Goal: Information Seeking & Learning: Learn about a topic

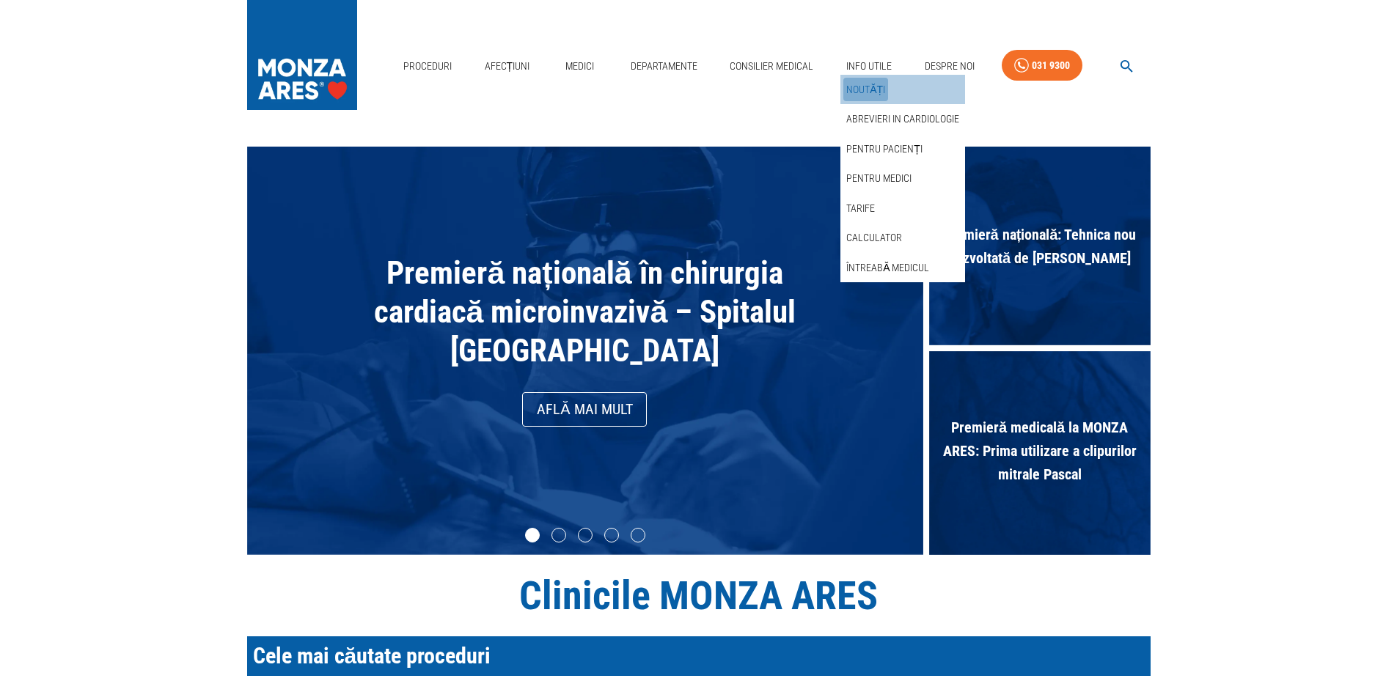
click at [867, 89] on link "Noutăți" at bounding box center [866, 90] width 45 height 24
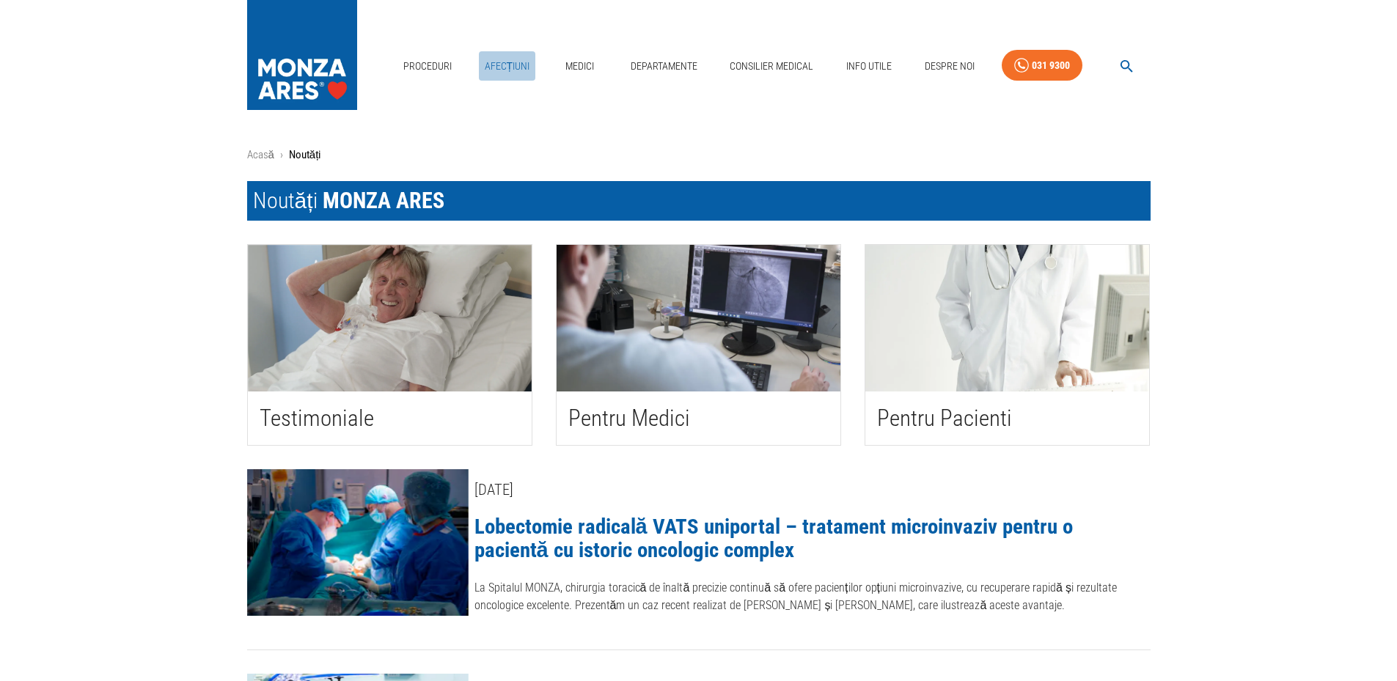
click at [511, 65] on link "Afecțiuni" at bounding box center [507, 66] width 57 height 30
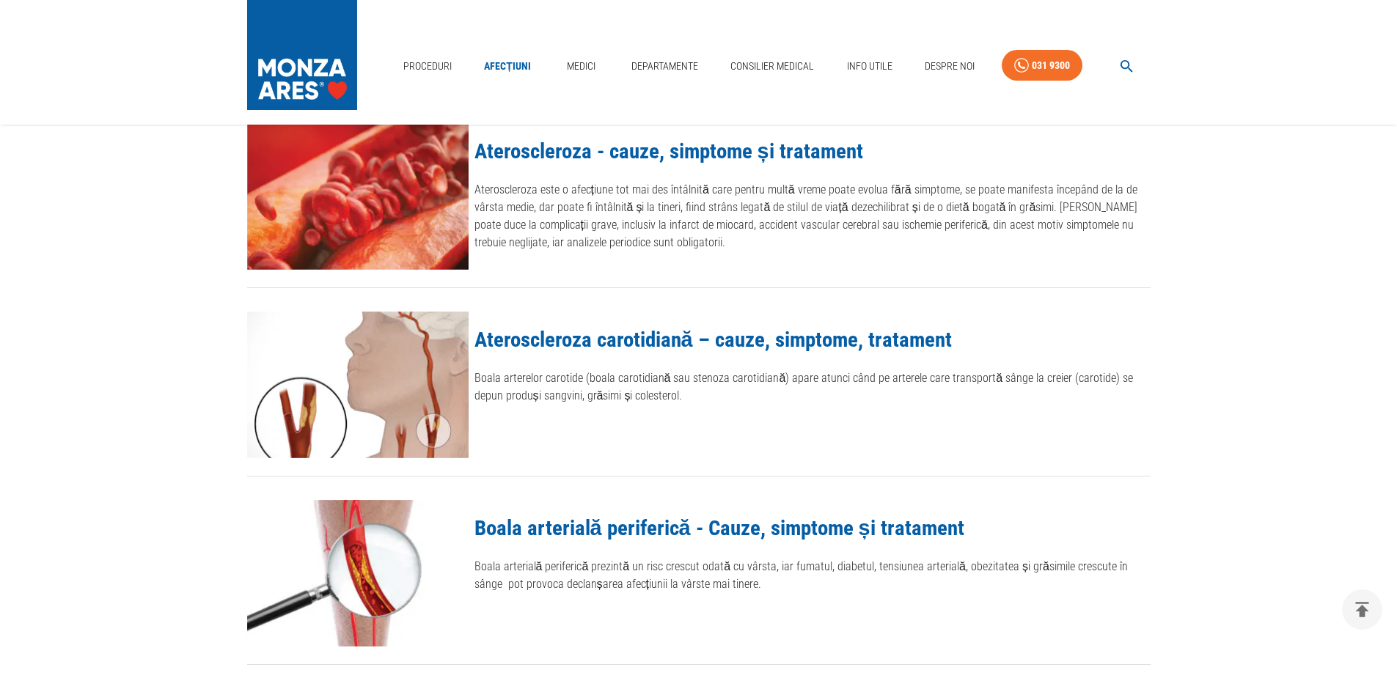
scroll to position [1394, 0]
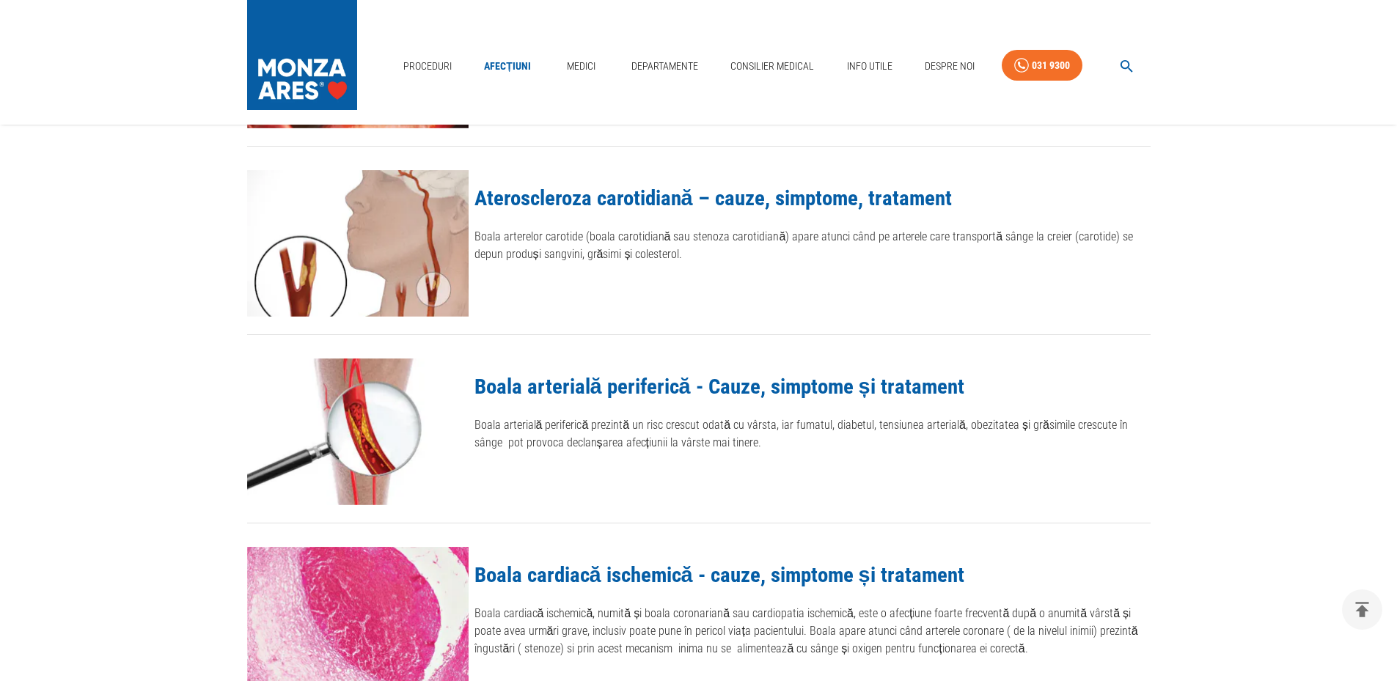
click at [631, 386] on link "Boala arterială periferică - Cauze, simptome și tratament" at bounding box center [720, 386] width 490 height 25
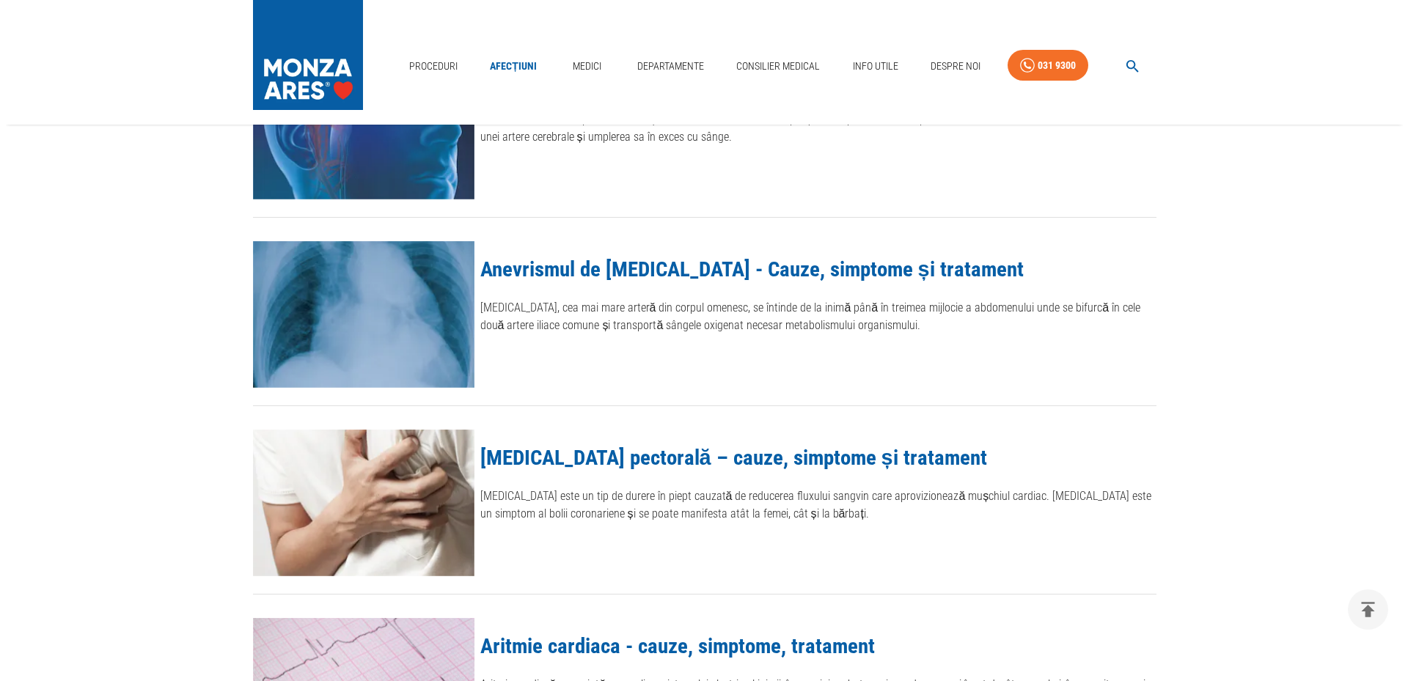
scroll to position [544, 0]
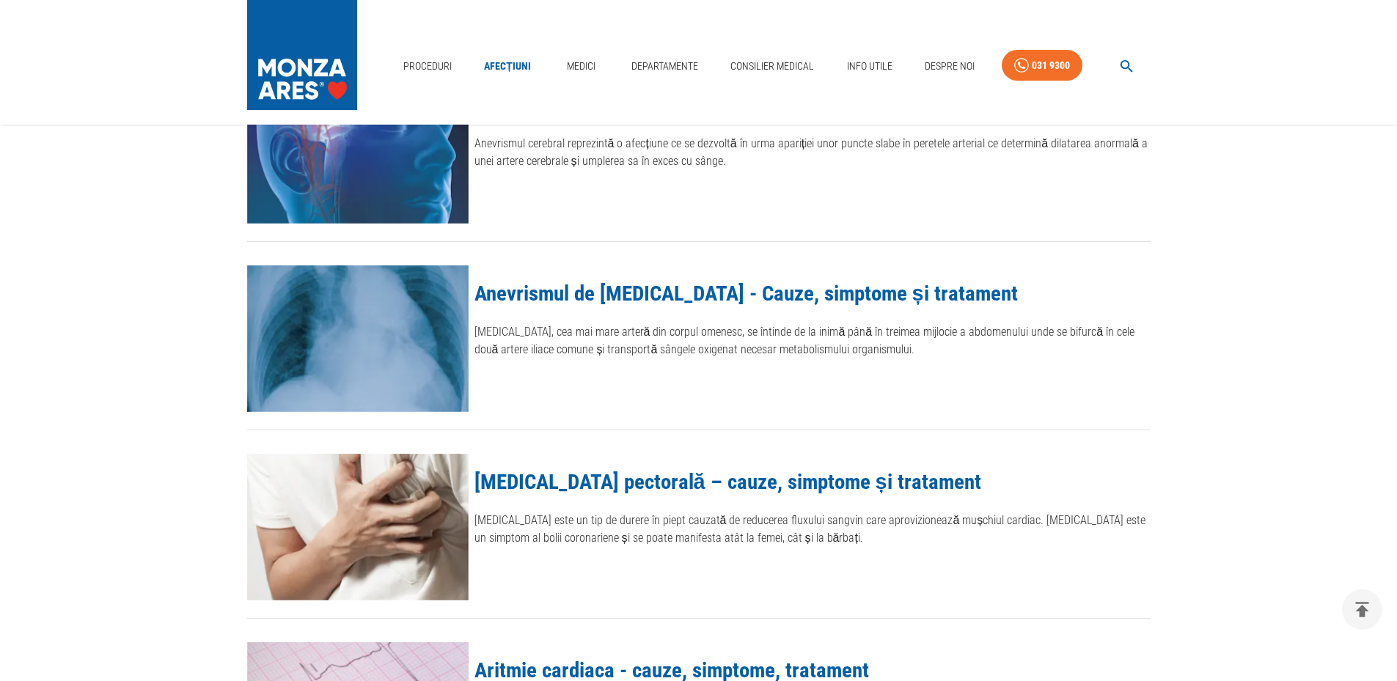
click at [1131, 65] on icon "button" at bounding box center [1127, 66] width 17 height 17
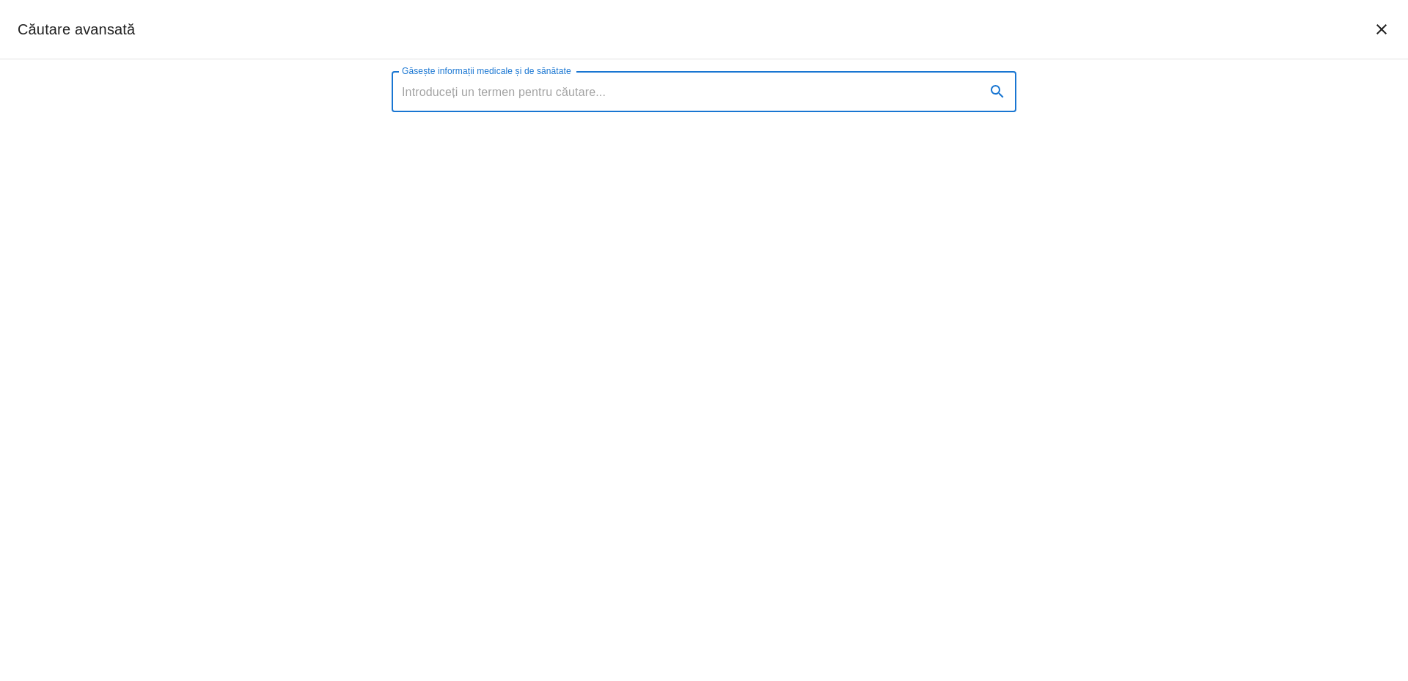
click at [489, 95] on input "Găsește informații medicale și de sănătate" at bounding box center [683, 91] width 582 height 41
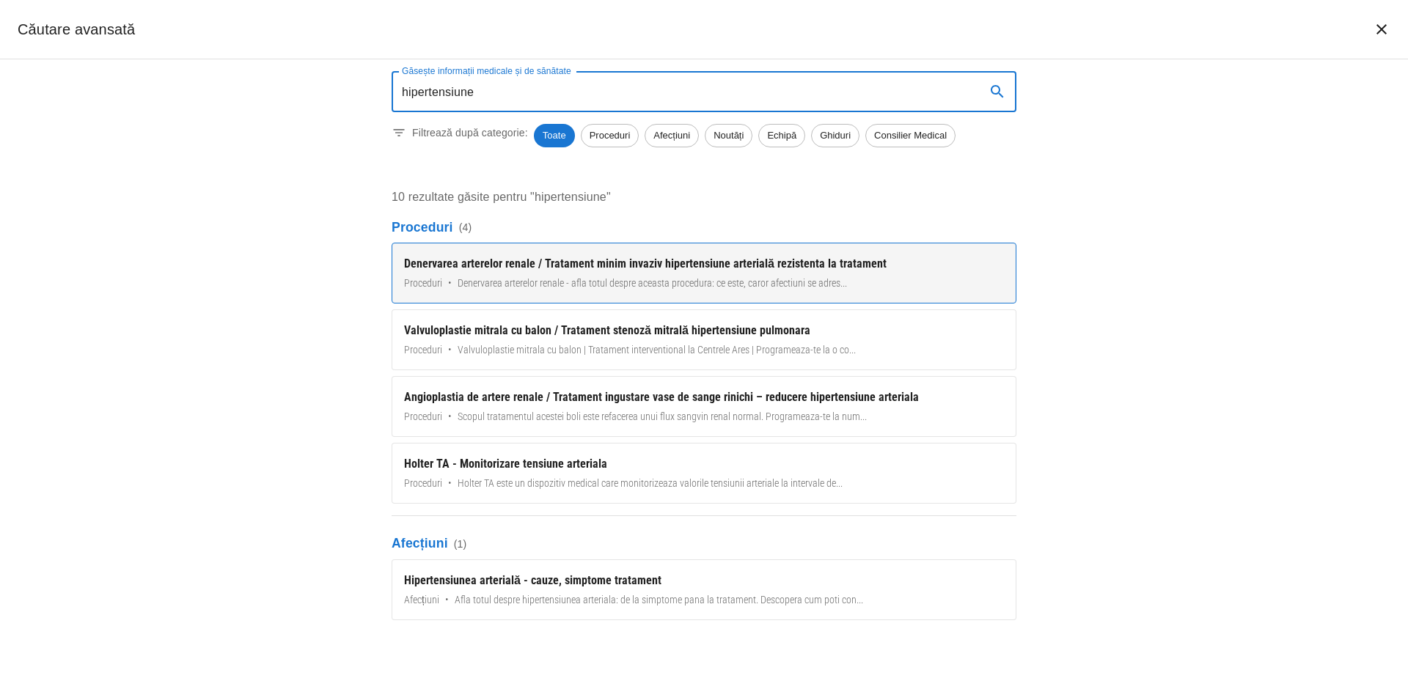
type input "hipertensiune"
click at [709, 260] on div "Denervarea arterelor renale / Tratament minim invaziv hipertensiune arterială r…" at bounding box center [704, 264] width 600 height 18
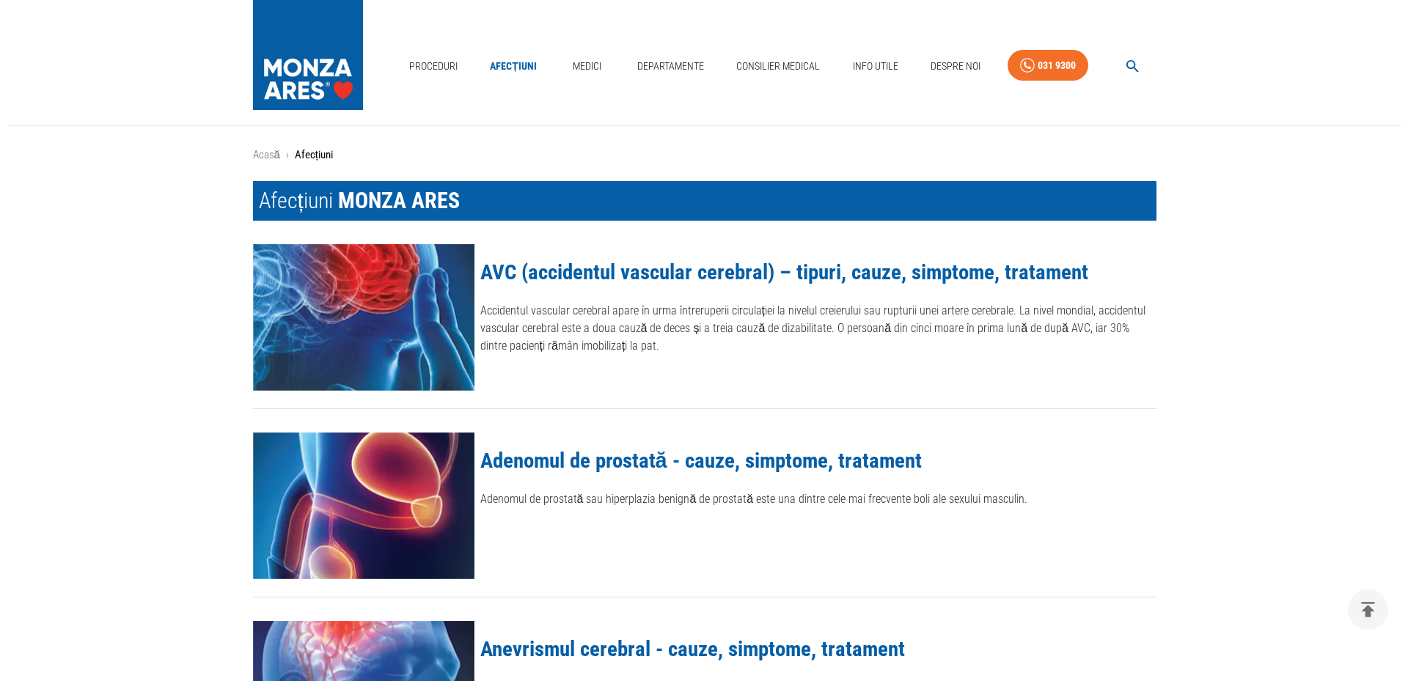
scroll to position [544, 0]
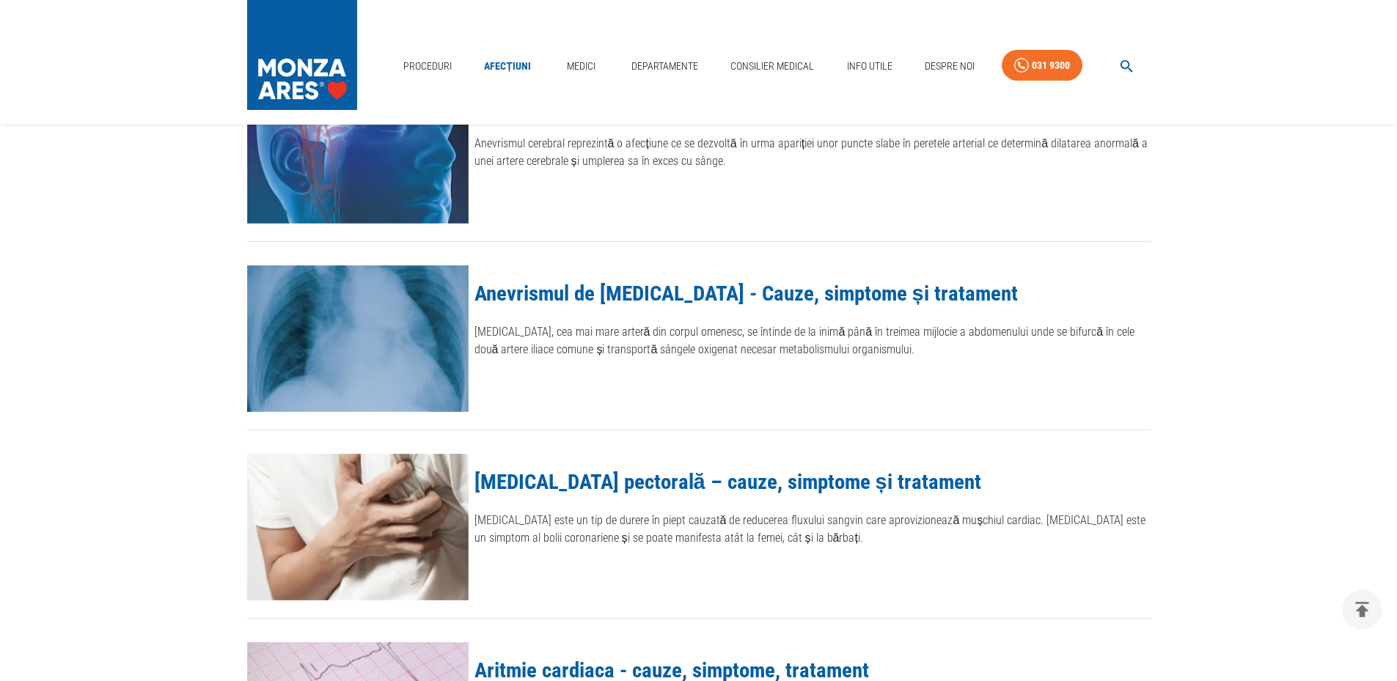
click at [1133, 68] on icon "button" at bounding box center [1127, 66] width 17 height 17
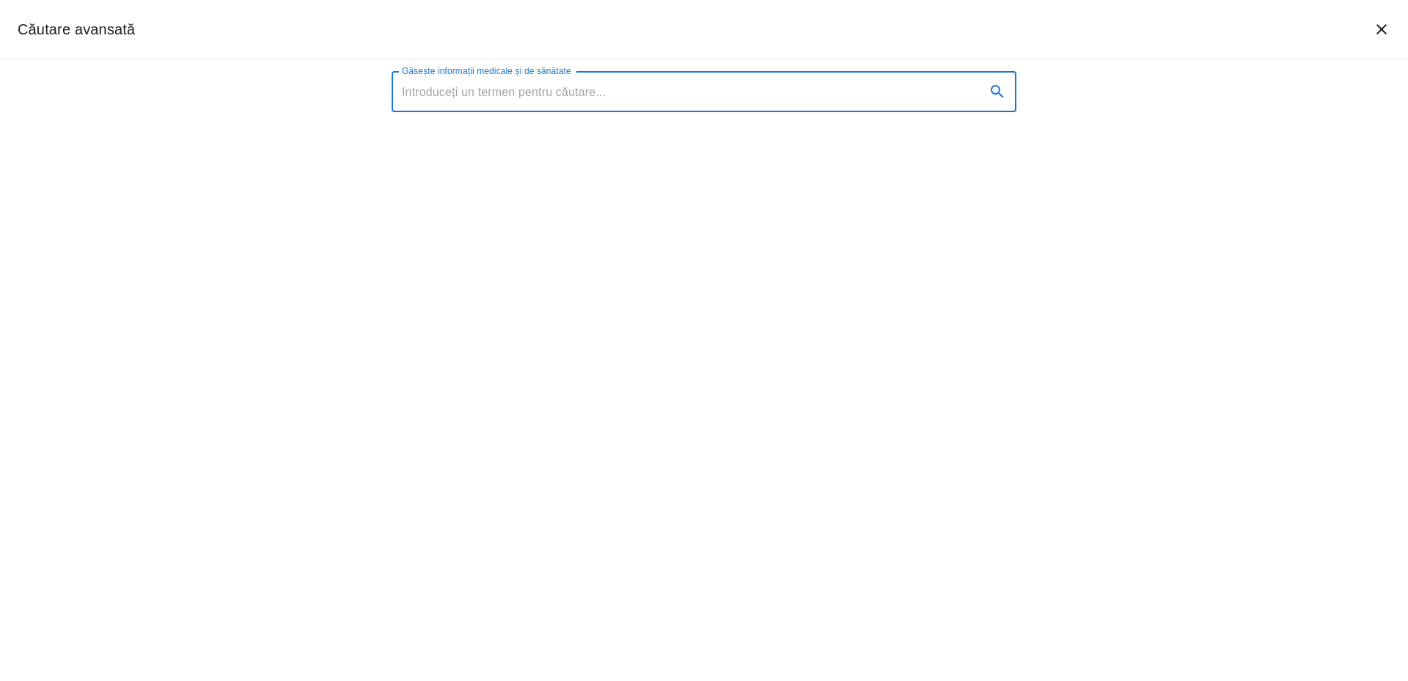
click at [618, 98] on input "Găsește informații medicale și de sănătate" at bounding box center [683, 91] width 582 height 41
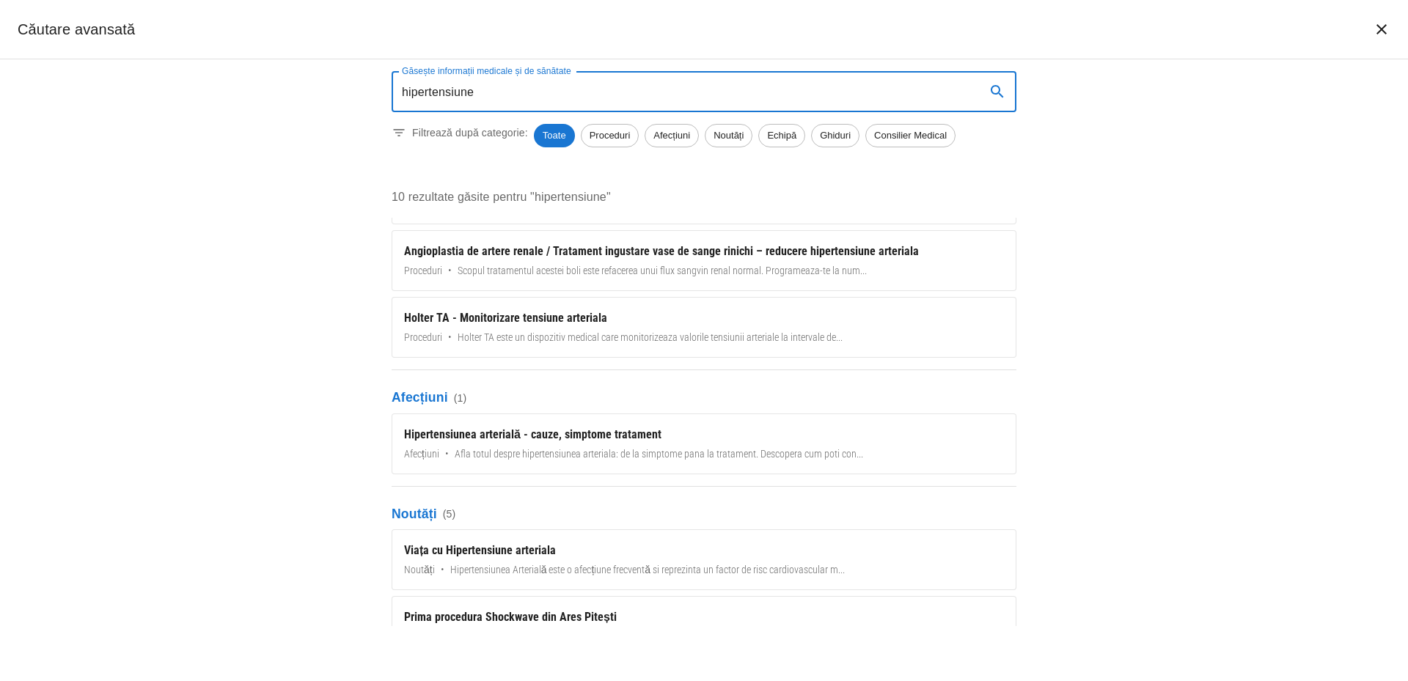
scroll to position [147, 0]
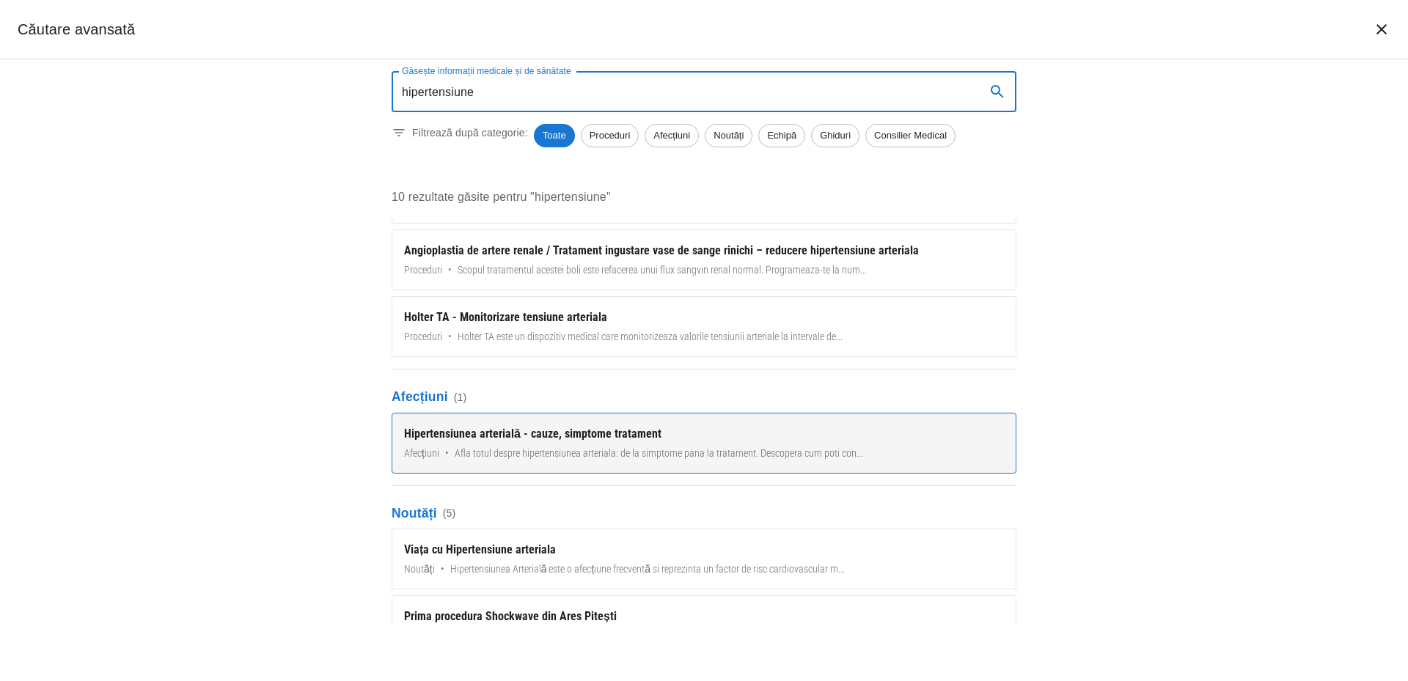
type input "hipertensiune"
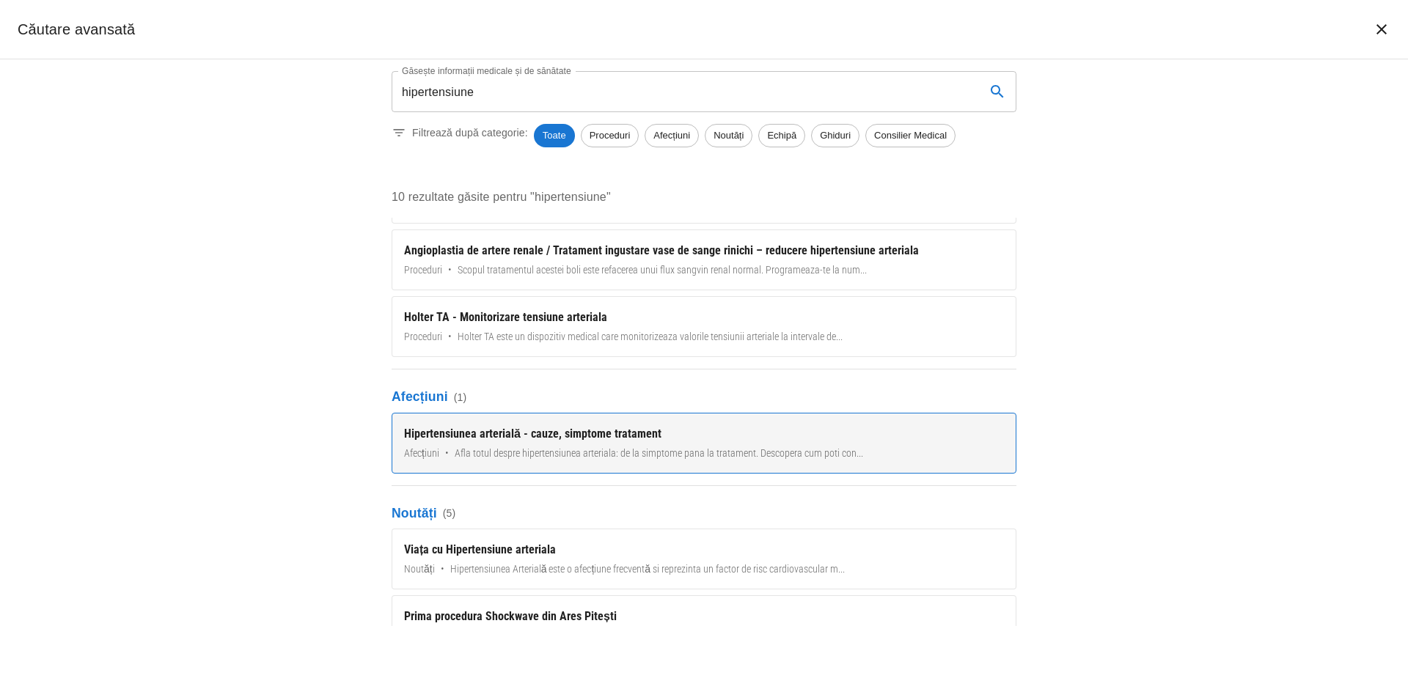
click at [547, 431] on div "Hipertensiunea arterială - cauze, simptome tratament" at bounding box center [704, 434] width 600 height 18
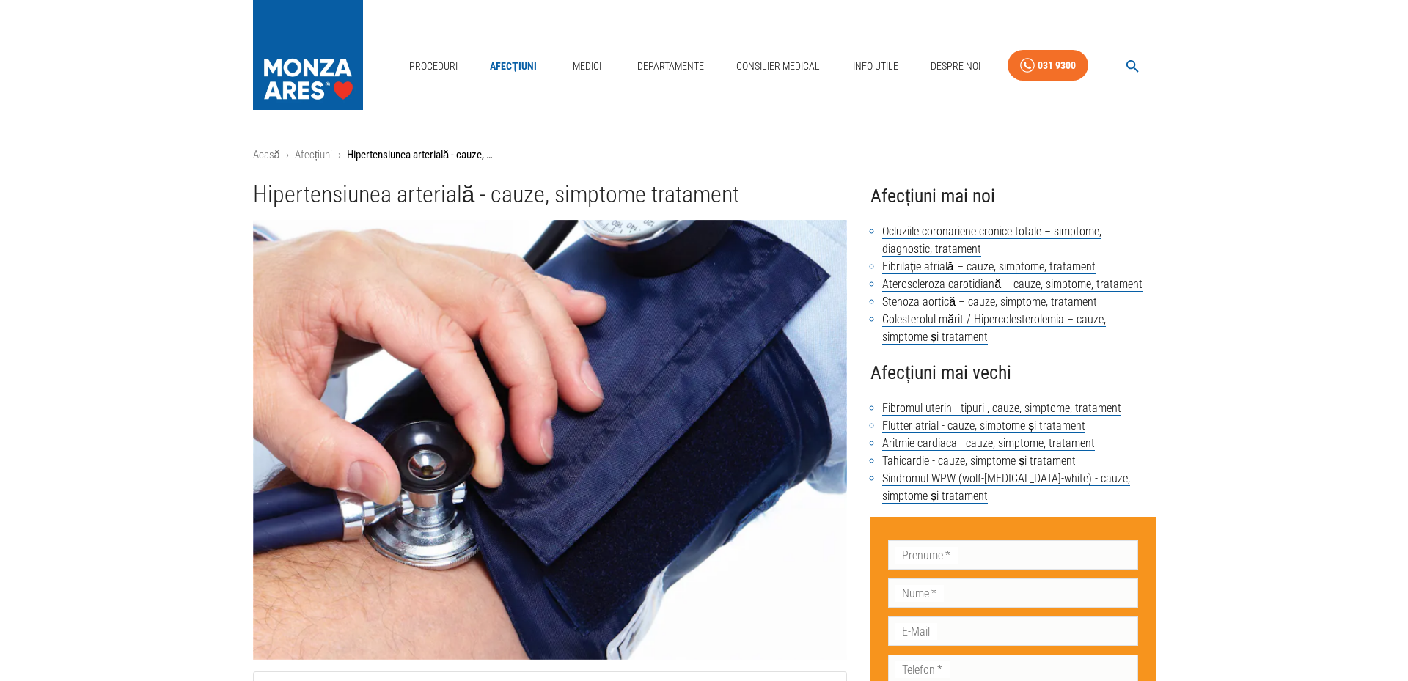
scroll to position [544, 0]
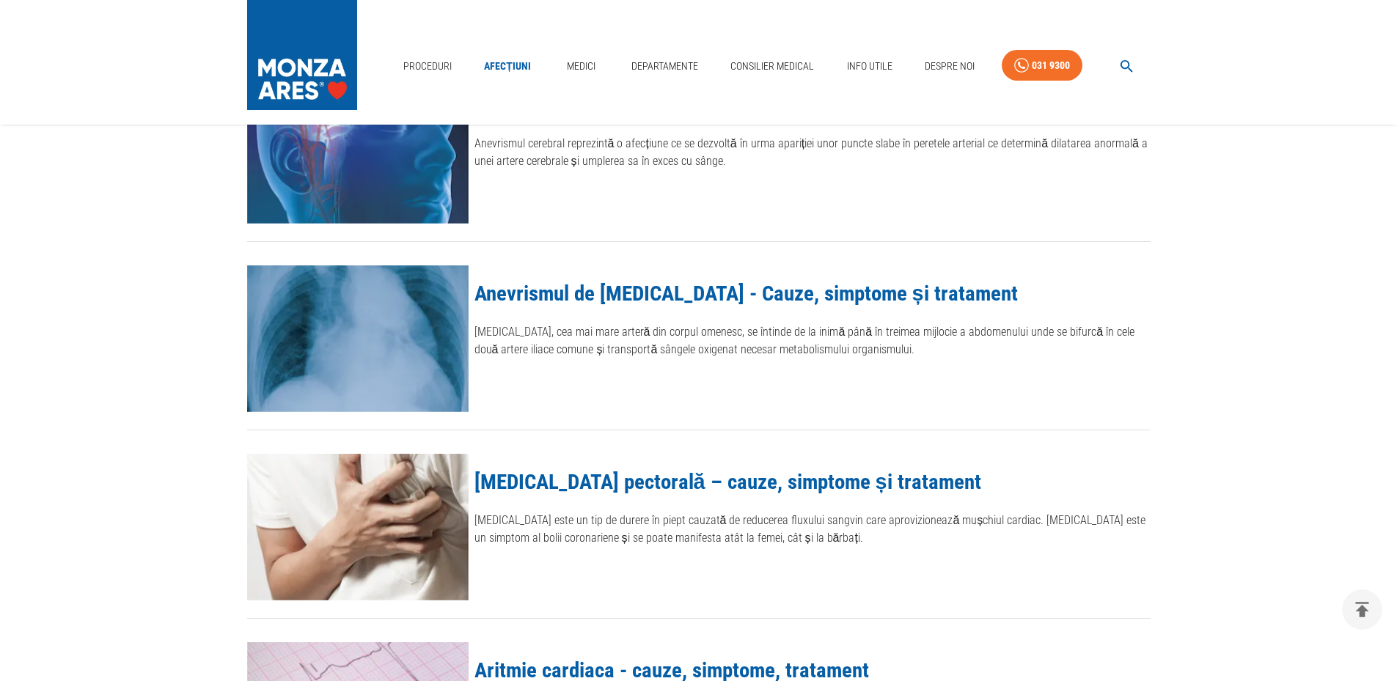
click at [1125, 67] on icon "button" at bounding box center [1127, 66] width 17 height 17
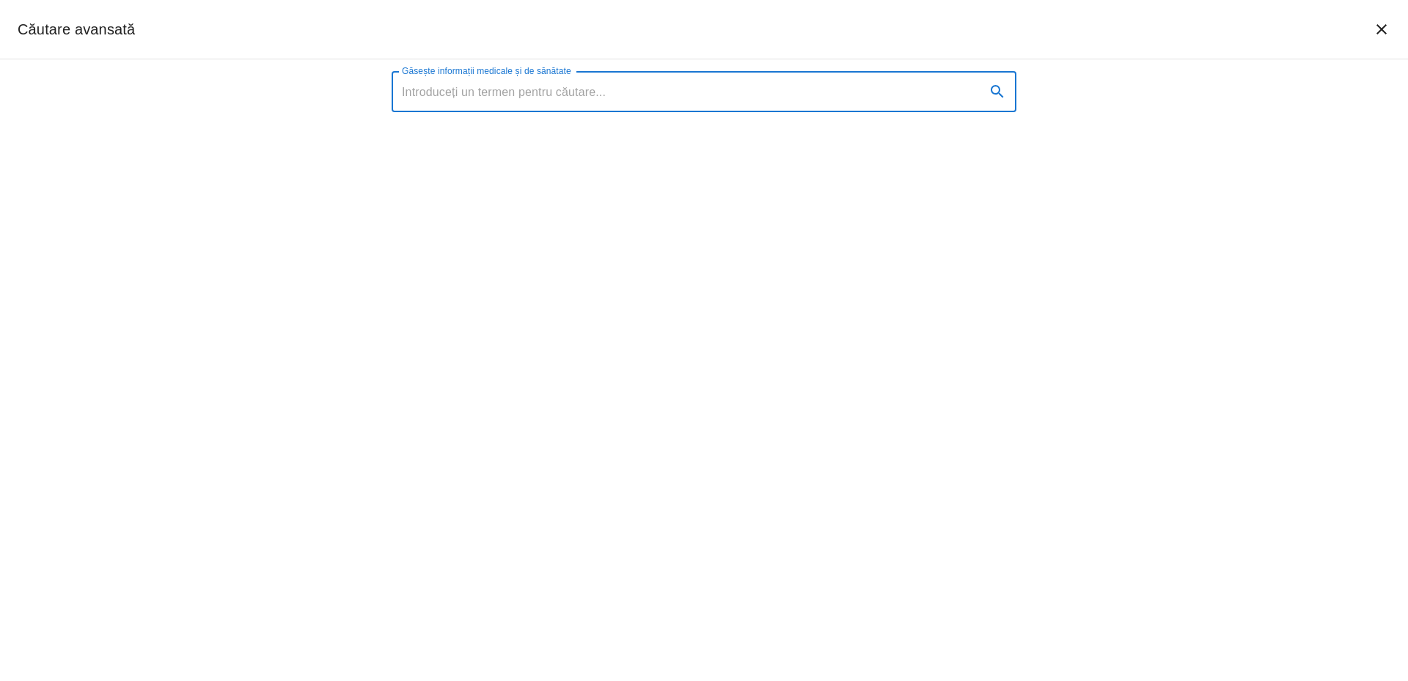
click at [592, 95] on input "Găsește informații medicale și de sănătate" at bounding box center [683, 91] width 582 height 41
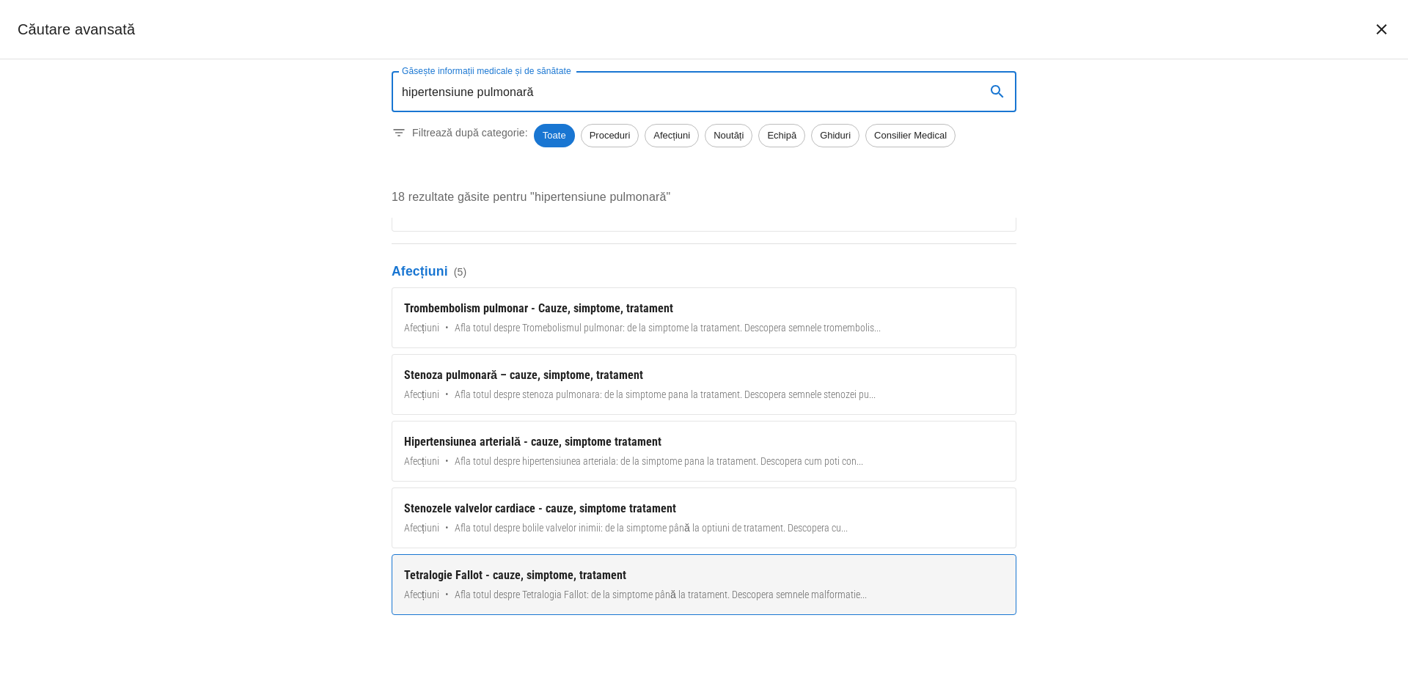
scroll to position [293, 0]
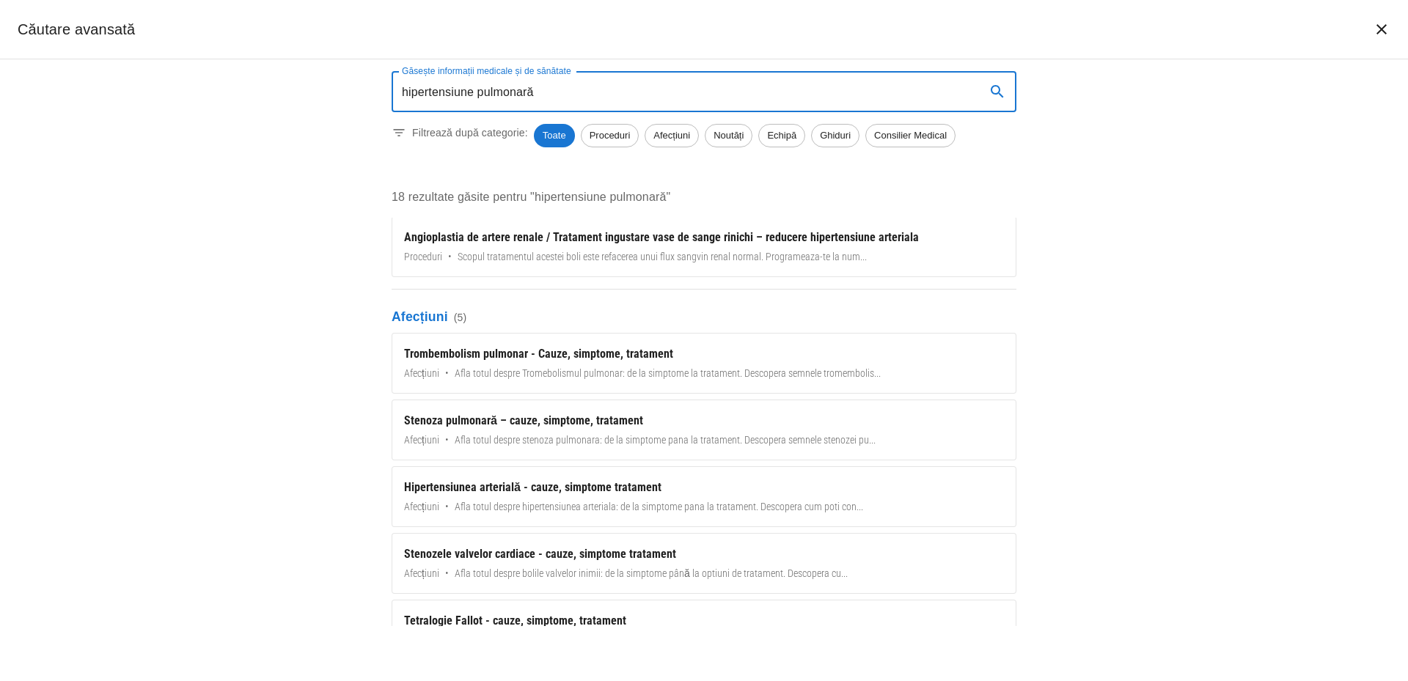
type input "hipertensiune pulmonară"
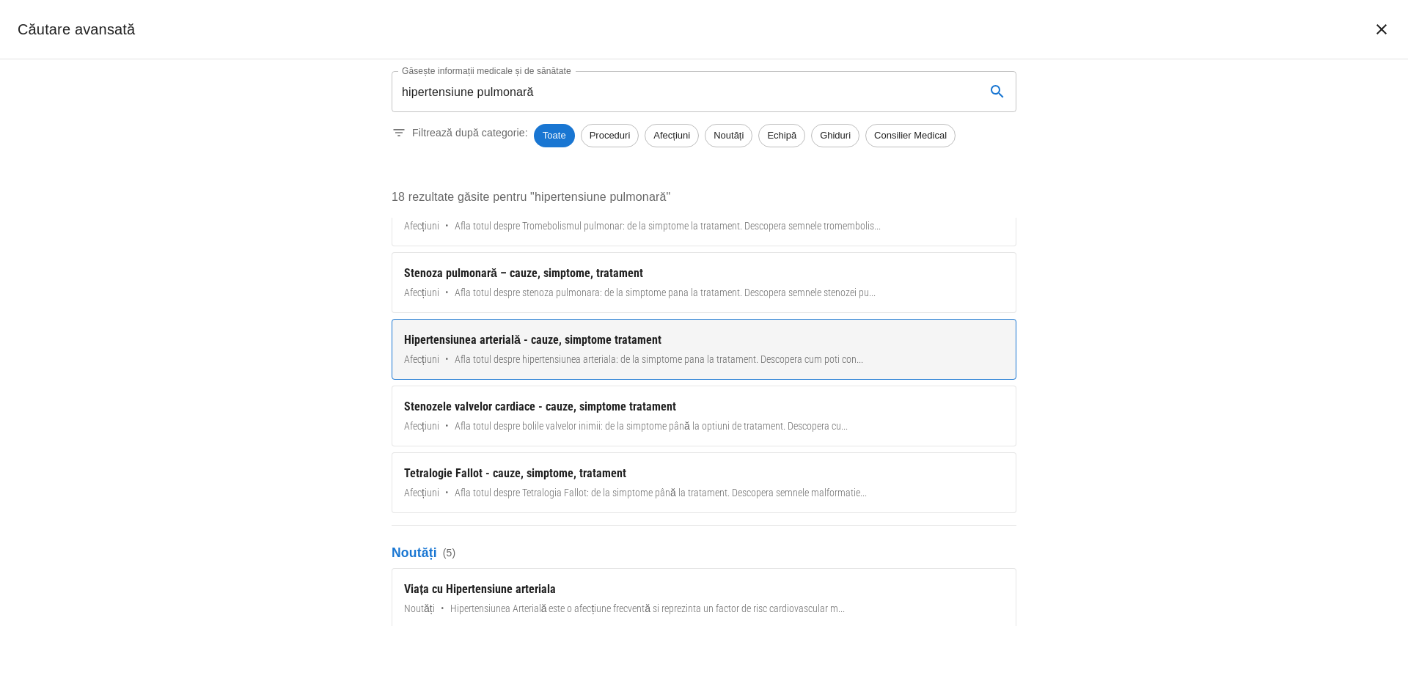
scroll to position [440, 0]
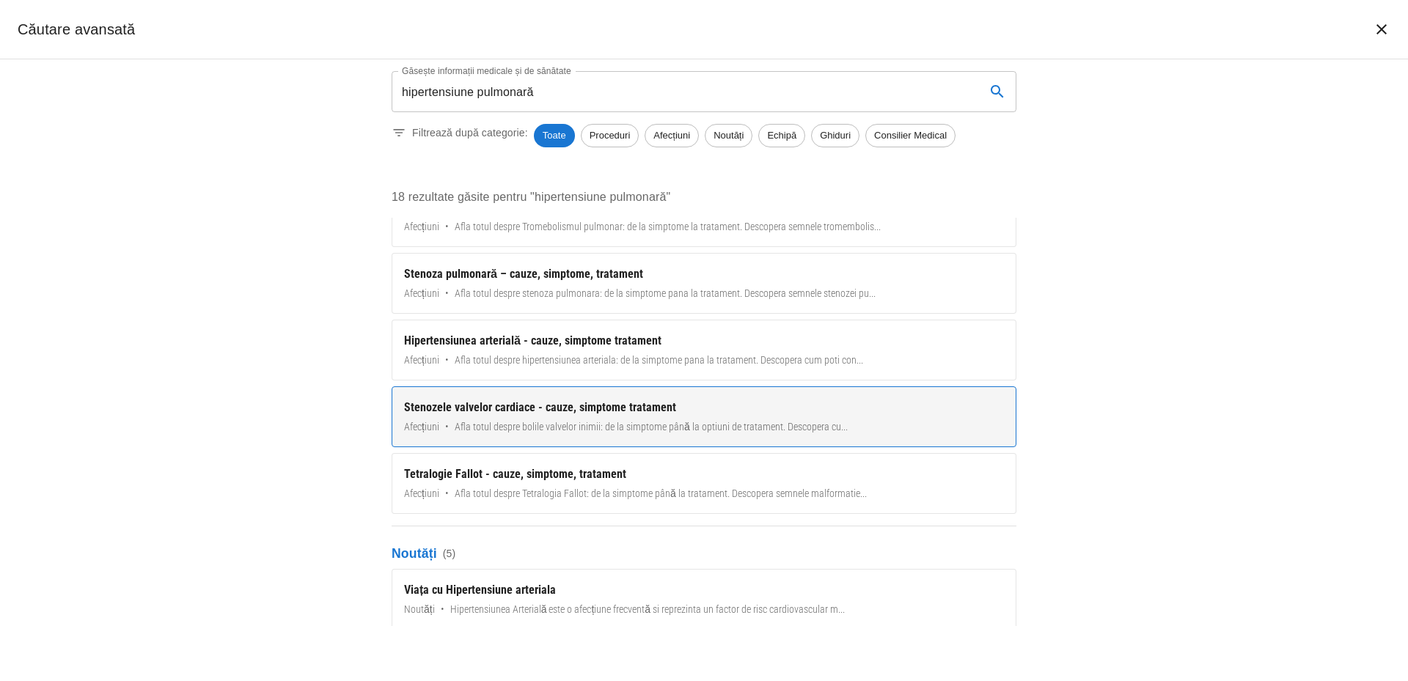
click at [536, 403] on div "Stenozele valvelor cardiace - cauze, simptome tratament" at bounding box center [704, 408] width 600 height 18
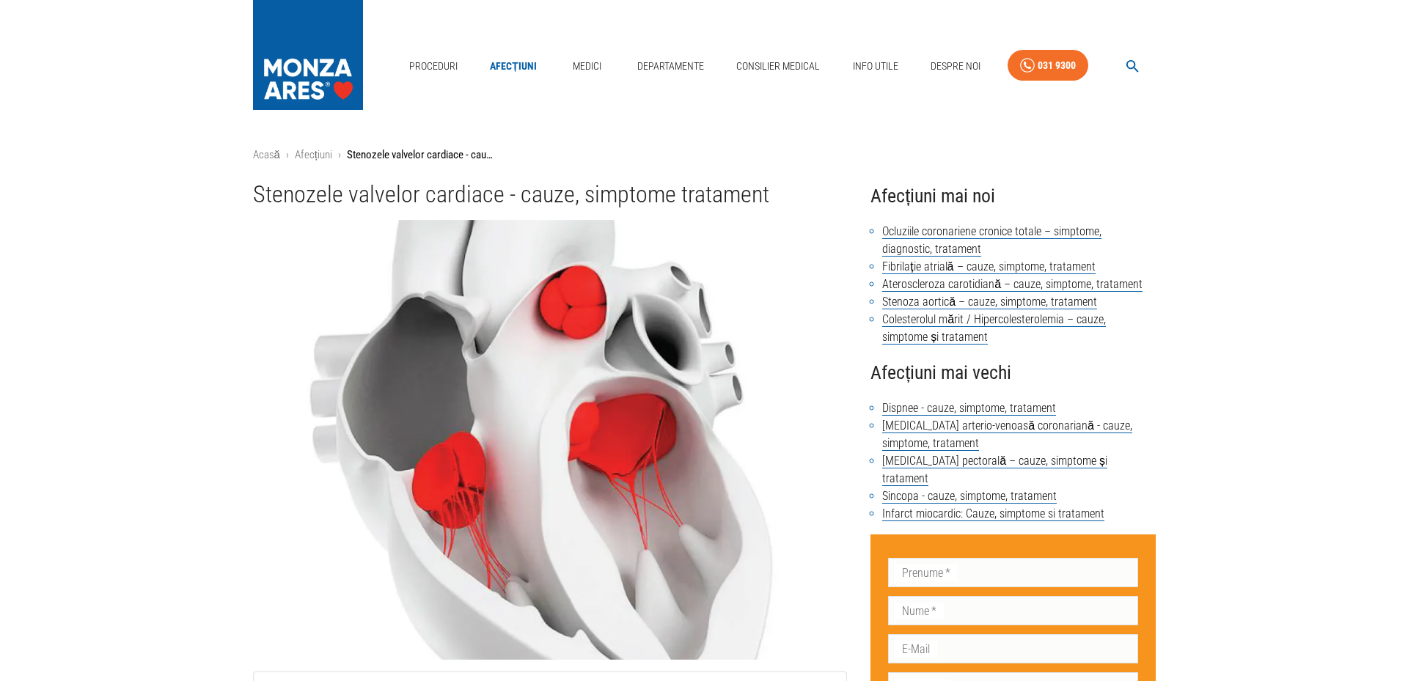
scroll to position [544, 0]
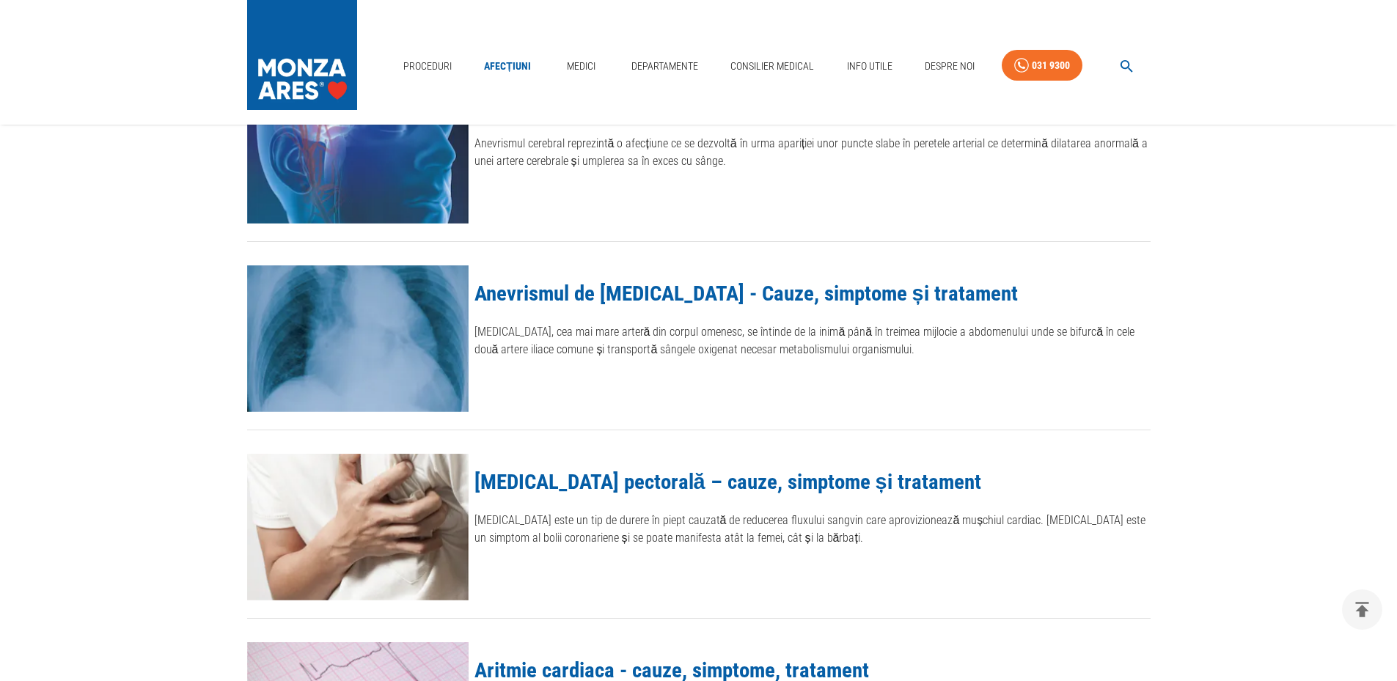
click at [1131, 68] on icon "button" at bounding box center [1127, 66] width 17 height 17
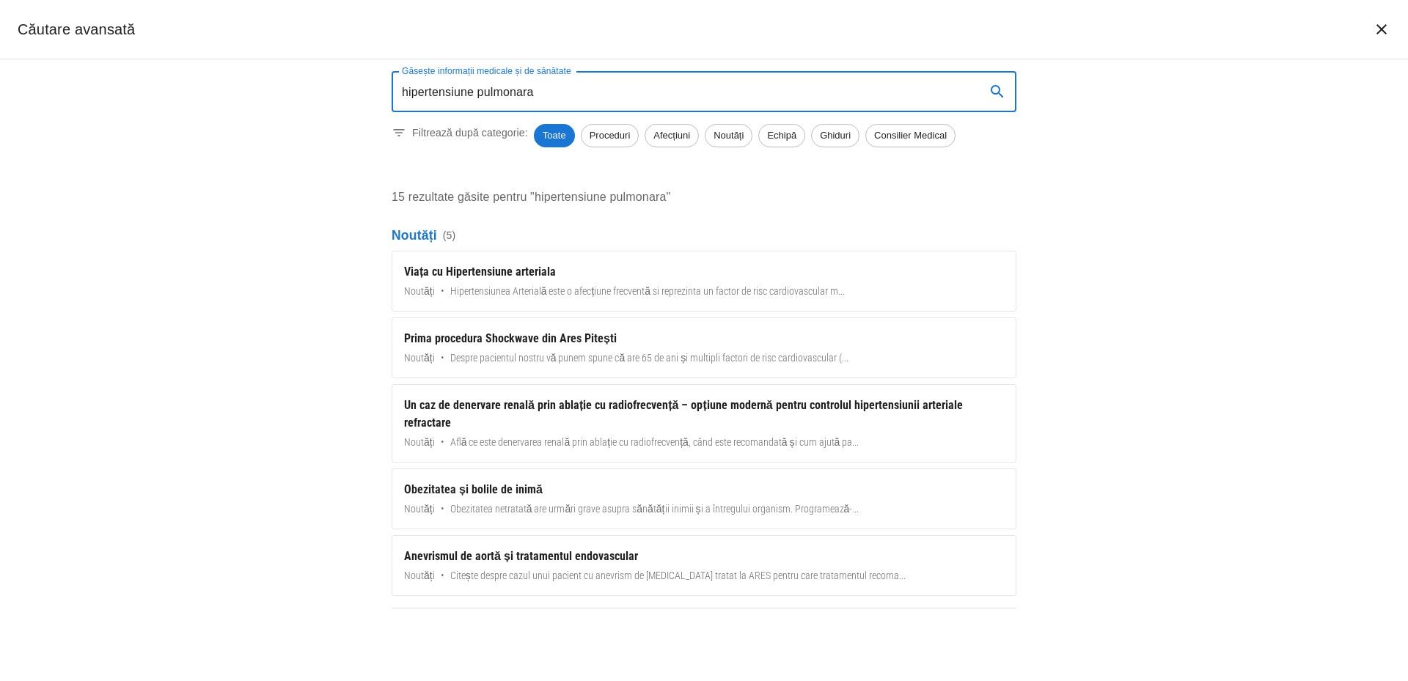
scroll to position [245, 0]
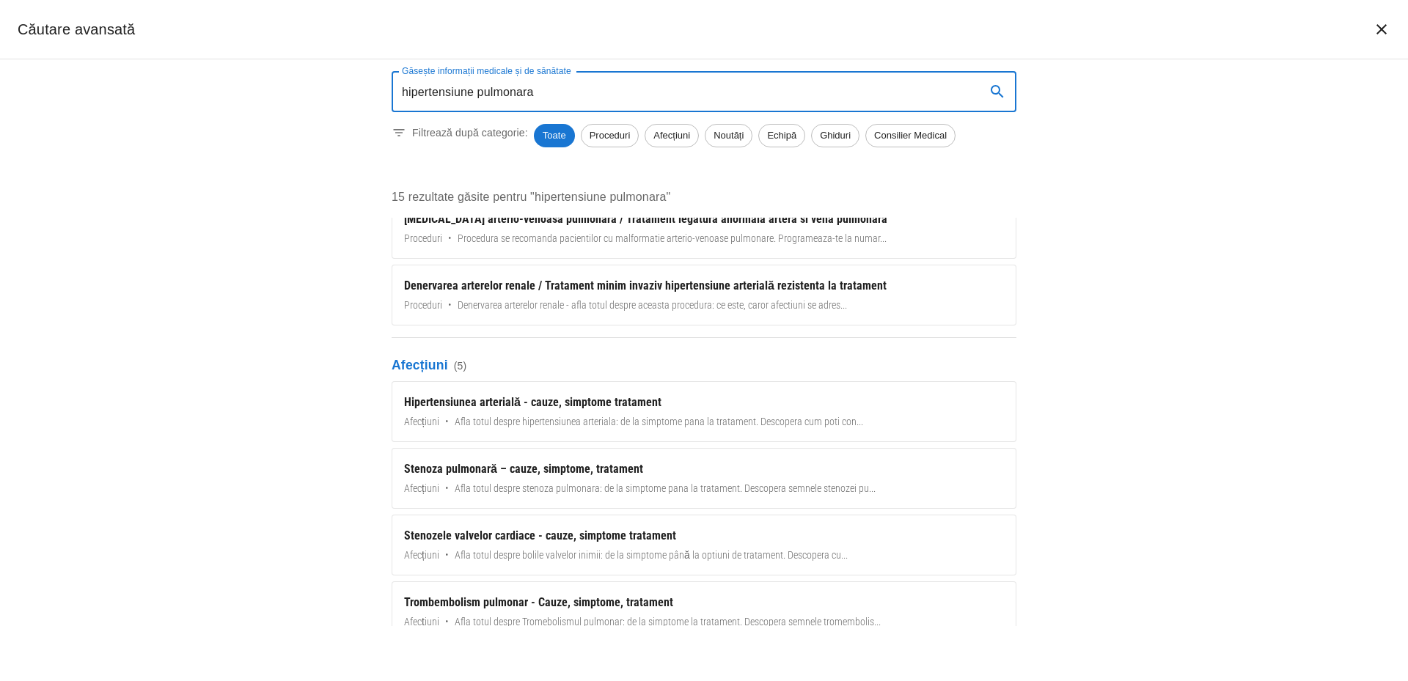
drag, startPoint x: 475, startPoint y: 95, endPoint x: 318, endPoint y: 87, distance: 157.2
click at [318, 87] on div "Găsește informații medicale și de sănătate hipertensiune pulmonara Găsește info…" at bounding box center [704, 370] width 1408 height 622
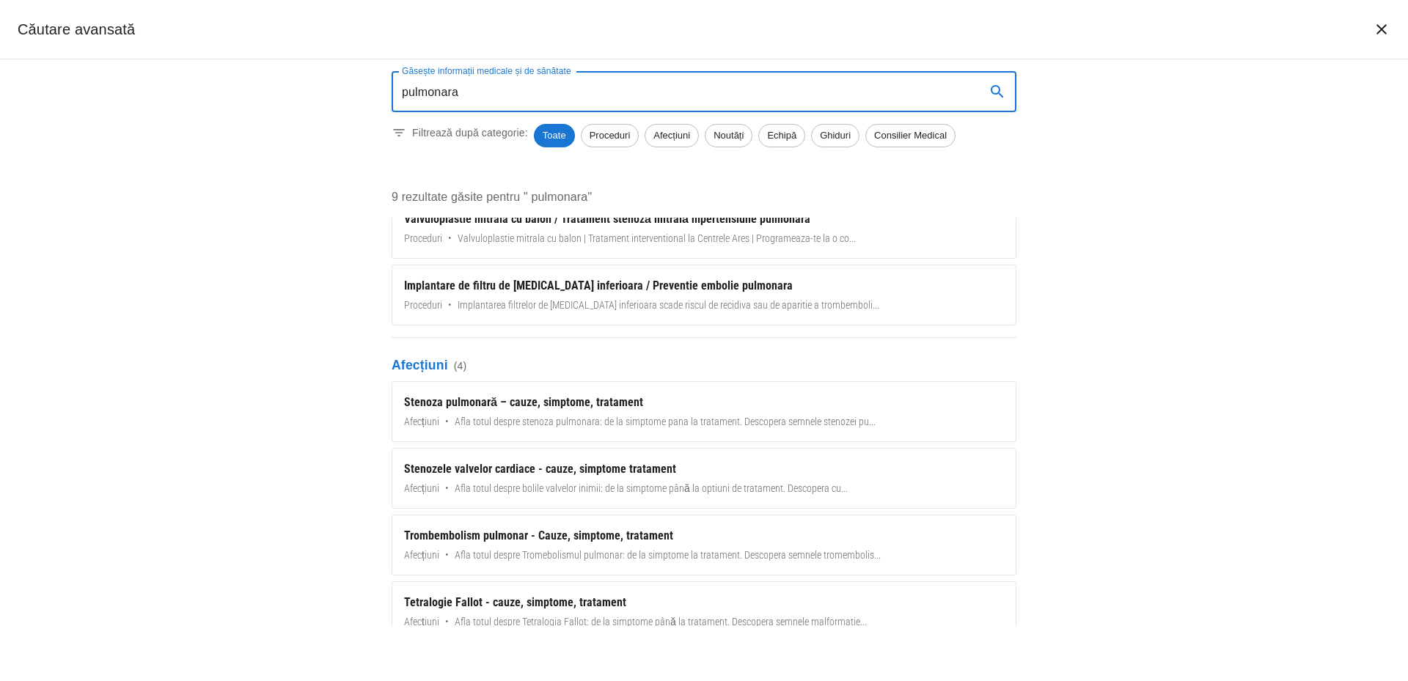
click at [641, 77] on input "pulmonara" at bounding box center [683, 91] width 582 height 41
type input "pulmonar"
click at [1001, 98] on icon "search" at bounding box center [998, 92] width 18 height 18
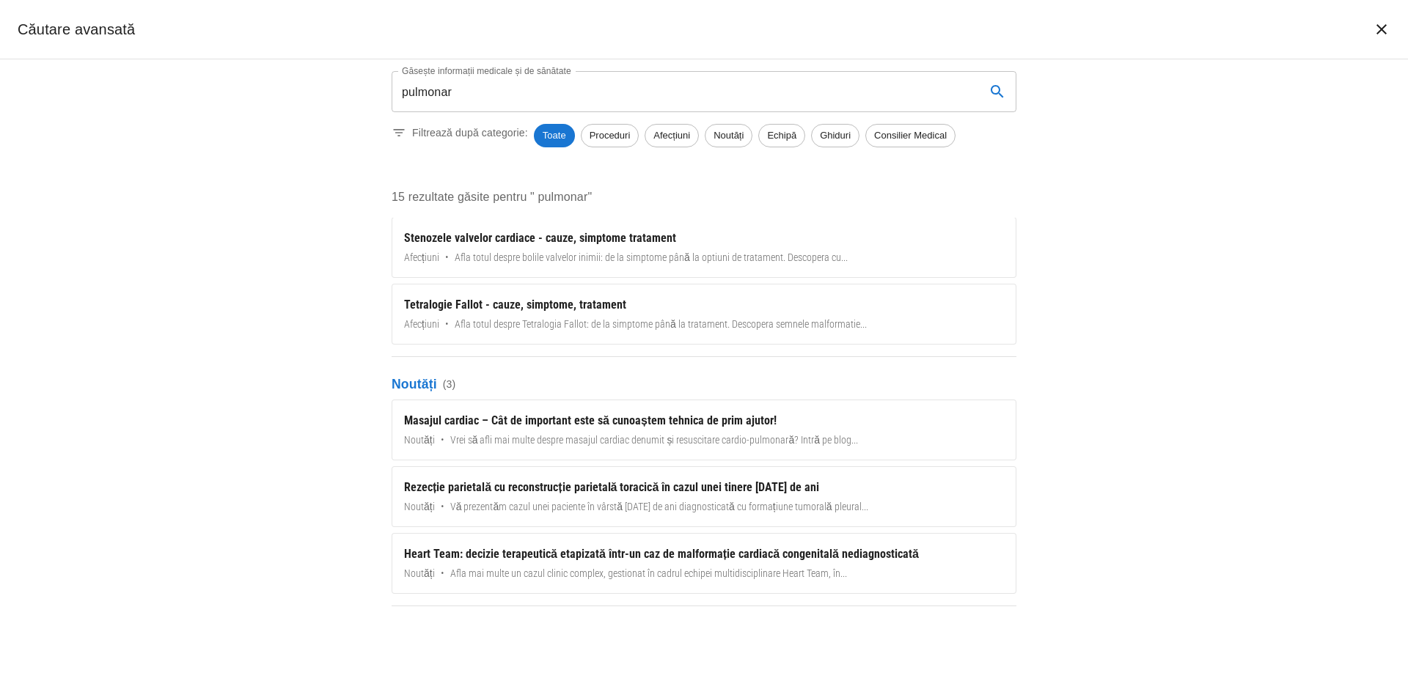
scroll to position [277, 0]
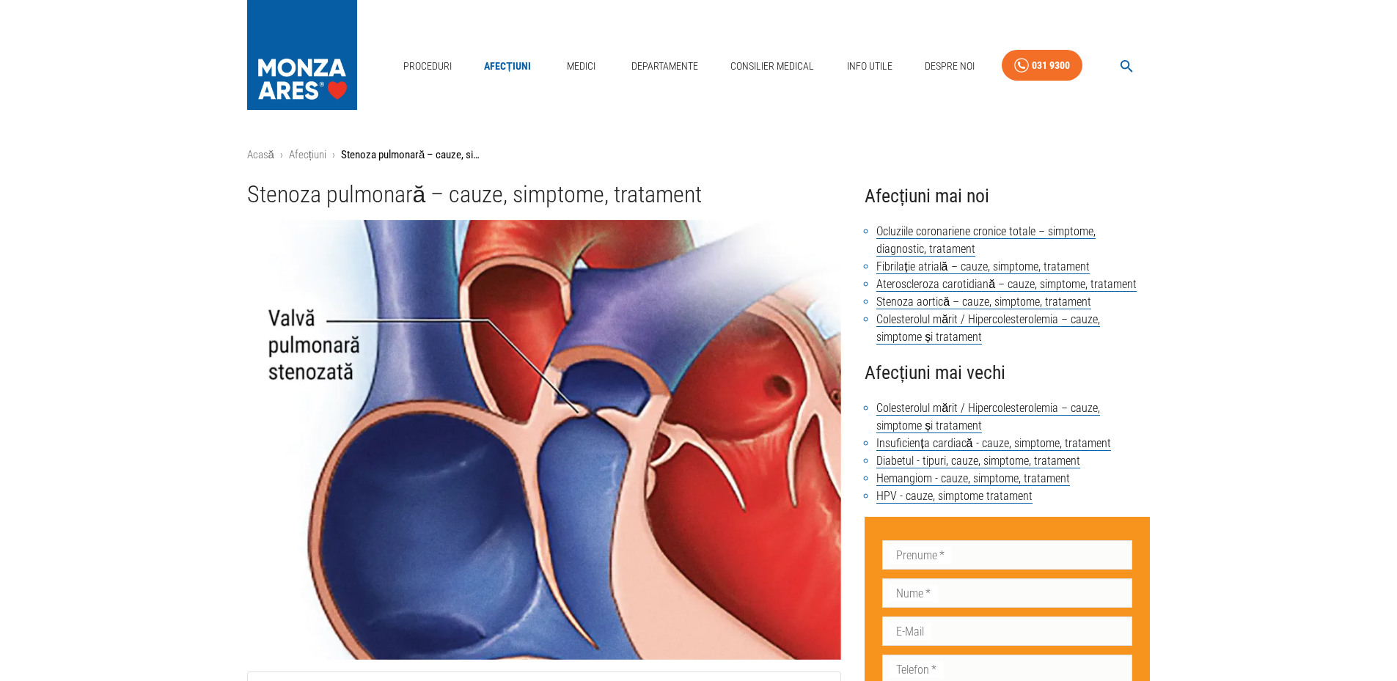
click at [1117, 62] on button "button" at bounding box center [1126, 66] width 47 height 29
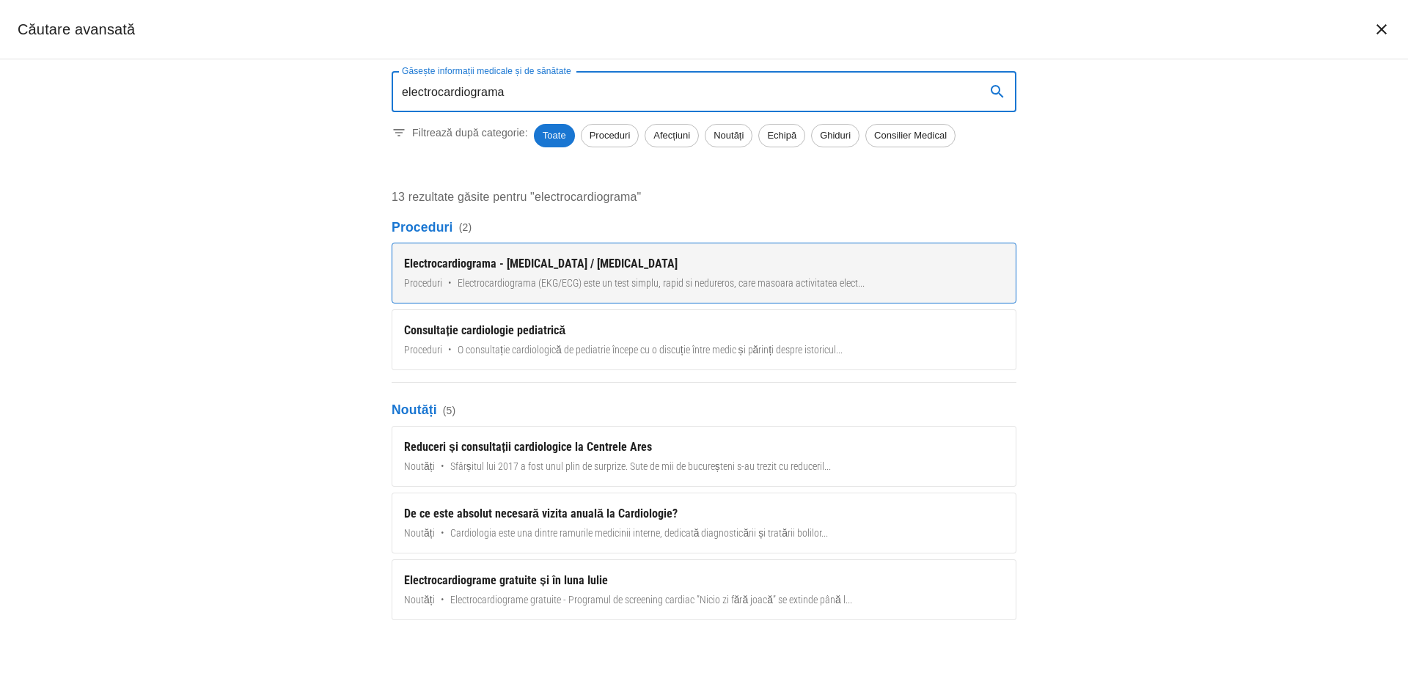
type input "electrocardiograma"
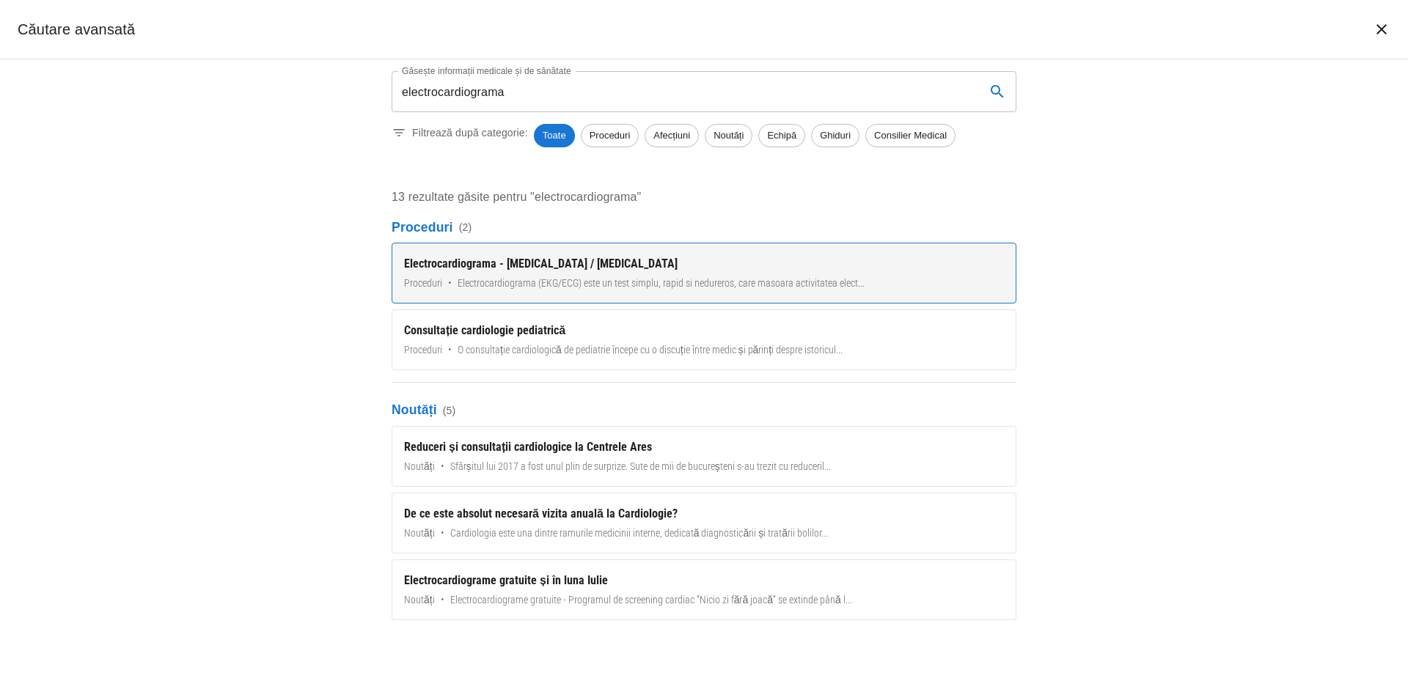
click at [455, 260] on div "Electrocardiograma - [MEDICAL_DATA] / [MEDICAL_DATA]" at bounding box center [704, 264] width 600 height 18
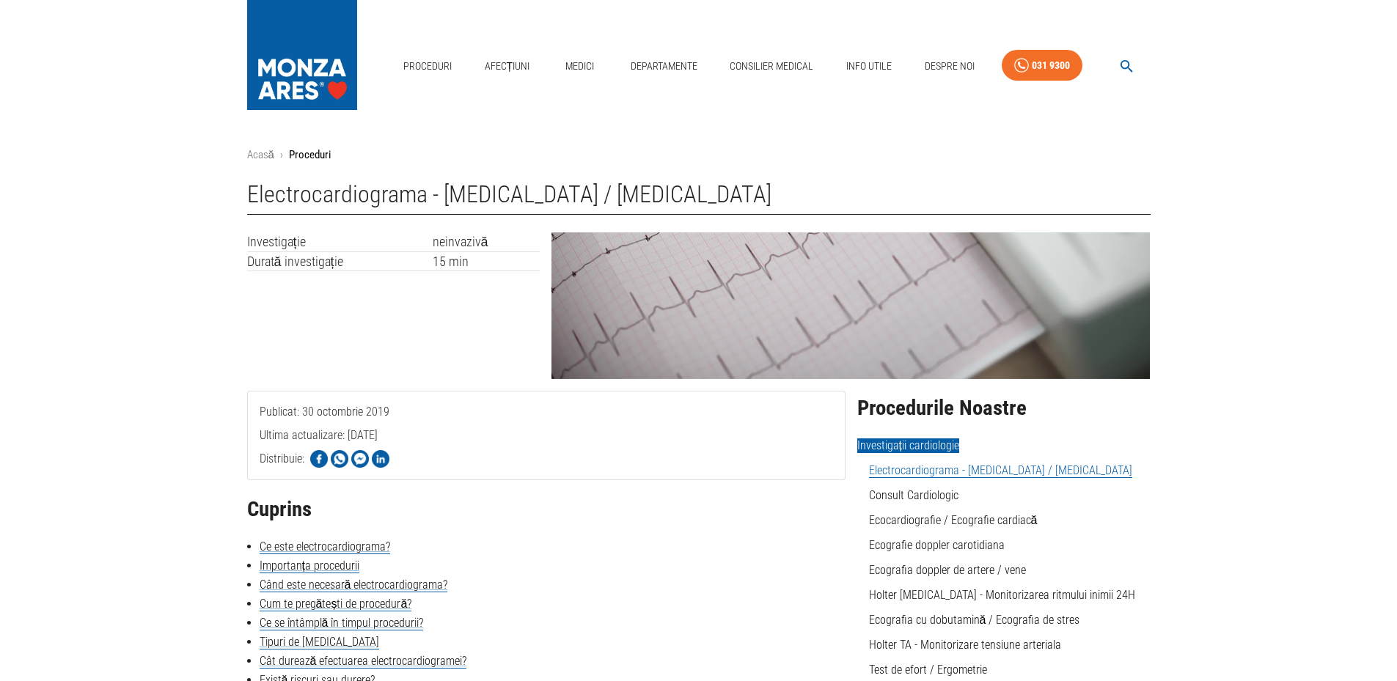
click at [1111, 62] on button "button" at bounding box center [1126, 66] width 47 height 29
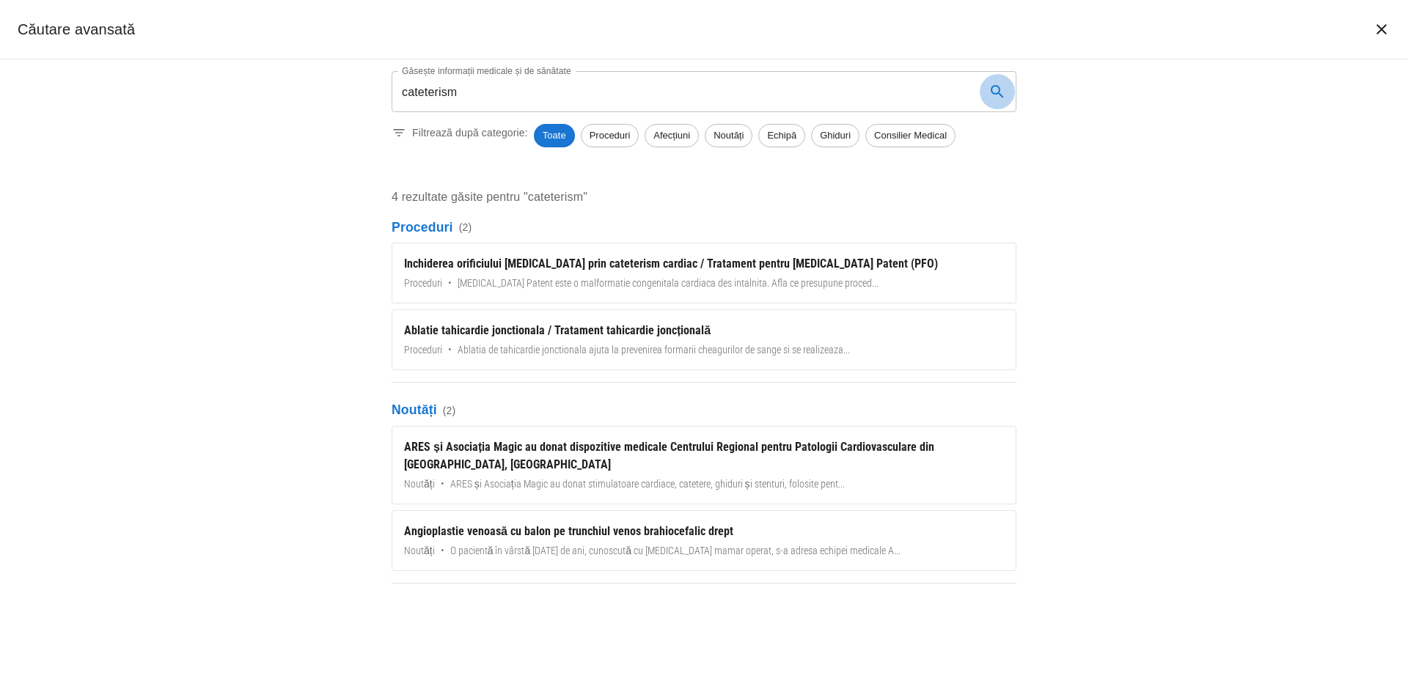
click at [1001, 100] on icon "search" at bounding box center [998, 92] width 18 height 18
click at [1002, 93] on icon "search" at bounding box center [998, 92] width 18 height 18
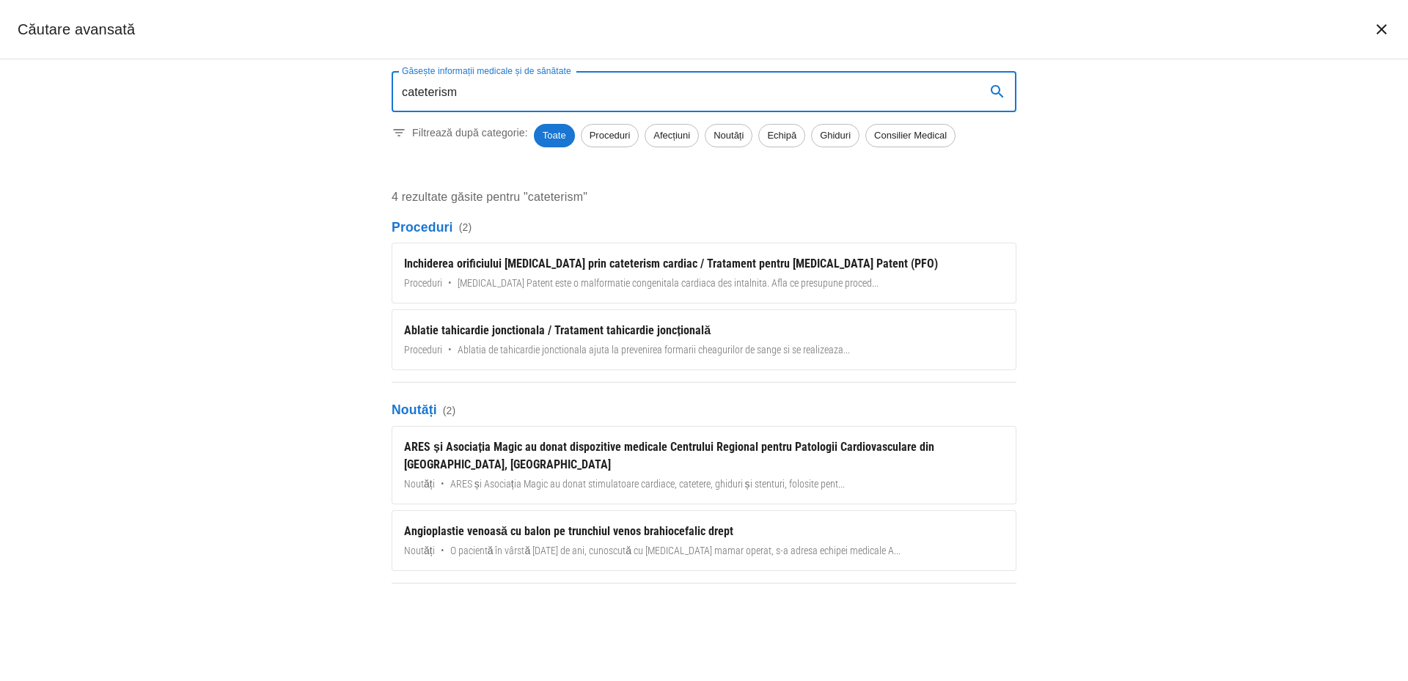
drag, startPoint x: 458, startPoint y: 90, endPoint x: 352, endPoint y: 86, distance: 106.5
click at [352, 86] on div "Găsește informații medicale și de sănătate cateterism Găsește informații medica…" at bounding box center [704, 370] width 1408 height 622
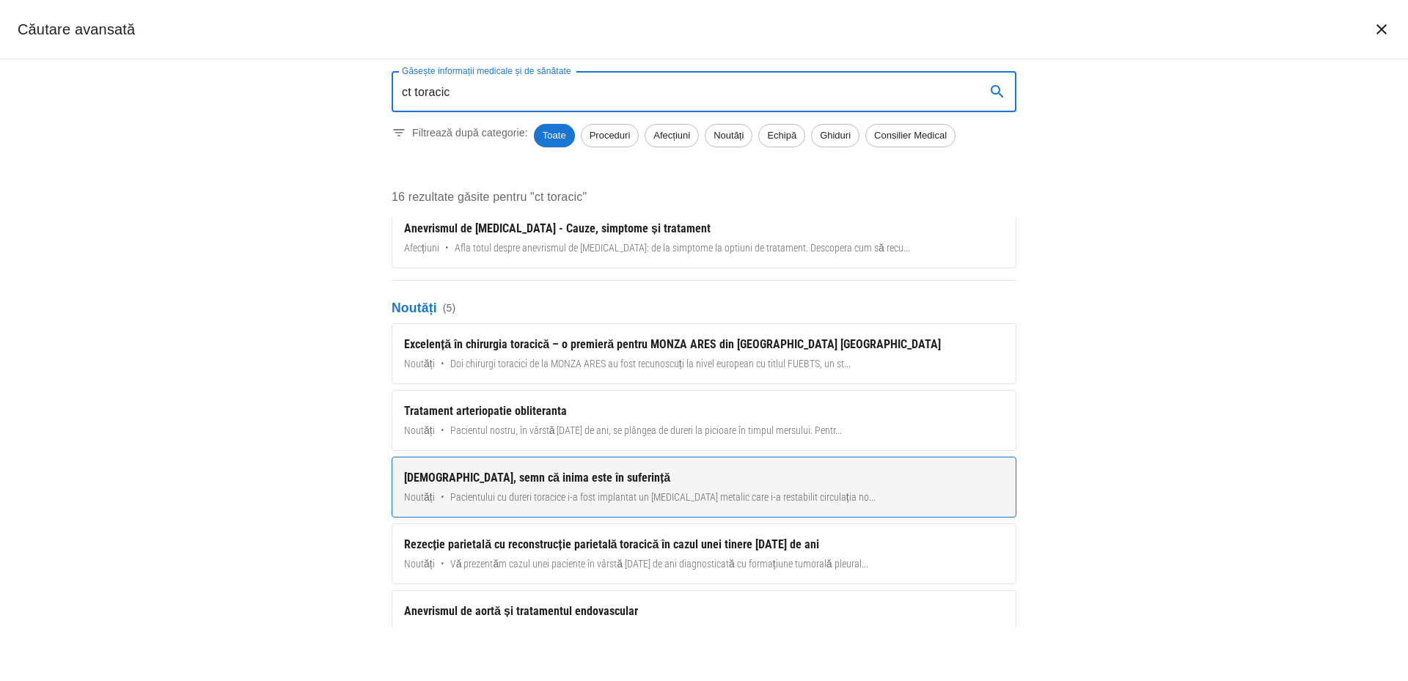
scroll to position [220, 0]
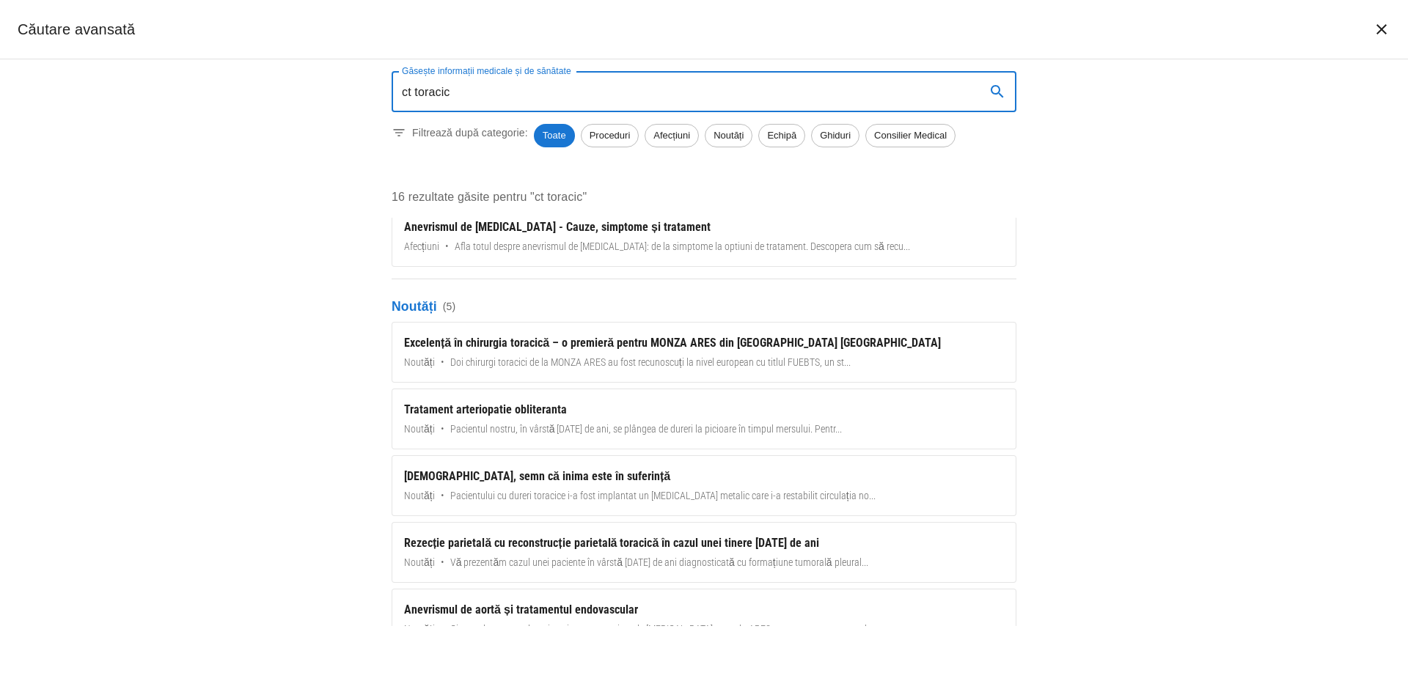
drag, startPoint x: 390, startPoint y: 84, endPoint x: 288, endPoint y: 70, distance: 102.8
click at [288, 70] on div "Găsește informații medicale și de sănătate ct toracic Găsește informații medica…" at bounding box center [704, 370] width 1408 height 622
type input "R"
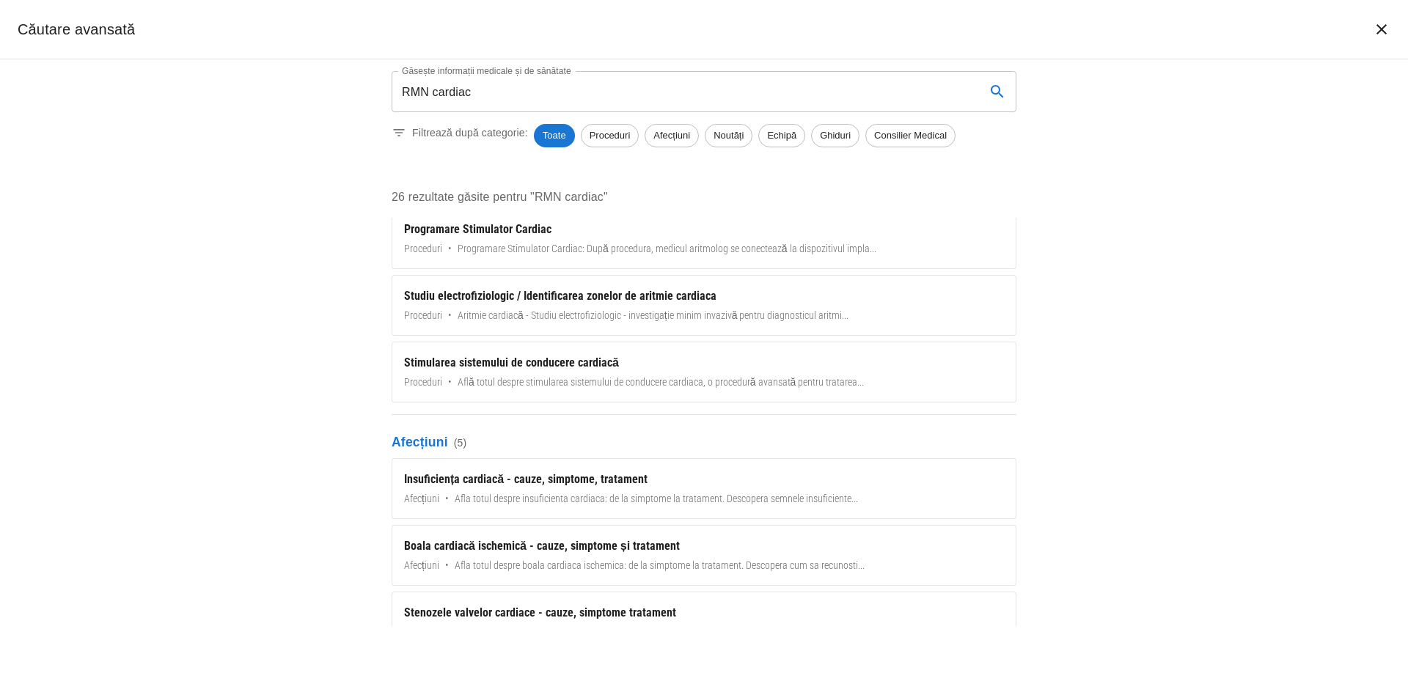
scroll to position [0, 0]
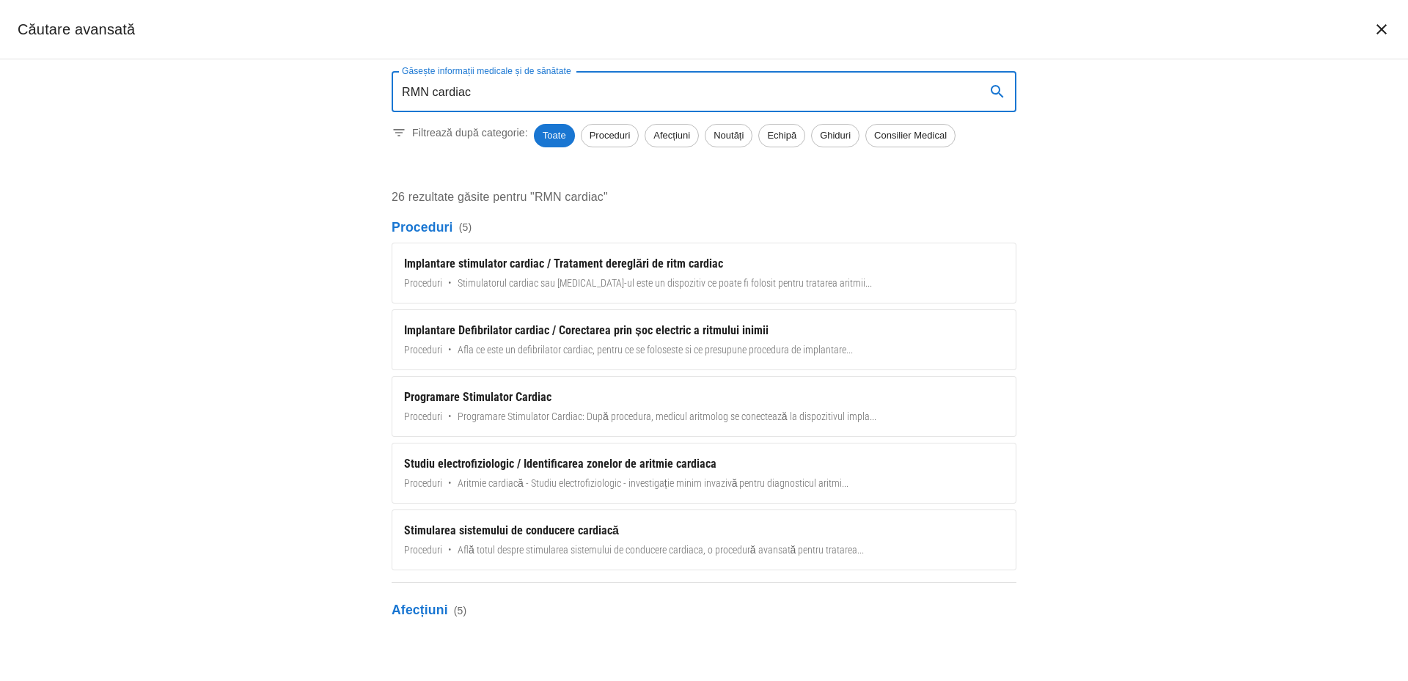
drag, startPoint x: 487, startPoint y: 90, endPoint x: 269, endPoint y: 88, distance: 217.9
click at [269, 88] on div "Găsește informații medicale și de sănătate RMN cardiac Găsește informații medic…" at bounding box center [704, 370] width 1408 height 622
paste input "Endarterectomie pulmonară"
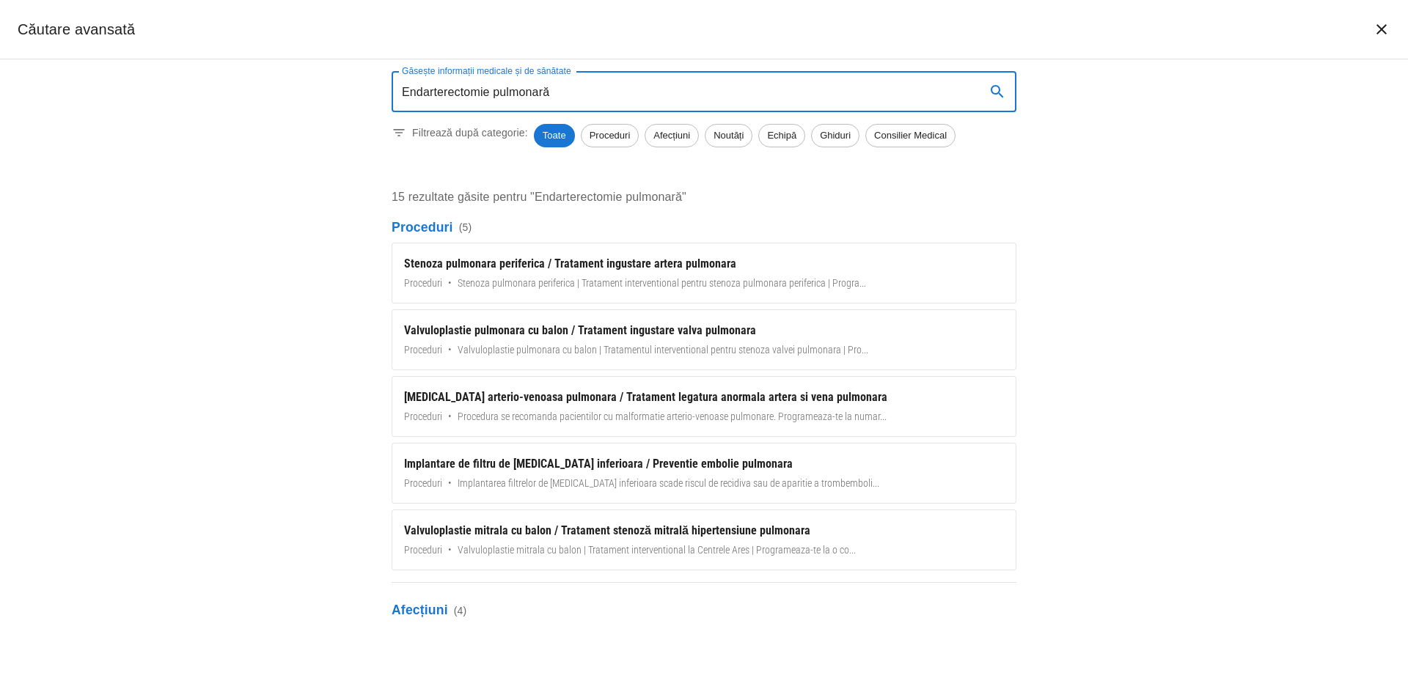
type input "Endarterectomie pulmonară"
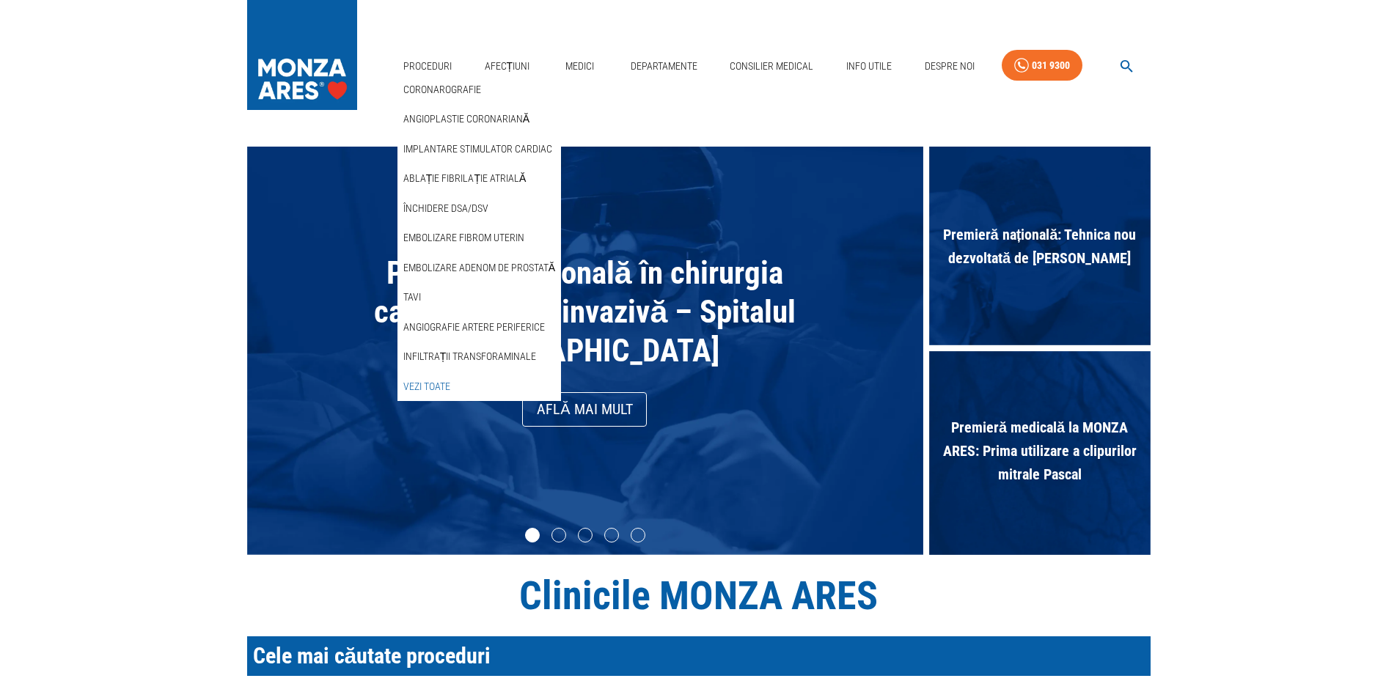
click at [421, 383] on link "Vezi Toate" at bounding box center [427, 387] width 53 height 24
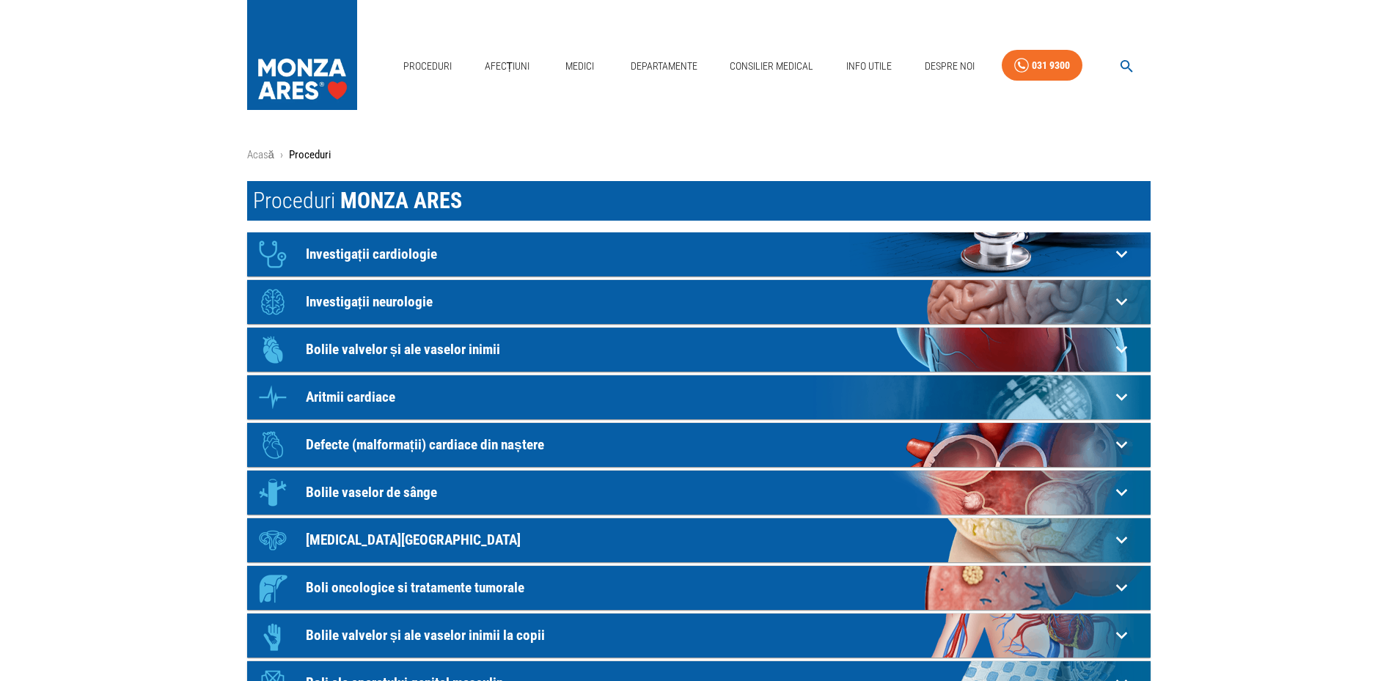
click at [355, 252] on p "Investigații cardiologie" at bounding box center [708, 253] width 805 height 15
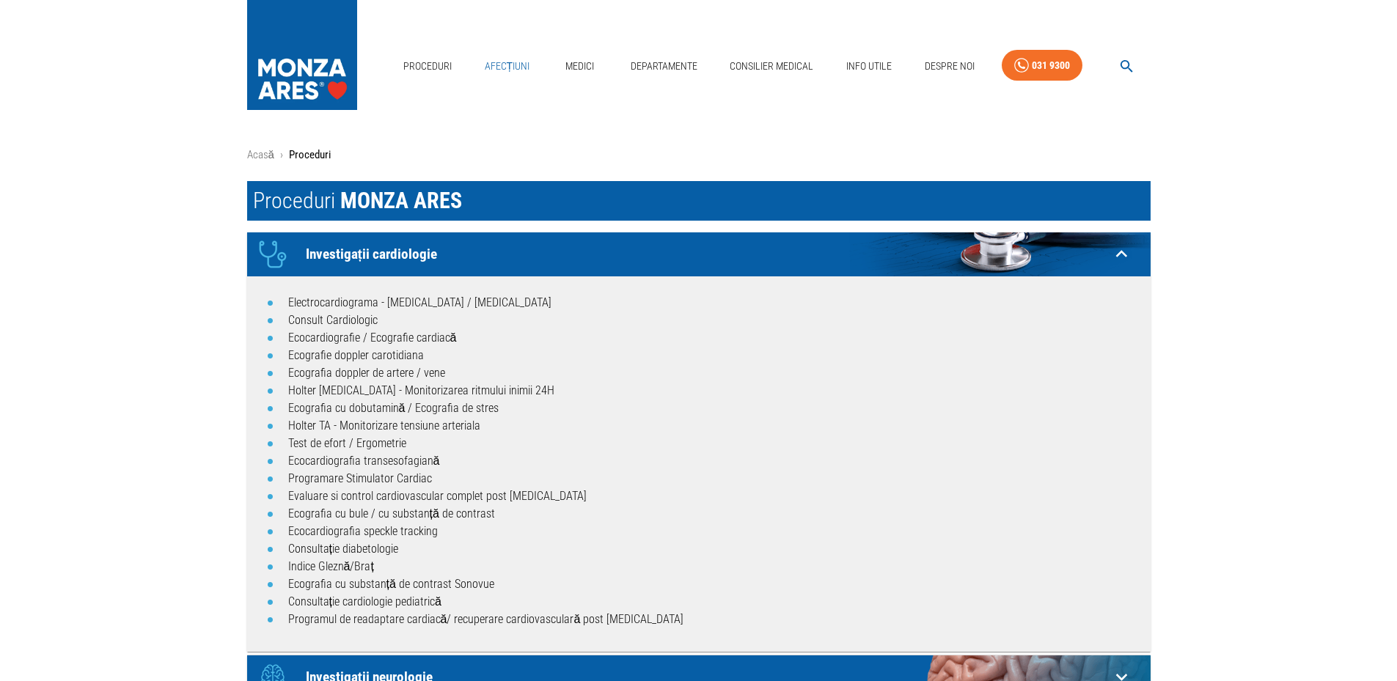
click at [492, 61] on link "Afecțiuni" at bounding box center [507, 66] width 57 height 30
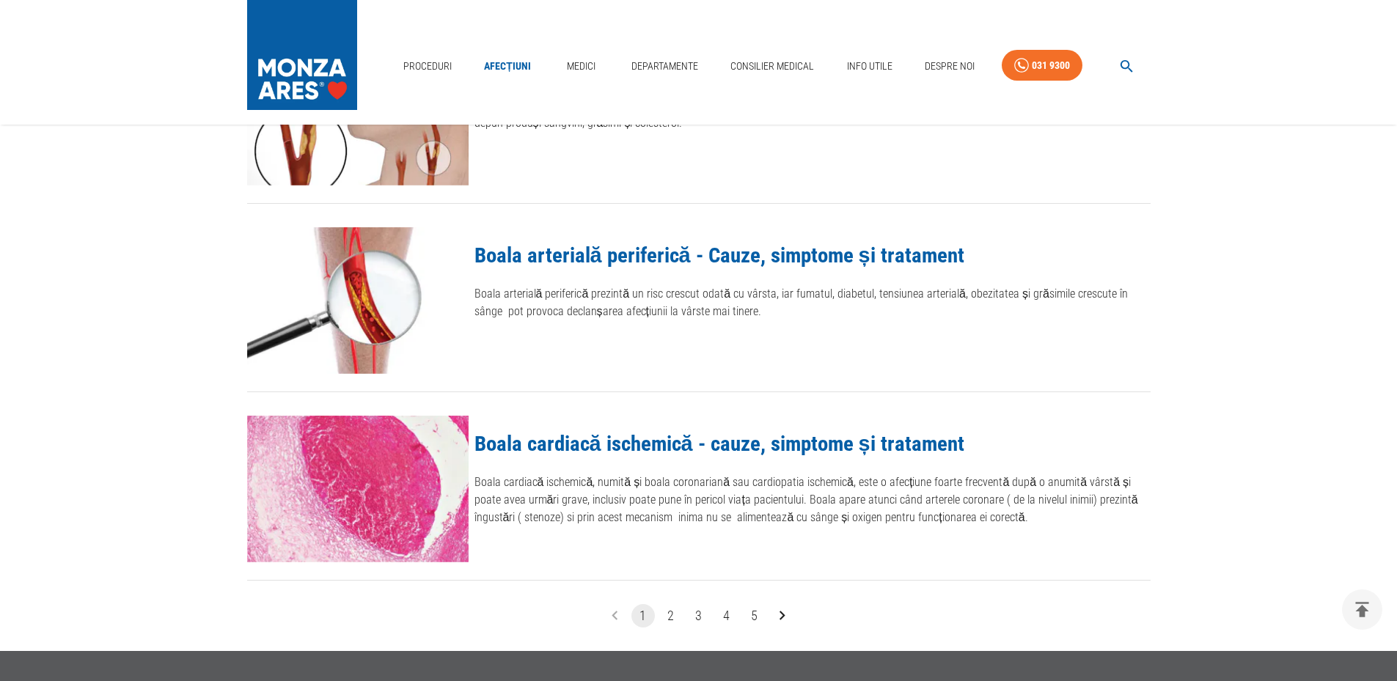
scroll to position [1718, 0]
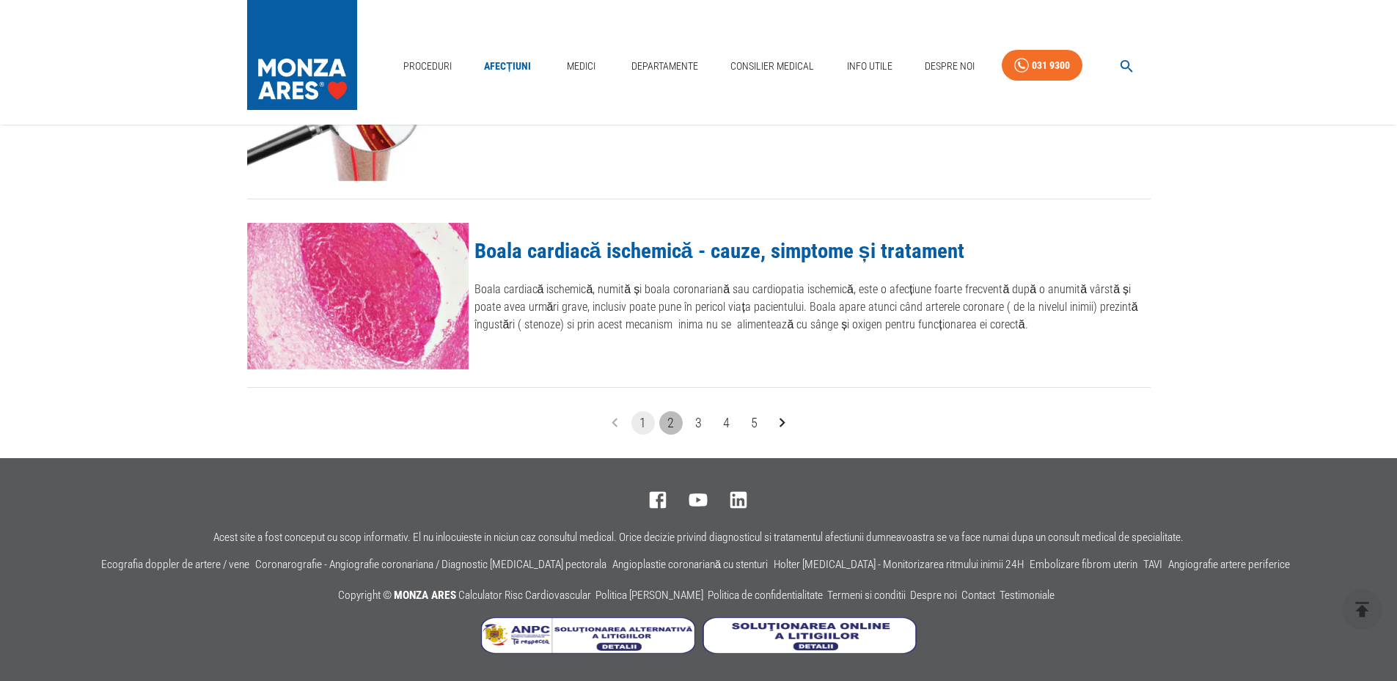
click at [673, 420] on button "2" at bounding box center [670, 423] width 23 height 23
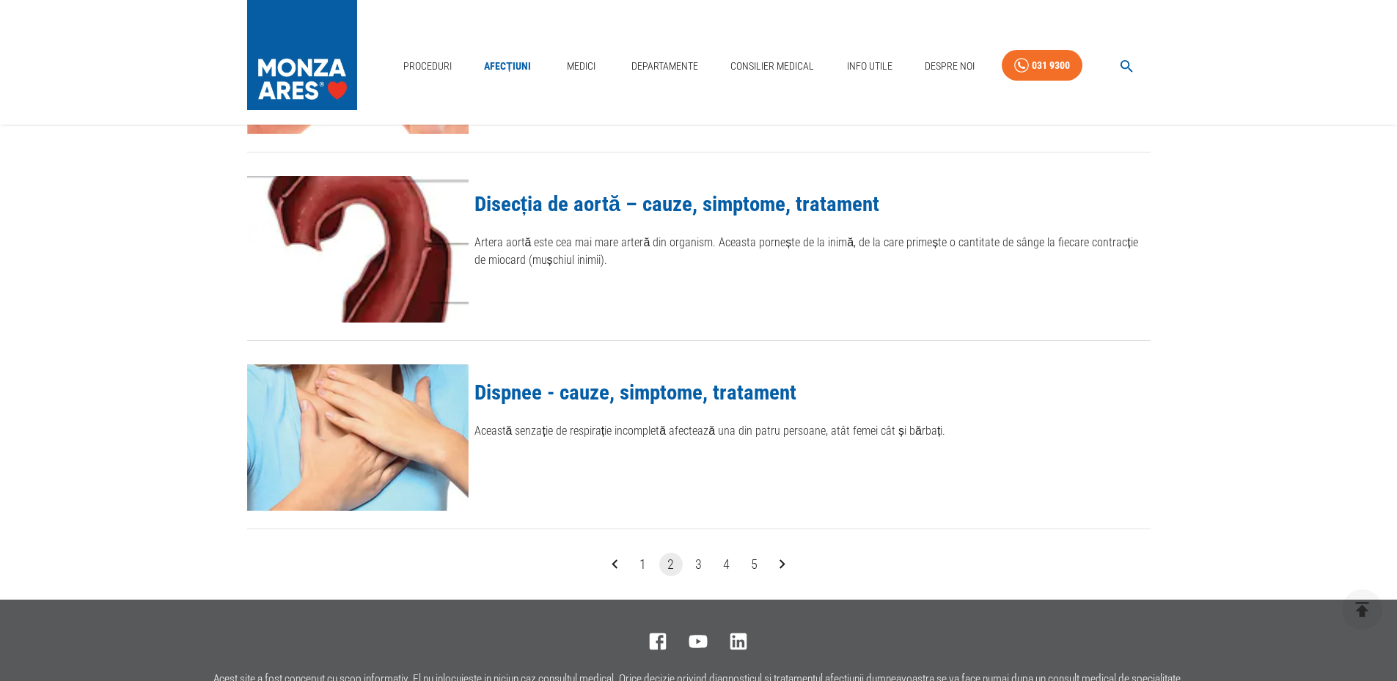
scroll to position [1718, 0]
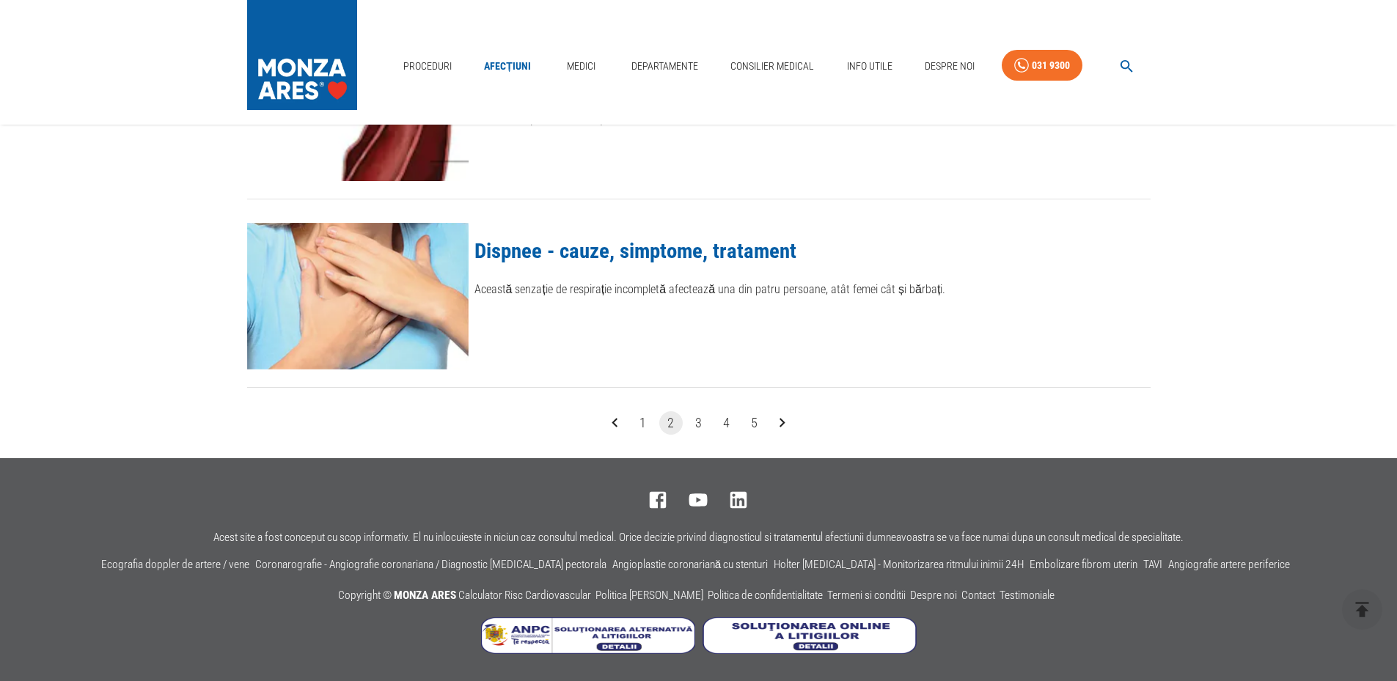
click at [601, 261] on link "Dispnee - cauze, simptome, tratament" at bounding box center [636, 250] width 322 height 25
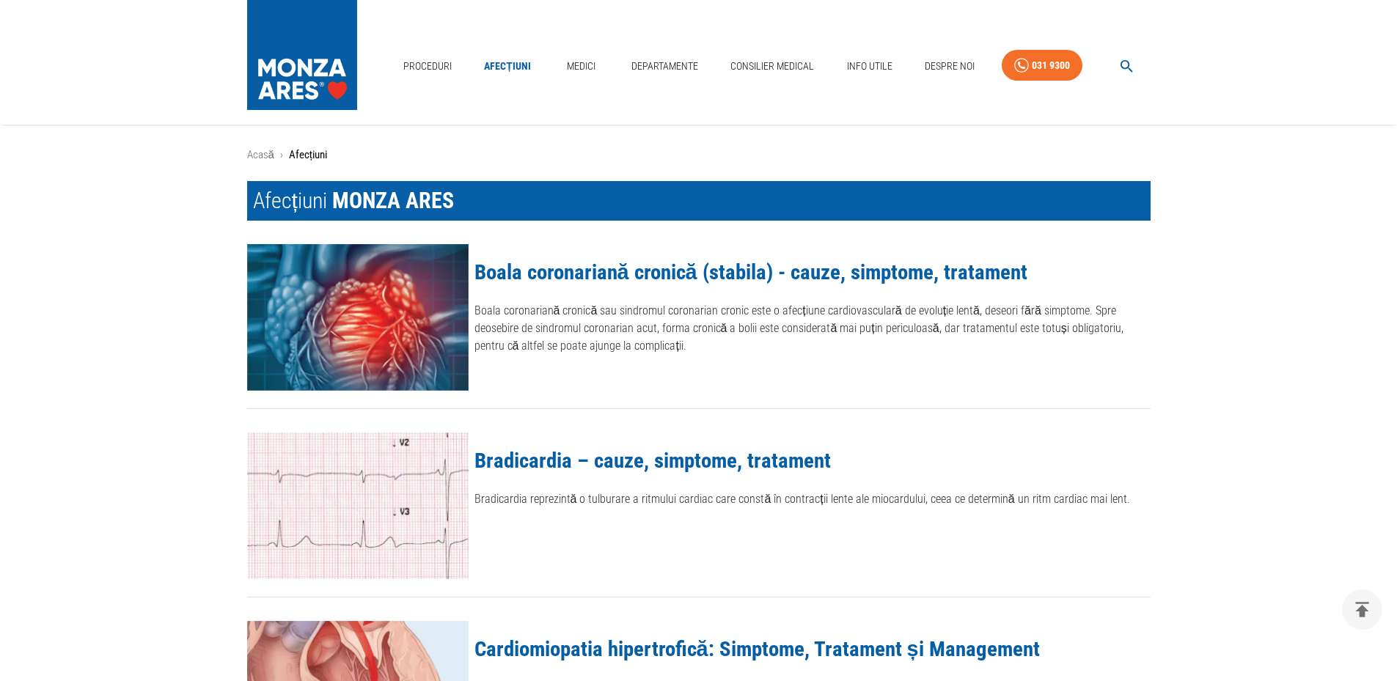
scroll to position [1718, 0]
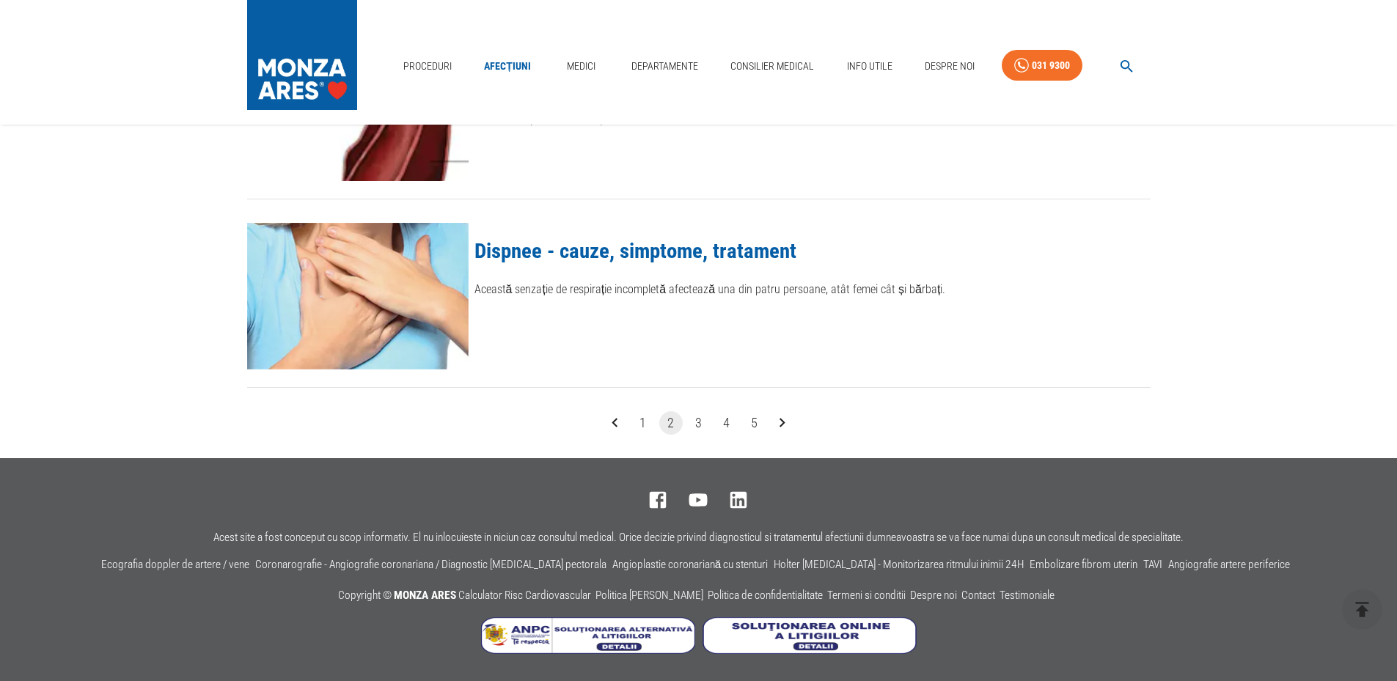
click at [695, 419] on button "3" at bounding box center [698, 423] width 23 height 23
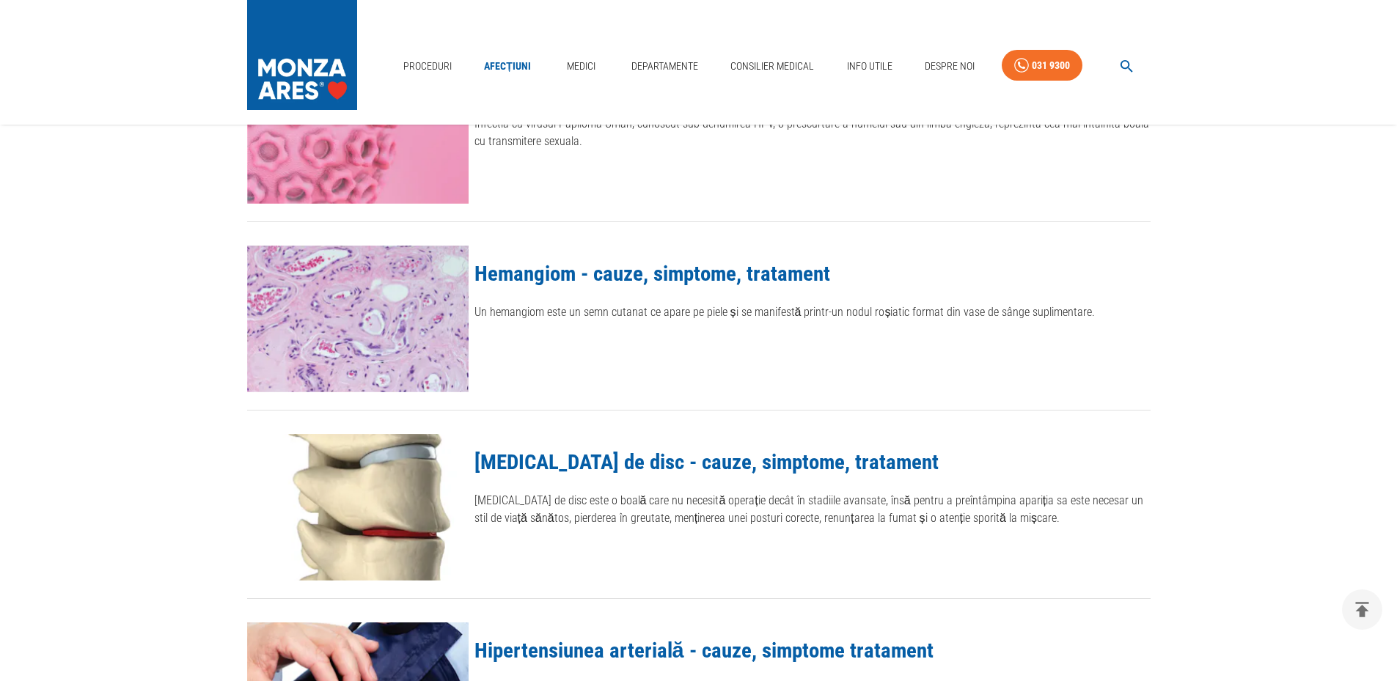
scroll to position [1614, 0]
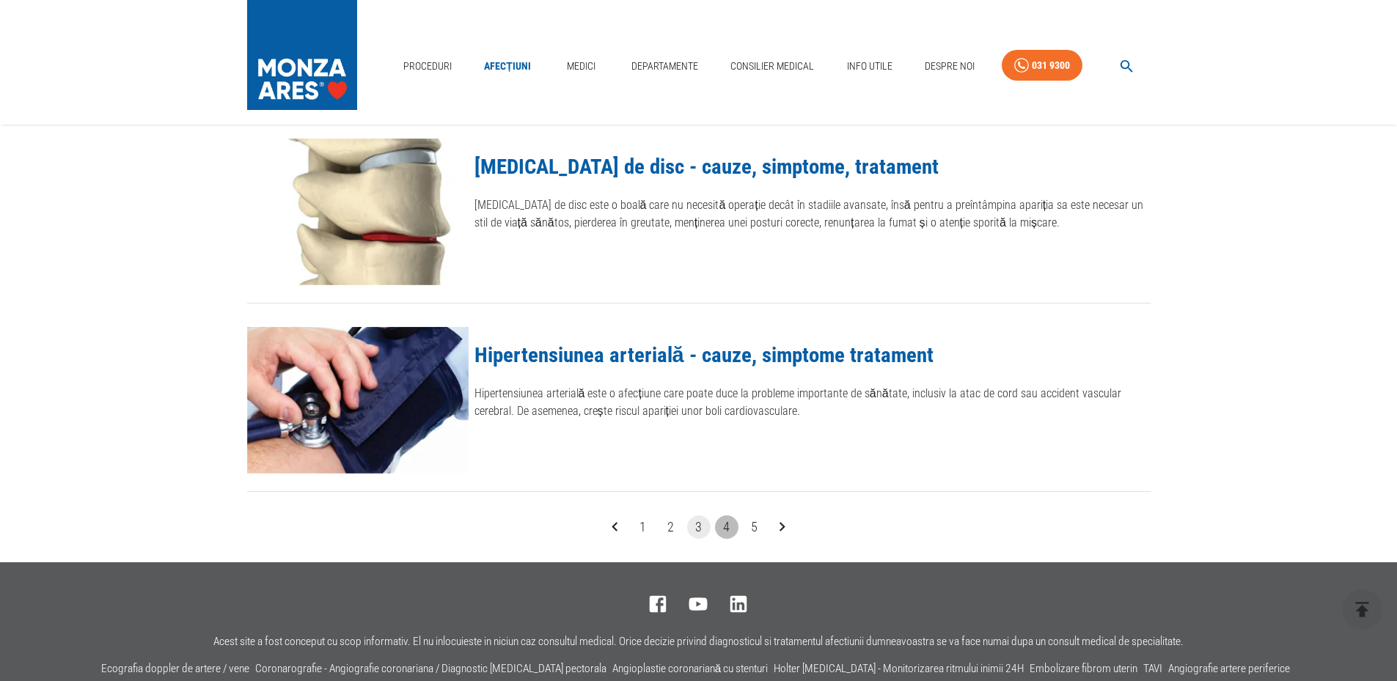
click at [722, 527] on button "4" at bounding box center [726, 527] width 23 height 23
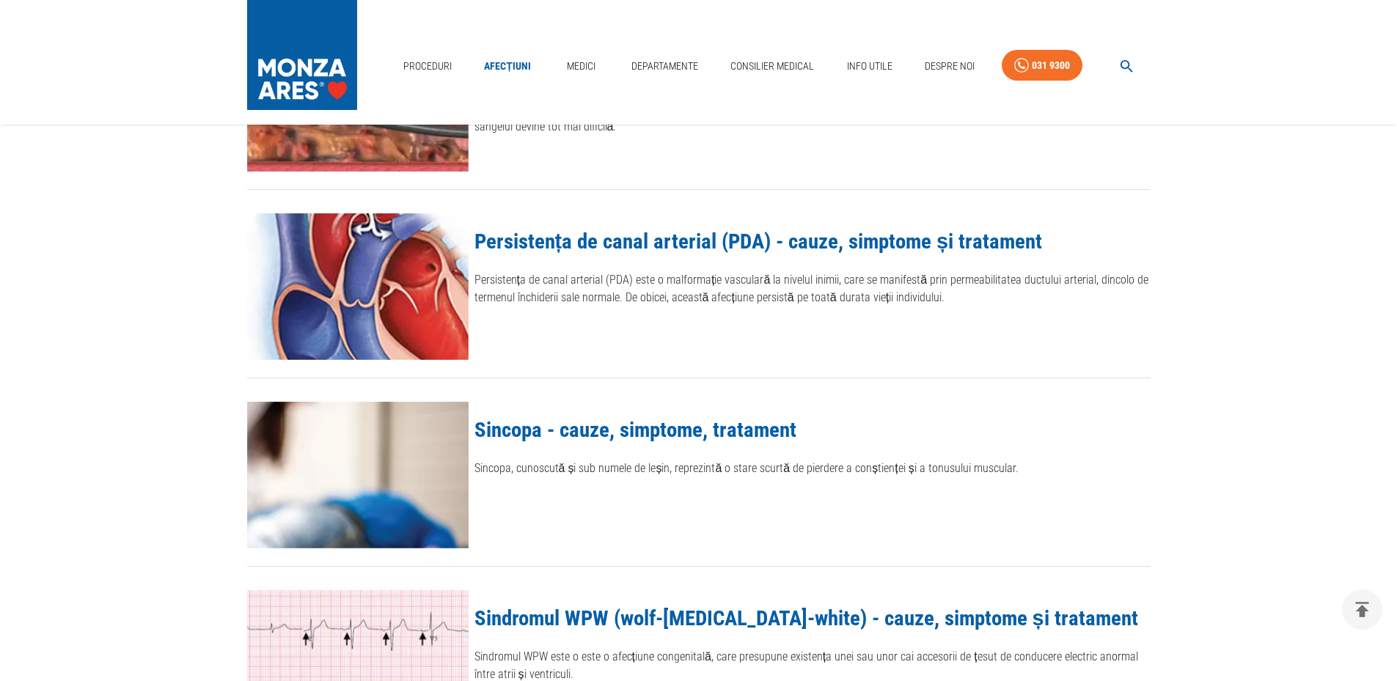
scroll to position [1541, 0]
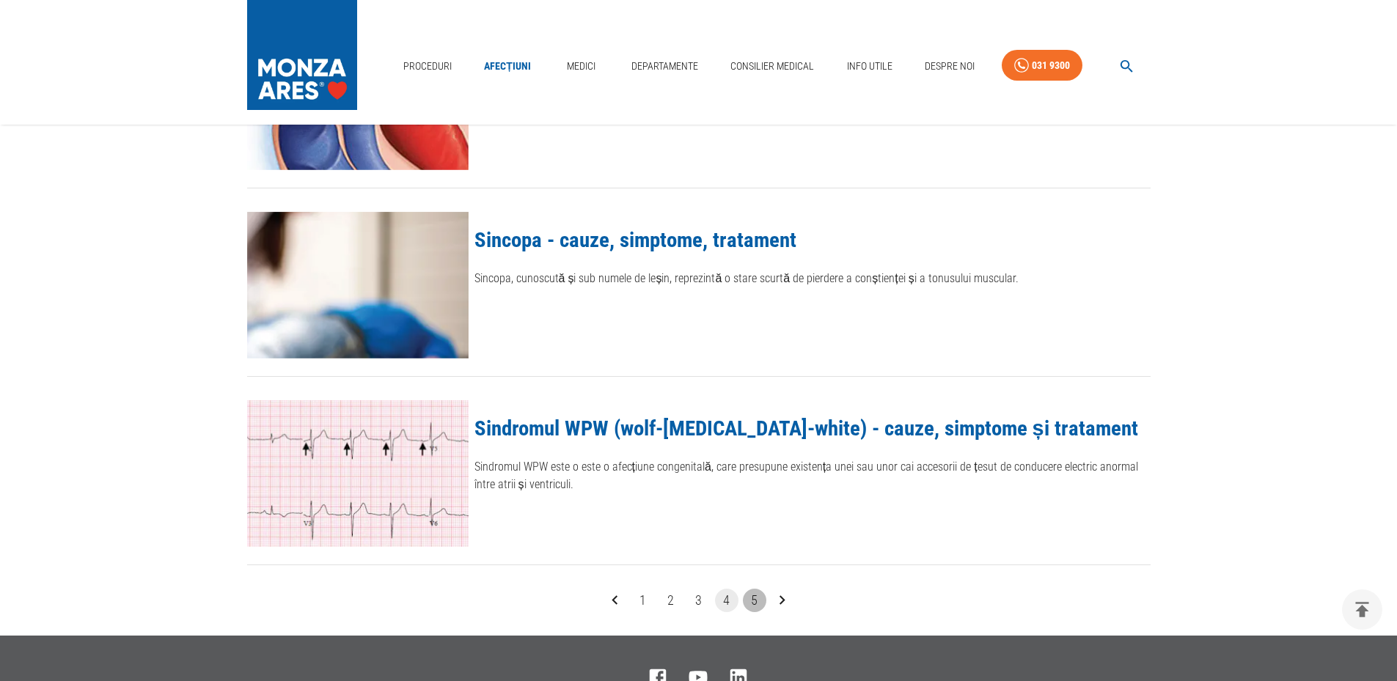
click at [758, 595] on button "5" at bounding box center [754, 600] width 23 height 23
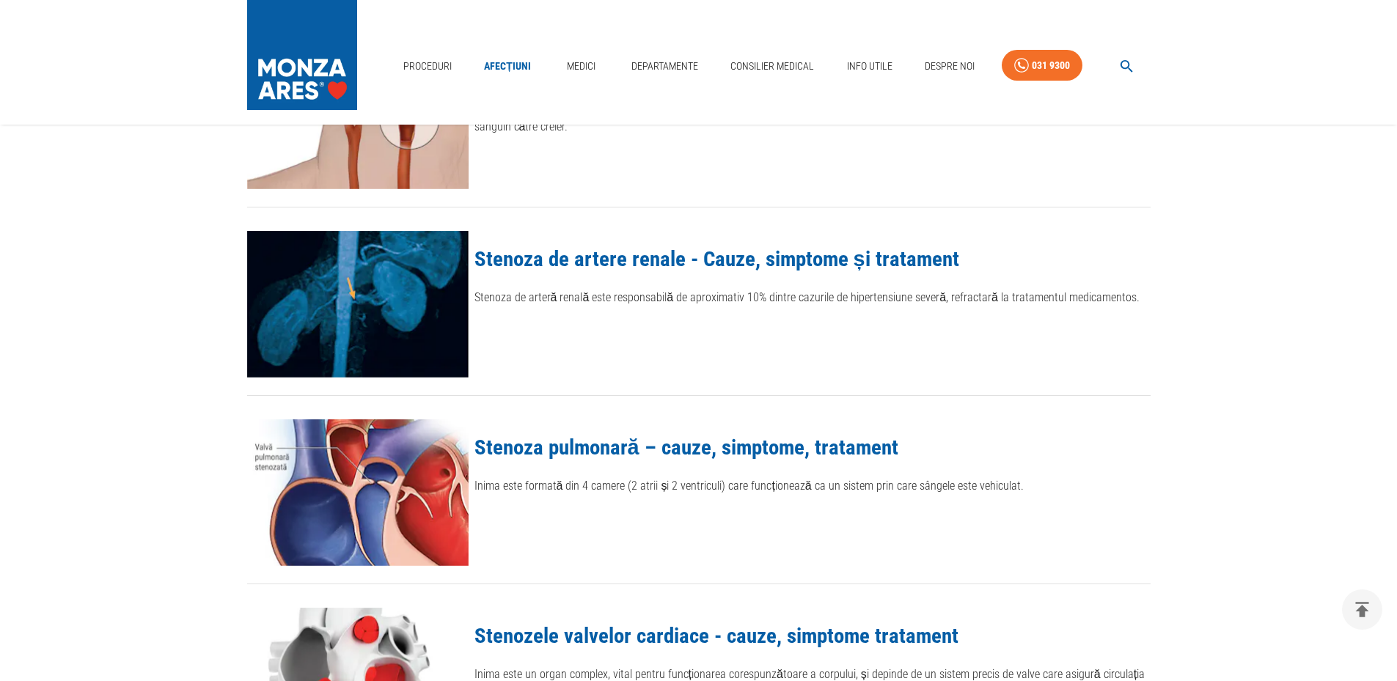
scroll to position [514, 0]
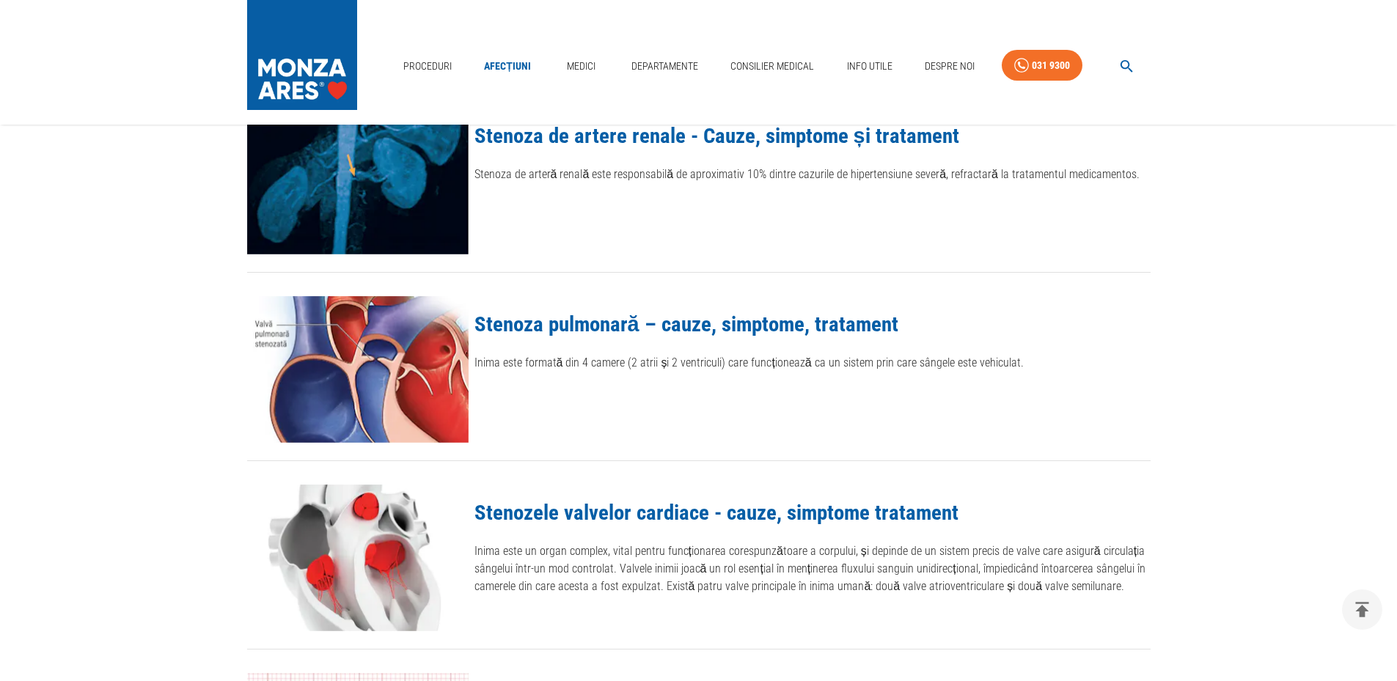
click at [679, 333] on link "Stenoza pulmonară – cauze, simptome, tratament" at bounding box center [687, 324] width 424 height 25
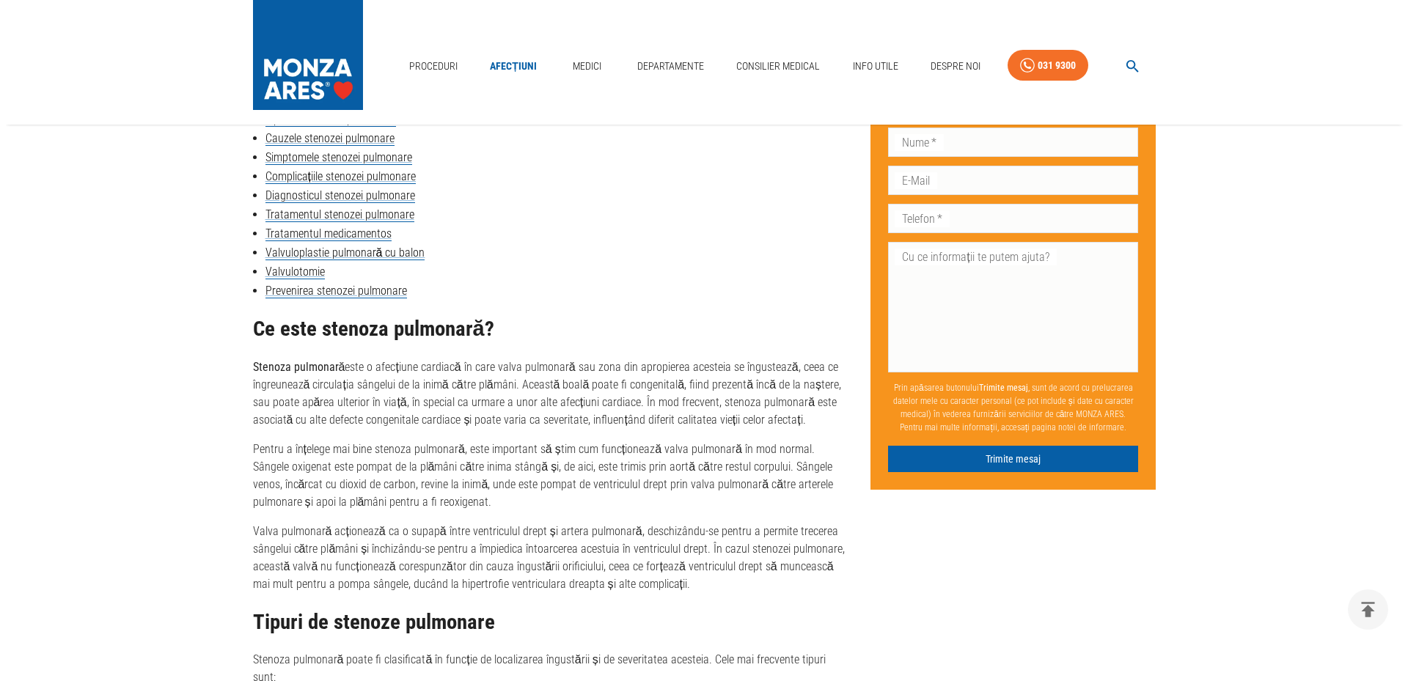
scroll to position [734, 0]
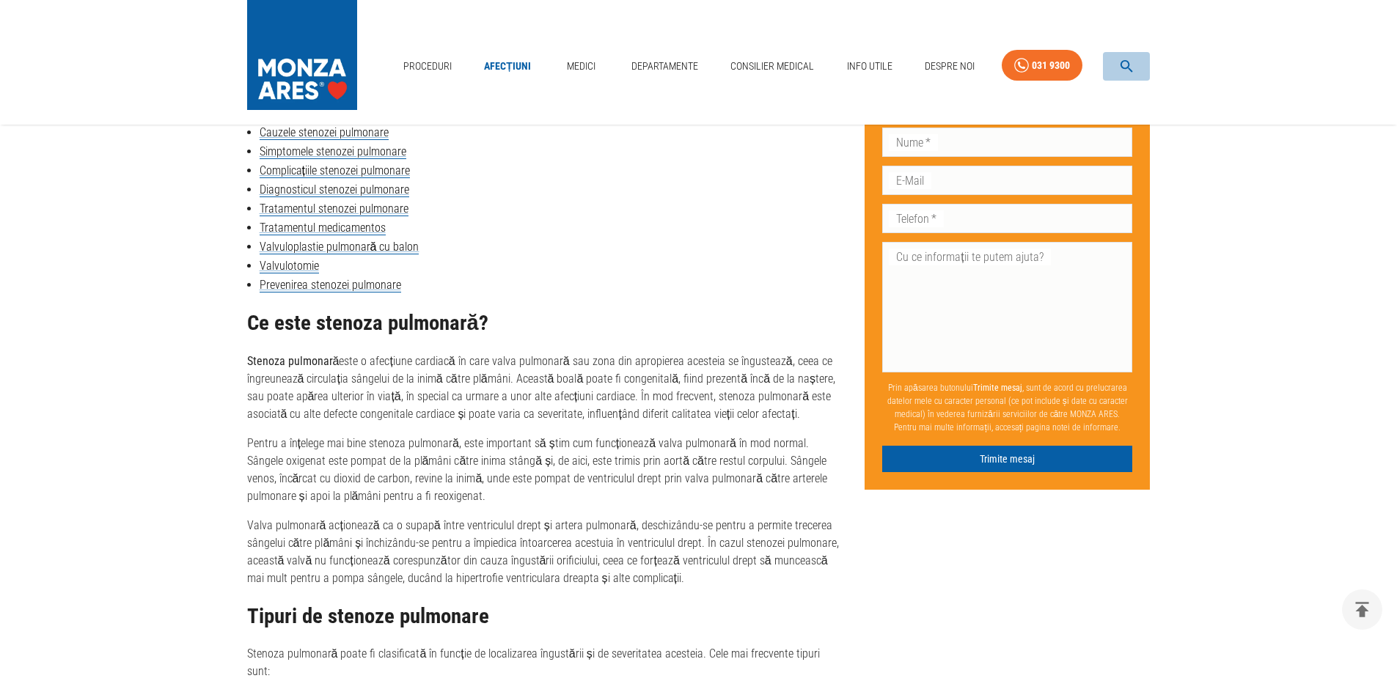
click at [1128, 61] on icon "button" at bounding box center [1127, 66] width 12 height 12
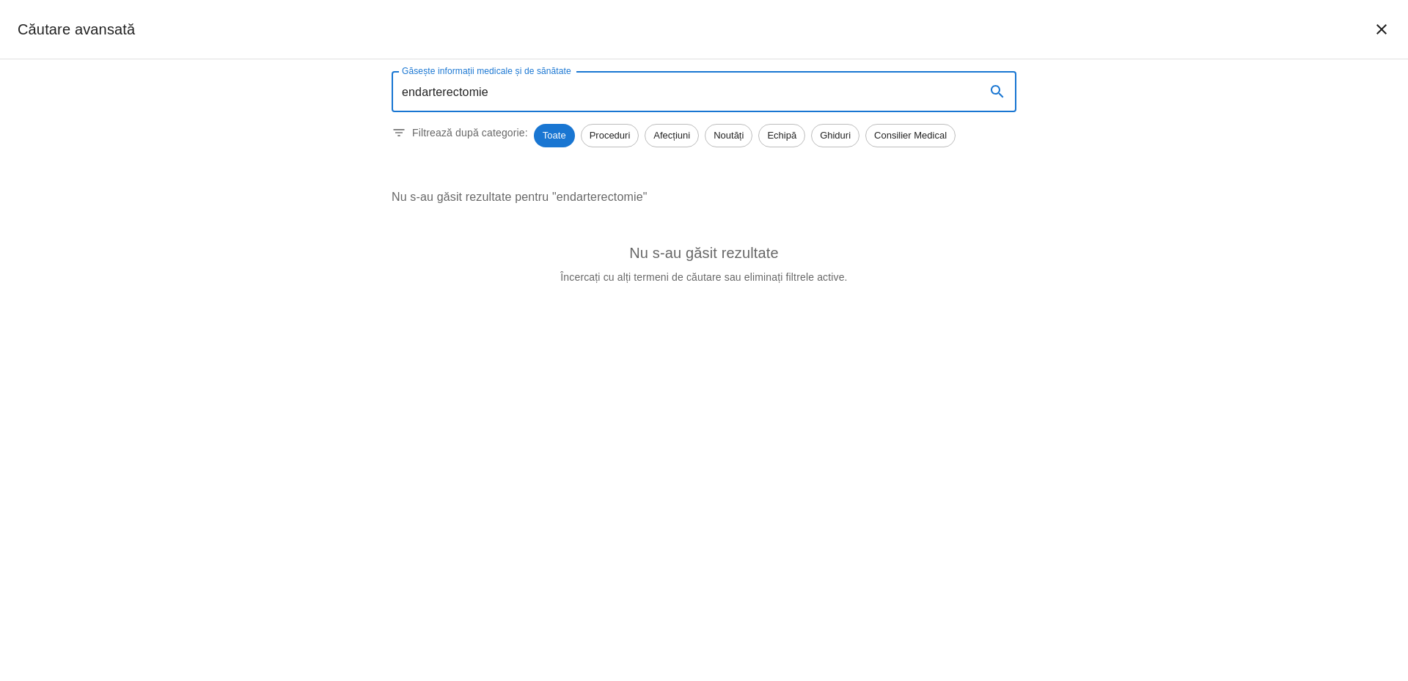
drag, startPoint x: 544, startPoint y: 94, endPoint x: 247, endPoint y: 89, distance: 297.1
click at [247, 89] on div "Găsește informații medicale și de sănătate endarterectomie Găsește informații m…" at bounding box center [704, 370] width 1408 height 622
paste input "HPCTE"
type input "HPCTE"
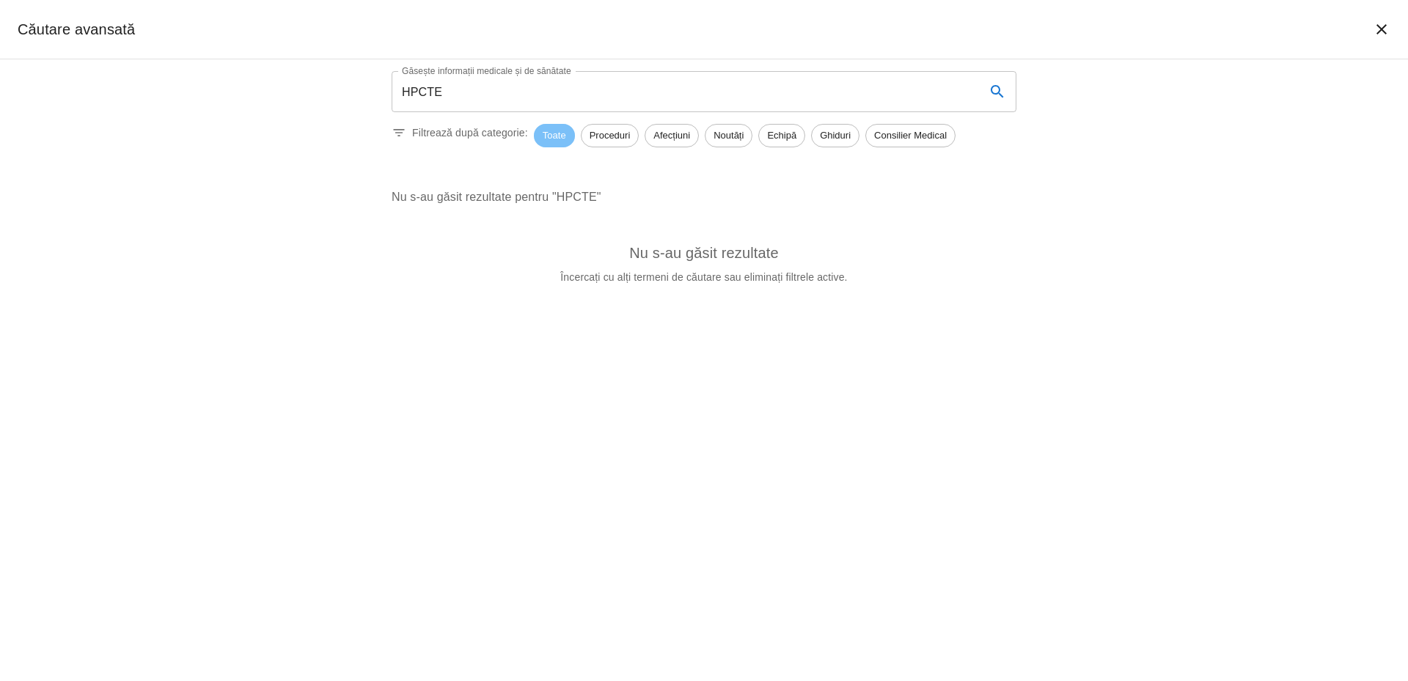
click at [557, 140] on span "Toate" at bounding box center [554, 135] width 41 height 15
click at [553, 140] on span "Toate" at bounding box center [554, 135] width 41 height 15
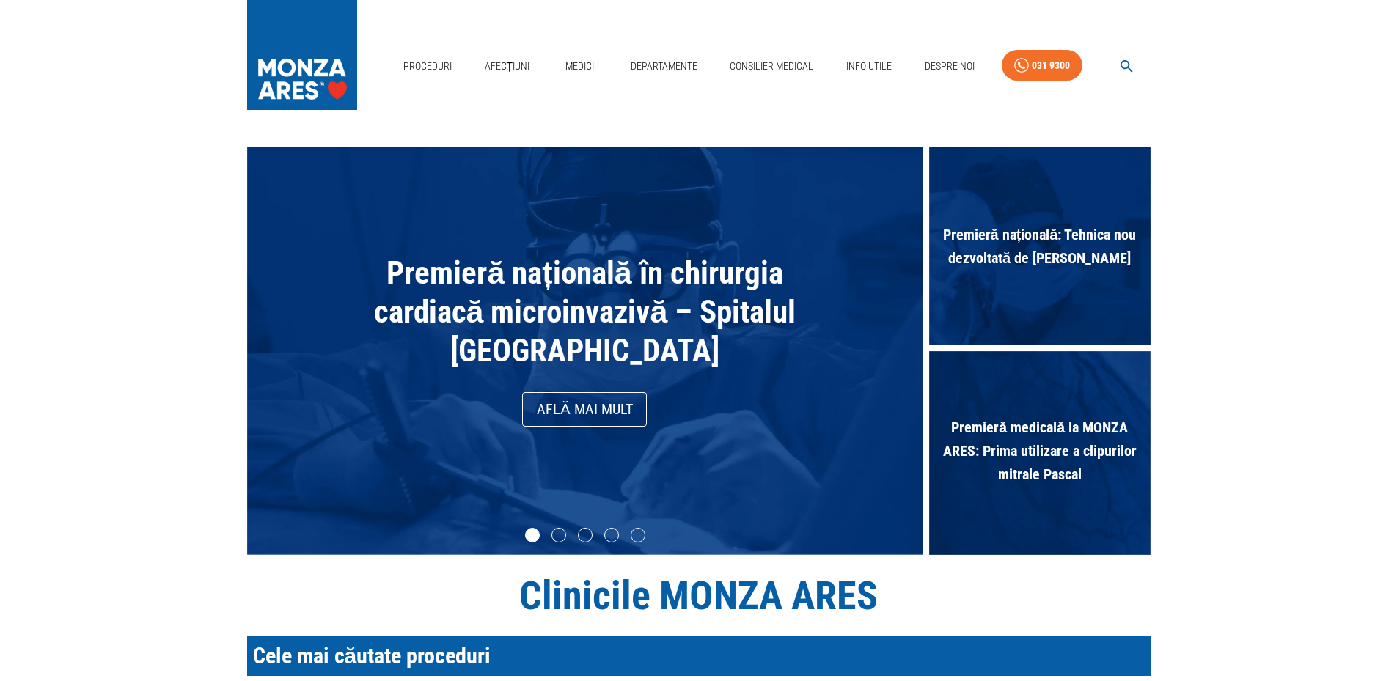
click at [506, 70] on link "Afecțiuni" at bounding box center [507, 66] width 57 height 30
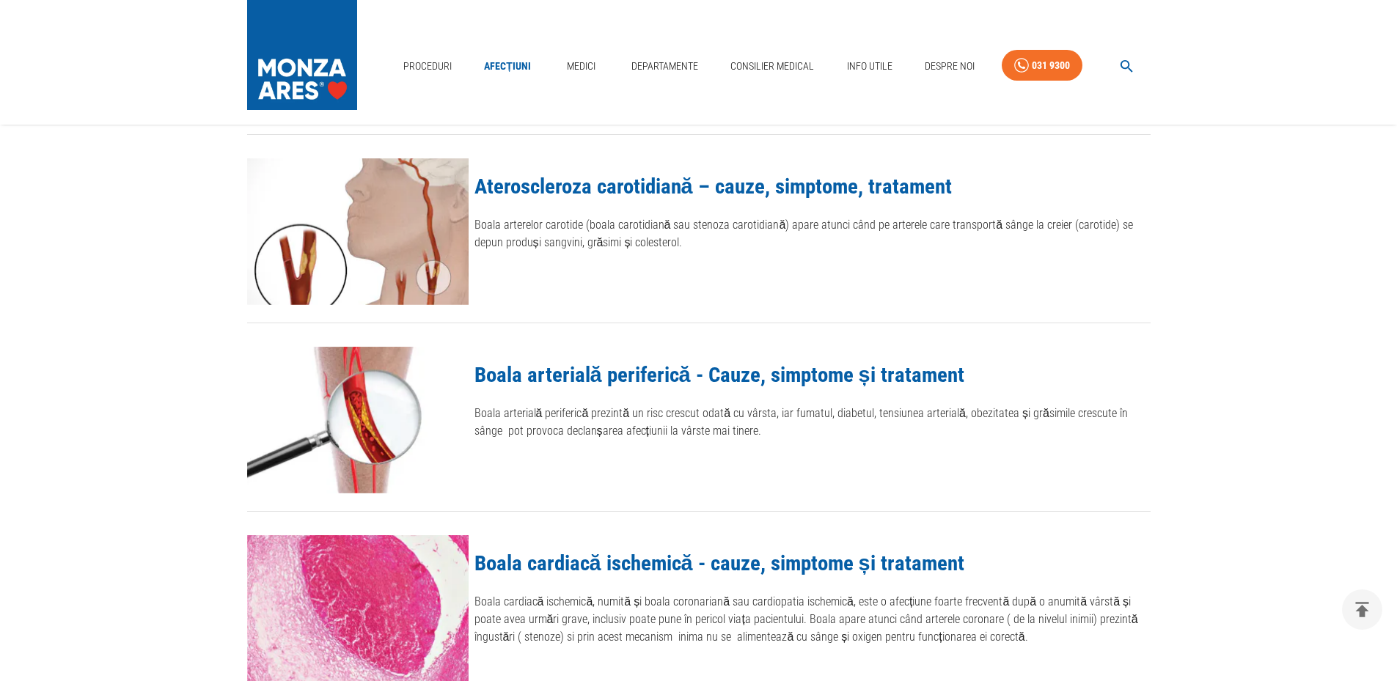
scroll to position [1718, 0]
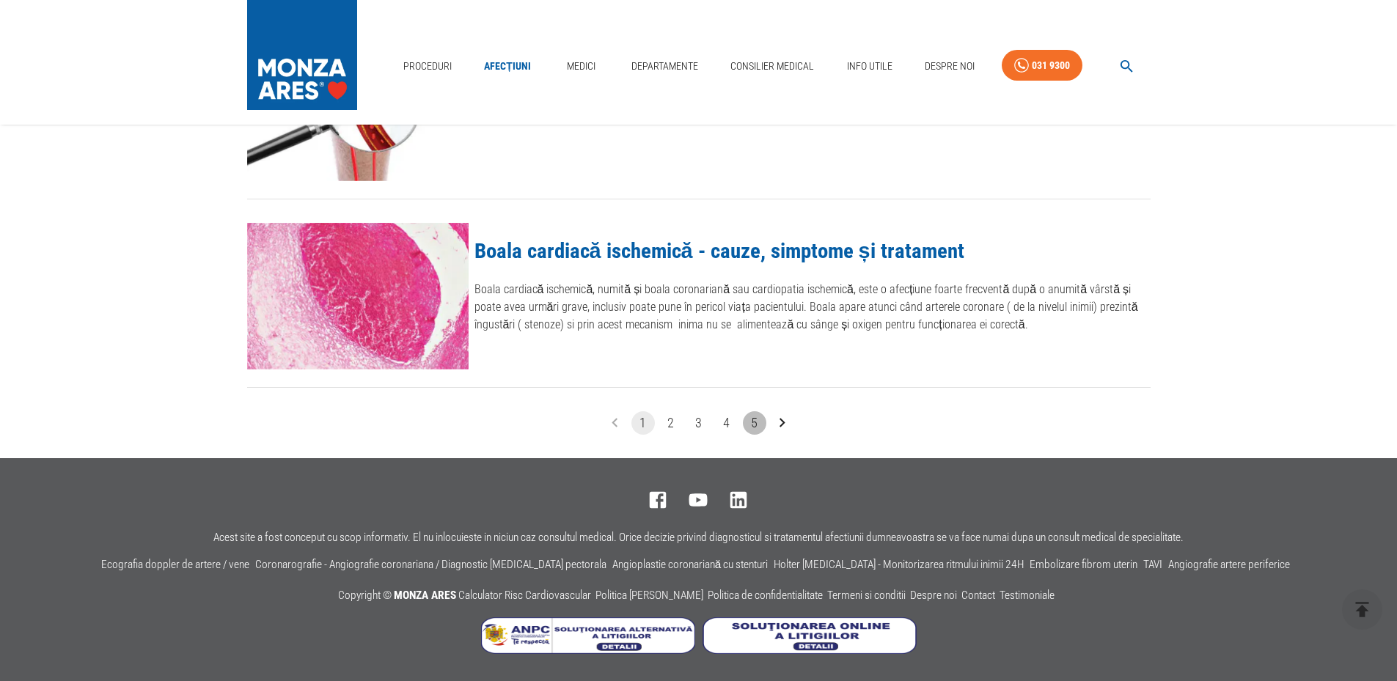
click at [756, 425] on button "5" at bounding box center [754, 423] width 23 height 23
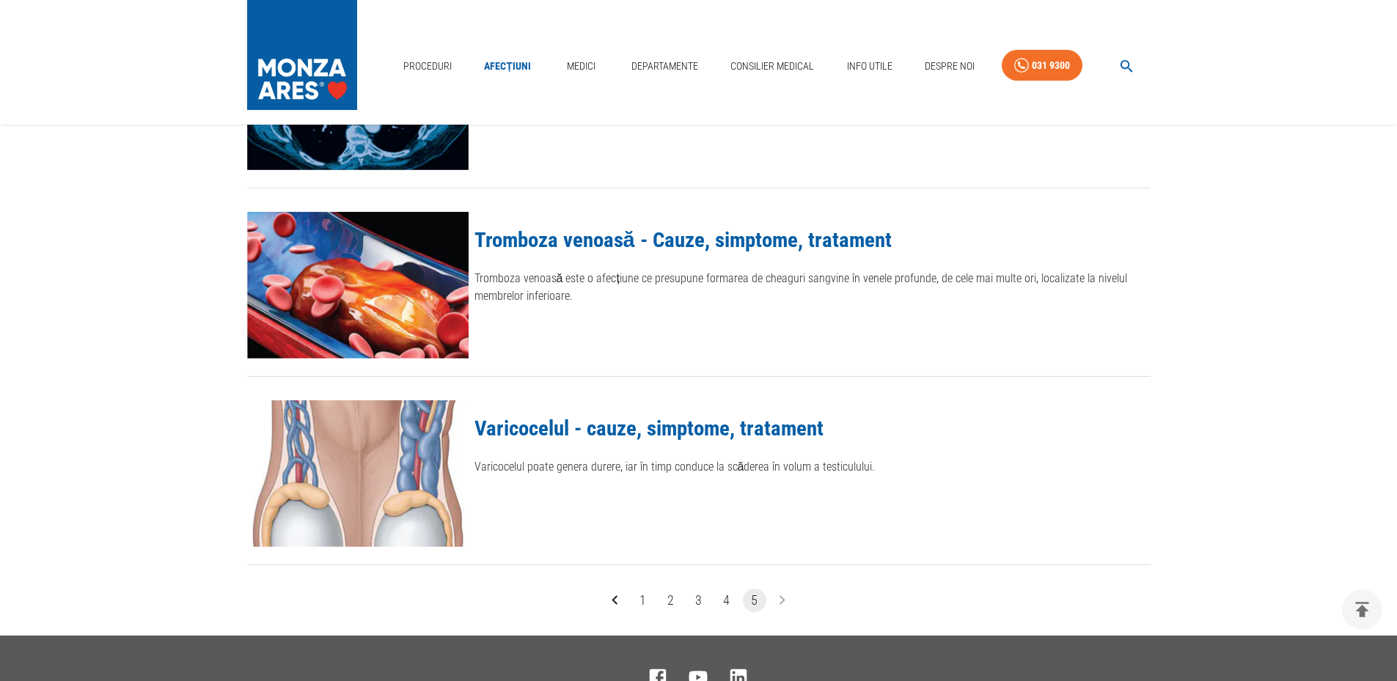
scroll to position [1174, 0]
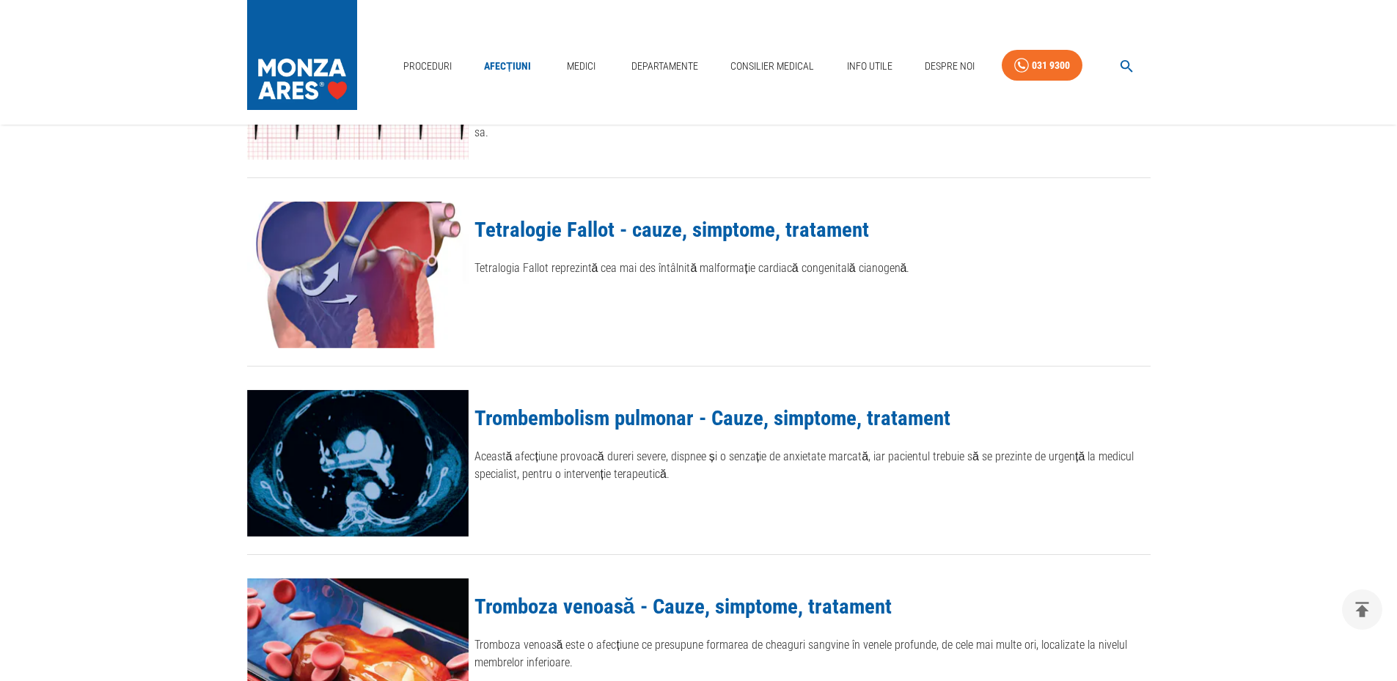
click at [708, 423] on link "Trombembolism pulmonar - Cauze, simptome, tratament" at bounding box center [713, 418] width 476 height 25
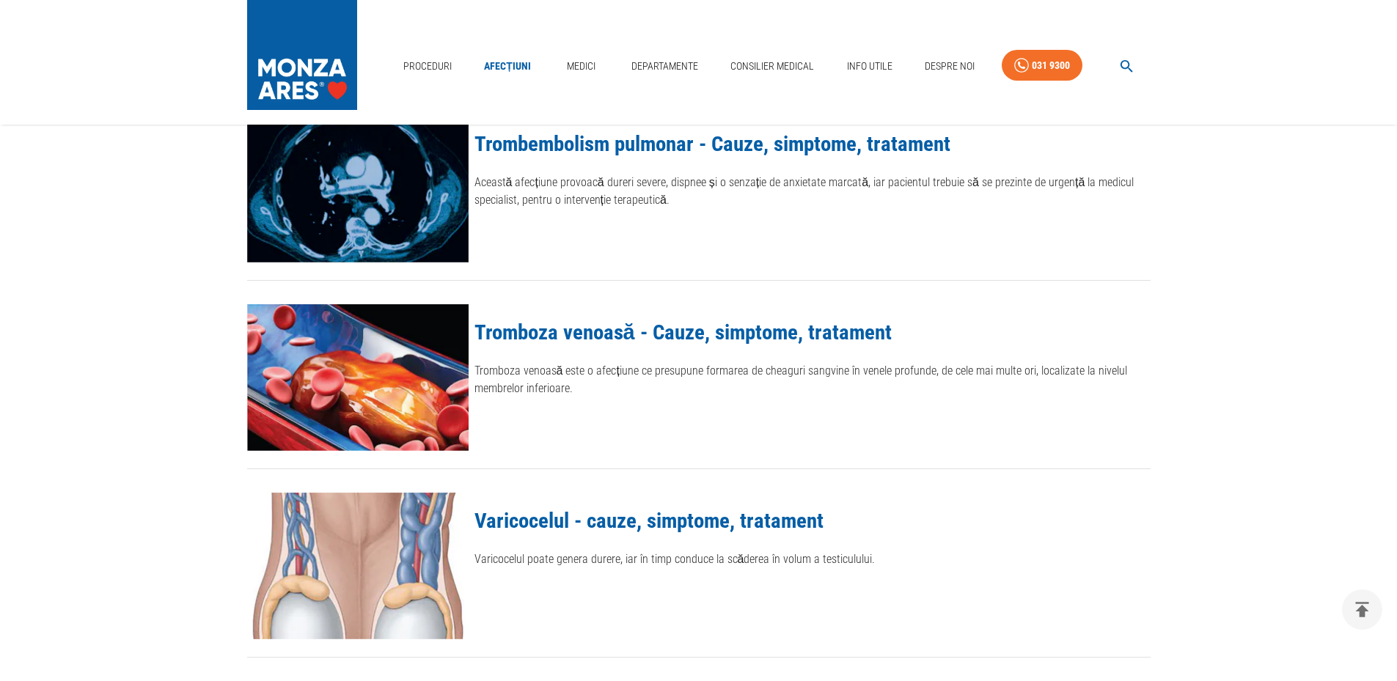
scroll to position [1278, 0]
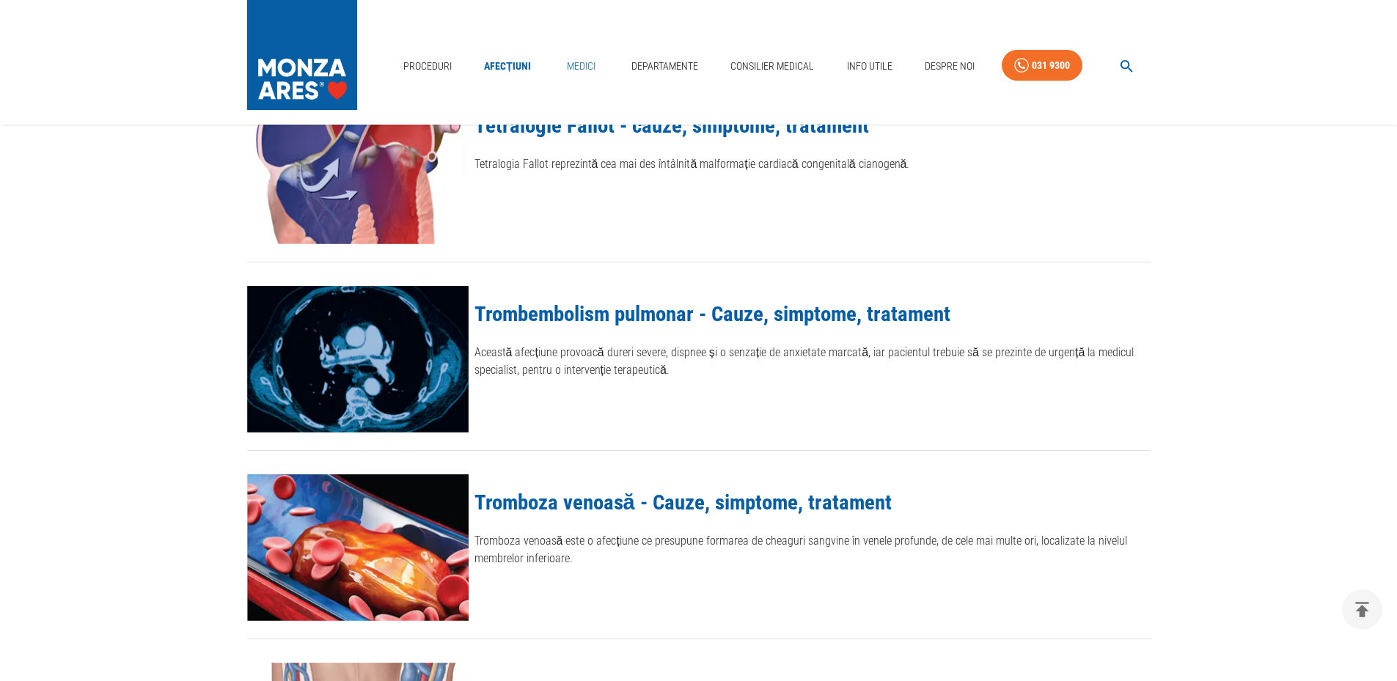
click at [577, 68] on link "Medici" at bounding box center [581, 66] width 47 height 30
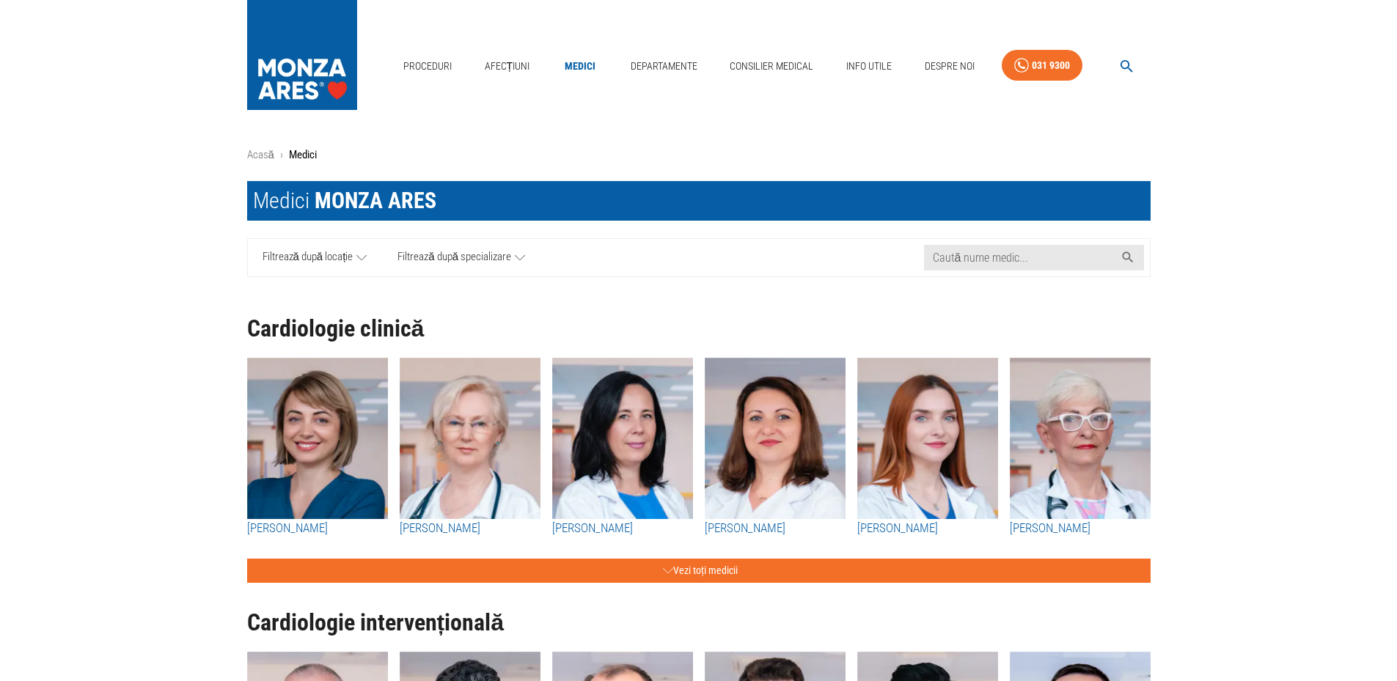
click at [522, 263] on icon at bounding box center [520, 258] width 10 height 18
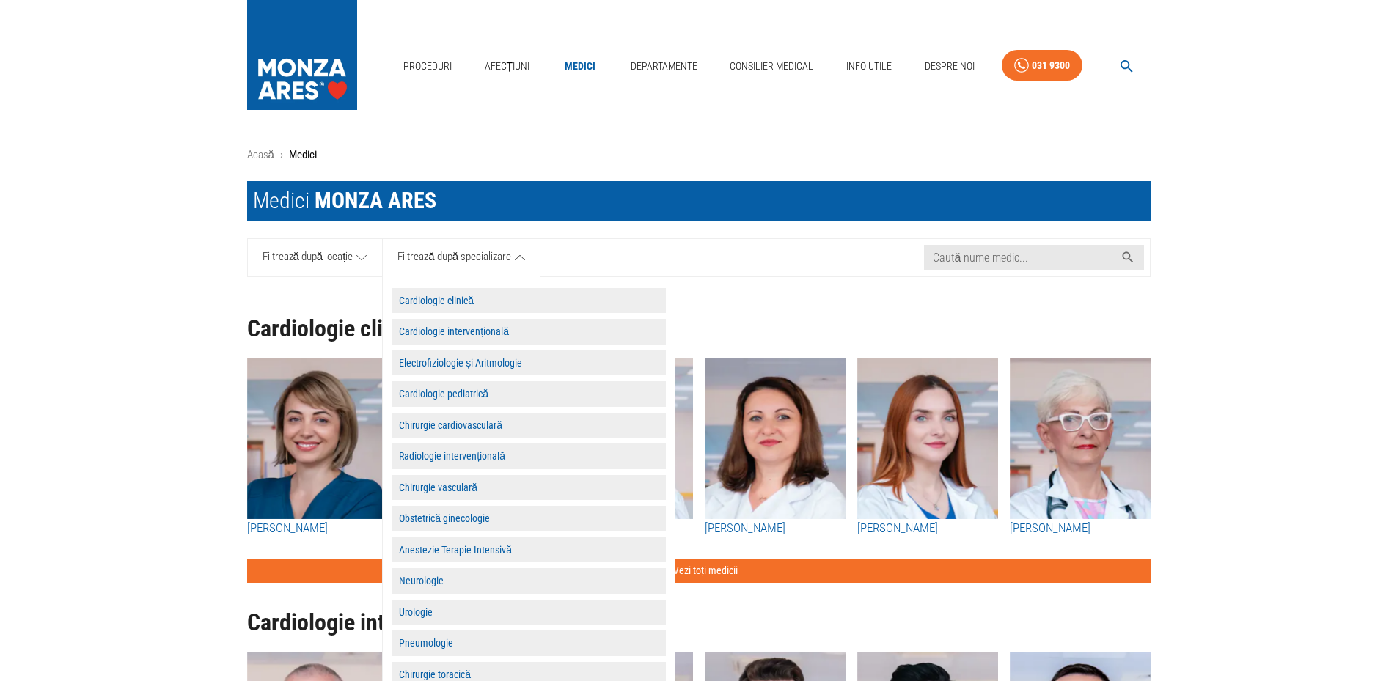
click at [442, 648] on button "Pneumologie" at bounding box center [529, 644] width 274 height 26
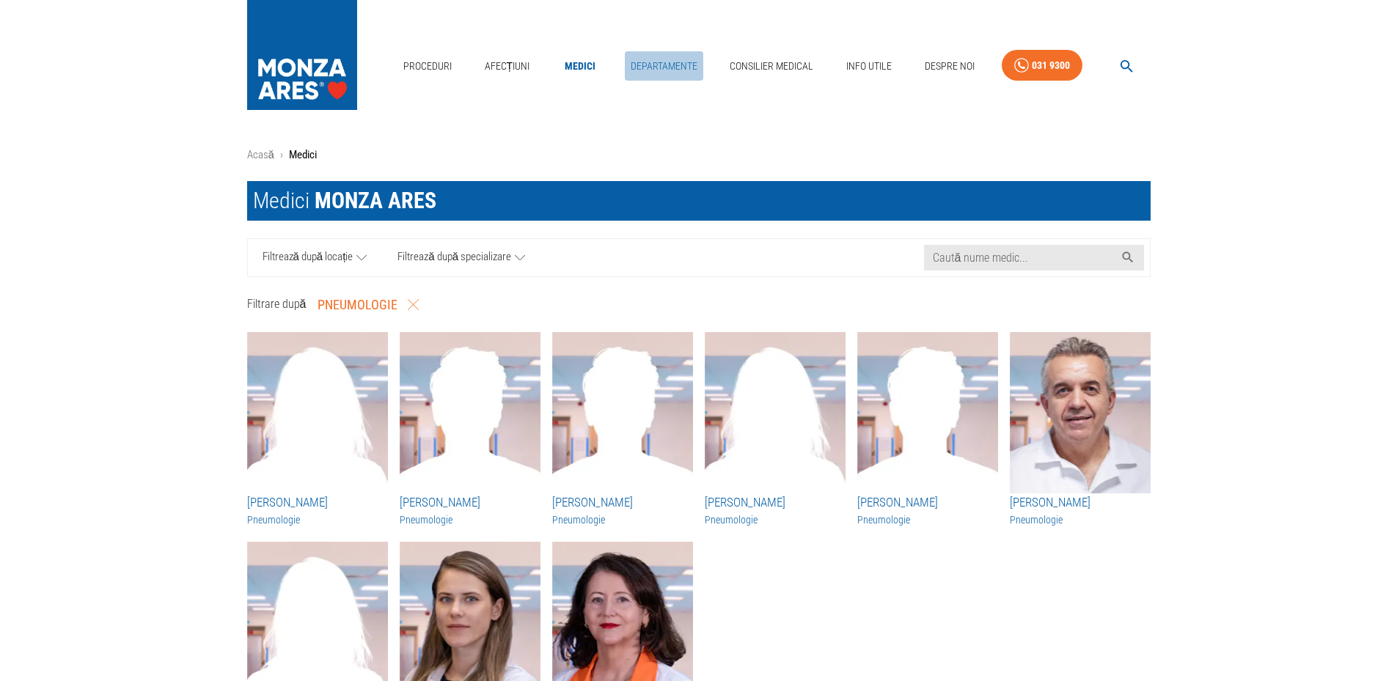
click at [661, 67] on link "Departamente" at bounding box center [664, 66] width 78 height 30
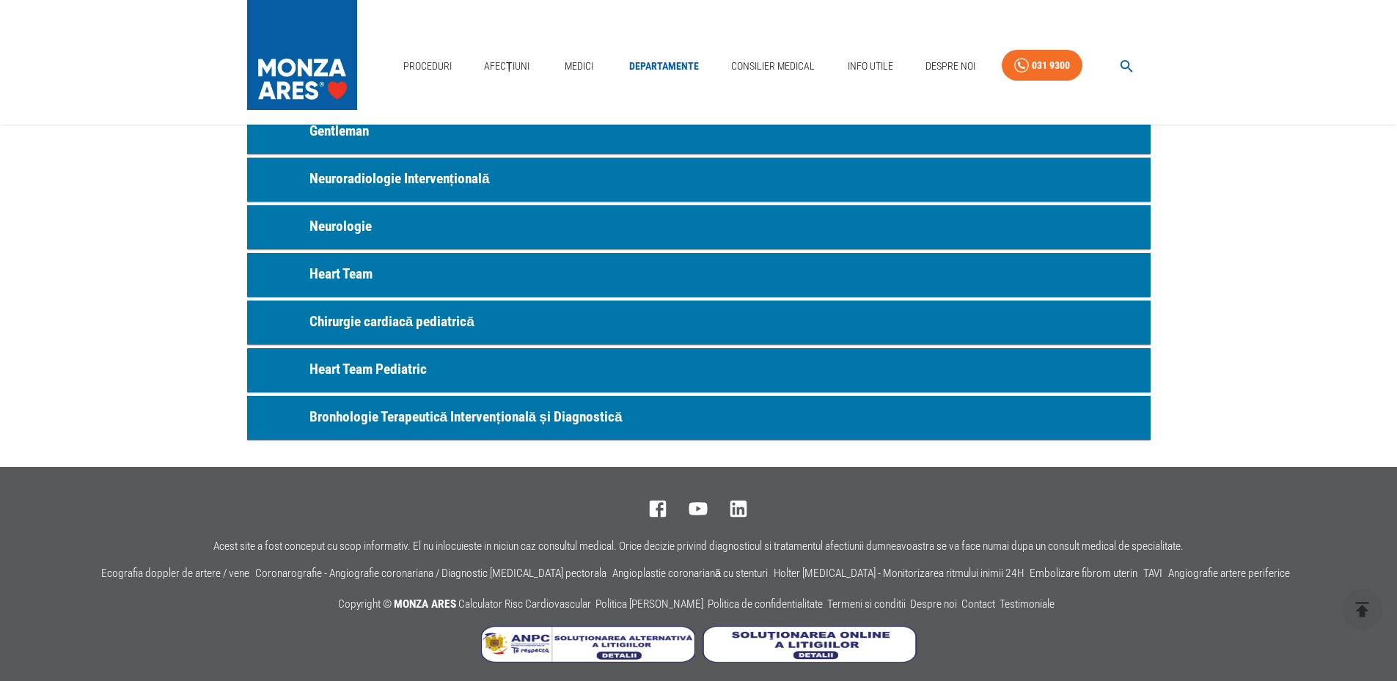
scroll to position [811, 0]
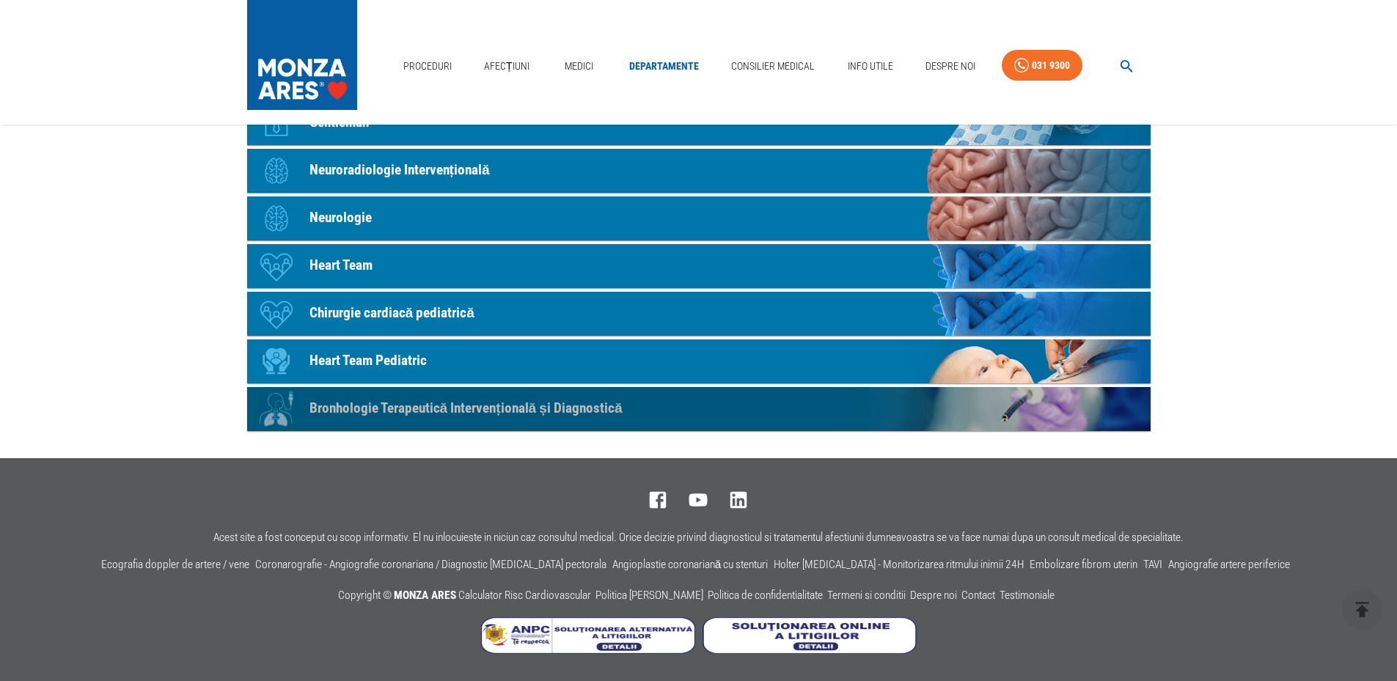
click at [701, 412] on link "Icon Bronhologie Terapeutică Intervențională și Diagnostică" at bounding box center [699, 409] width 904 height 44
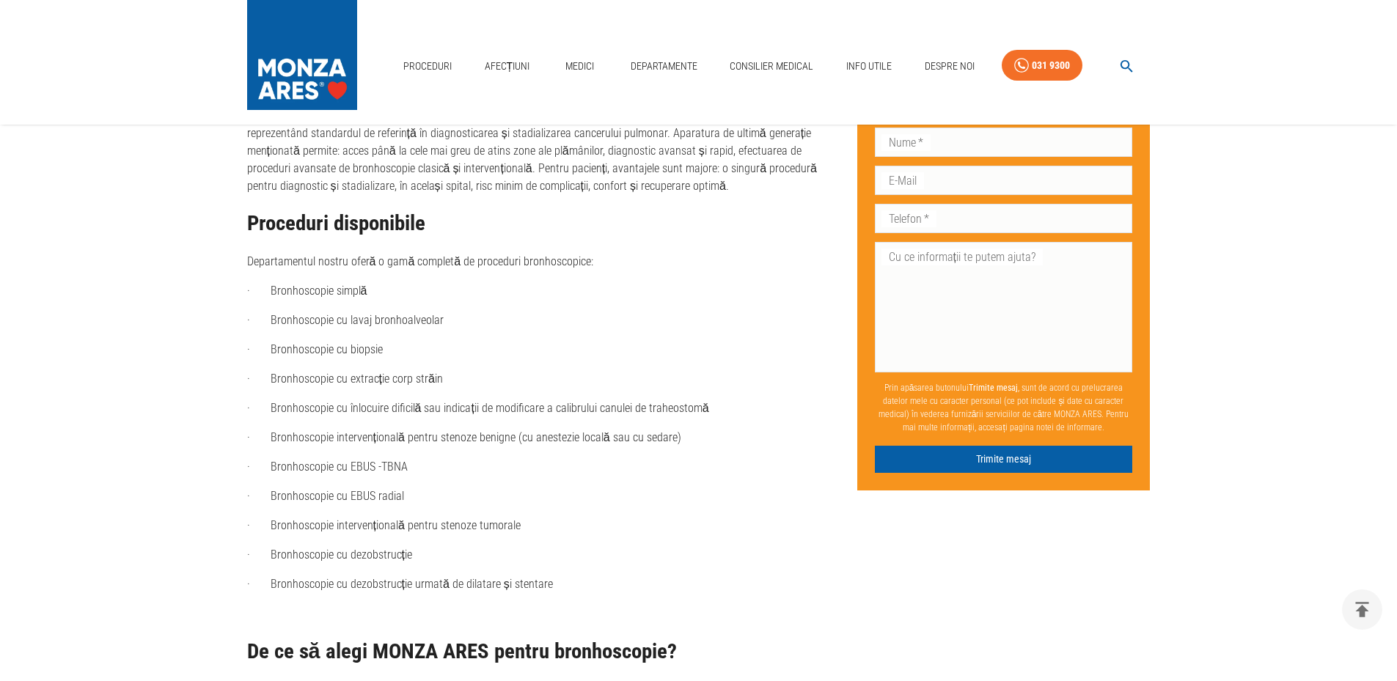
scroll to position [1027, 0]
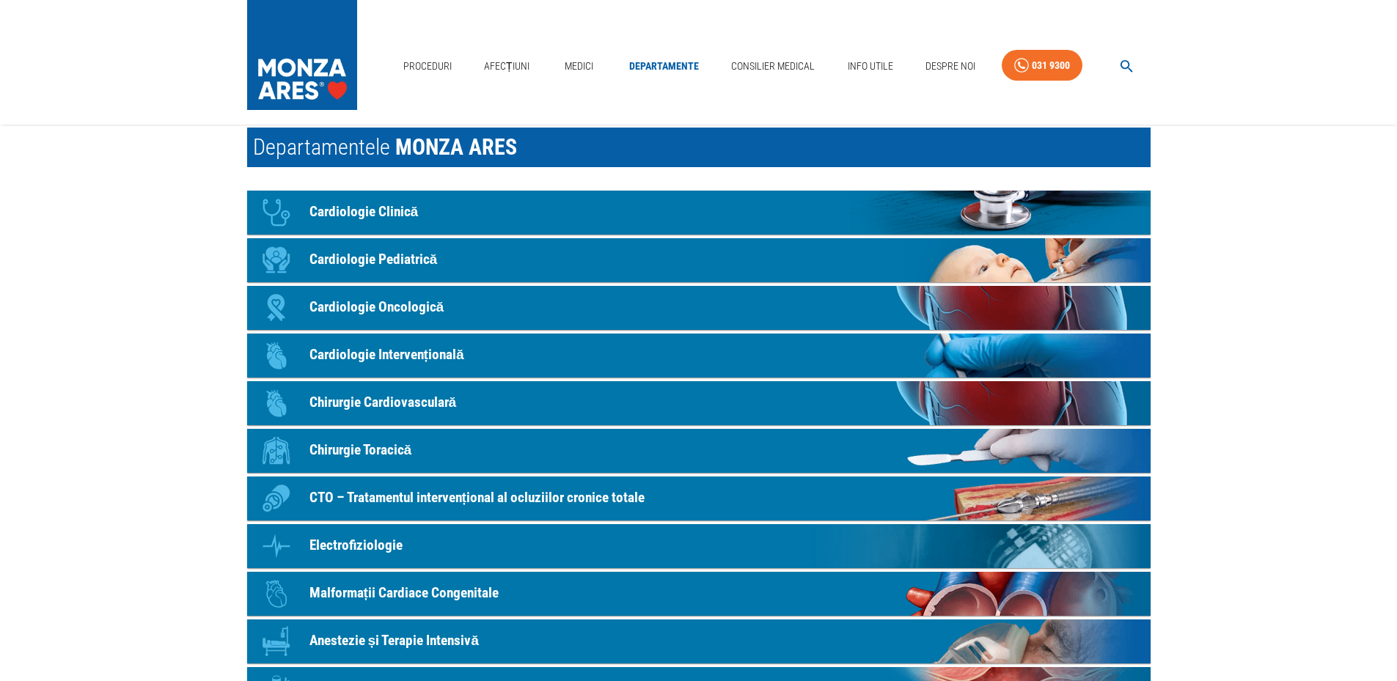
scroll to position [77, 0]
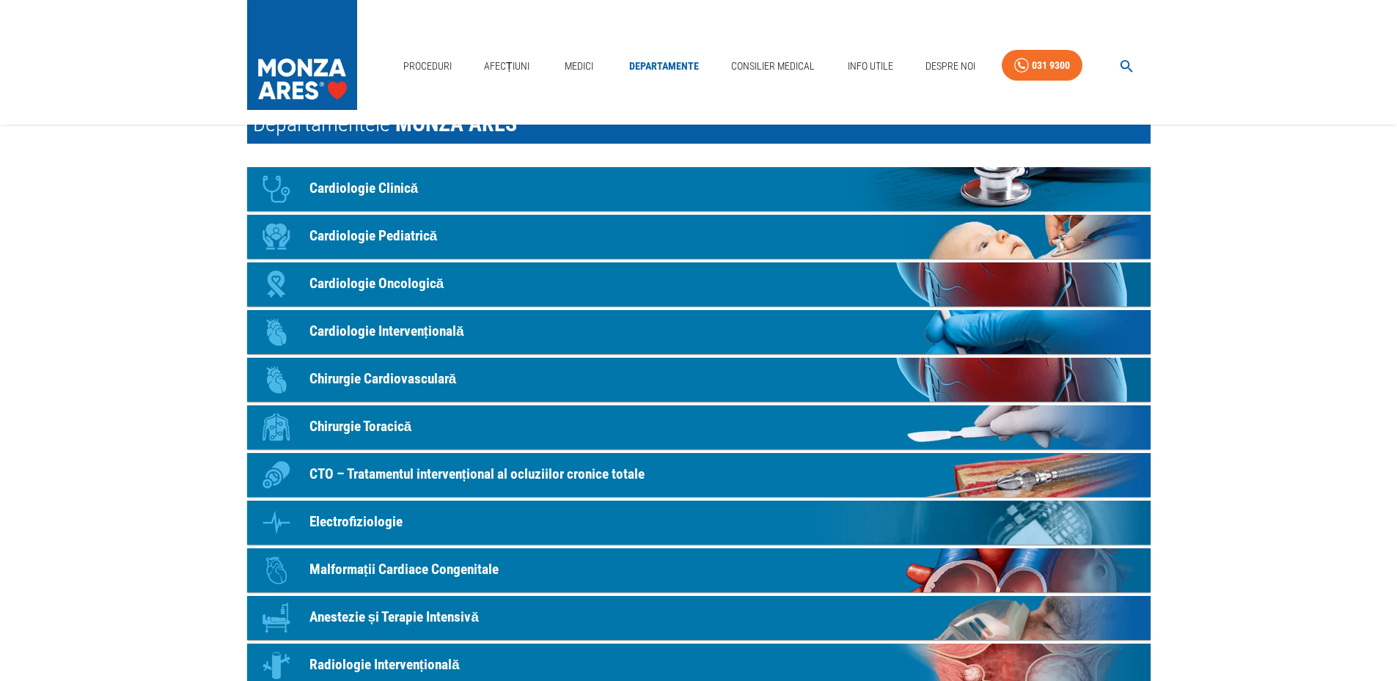
click at [443, 414] on link "Icon Chirurgie Toracică" at bounding box center [699, 428] width 904 height 44
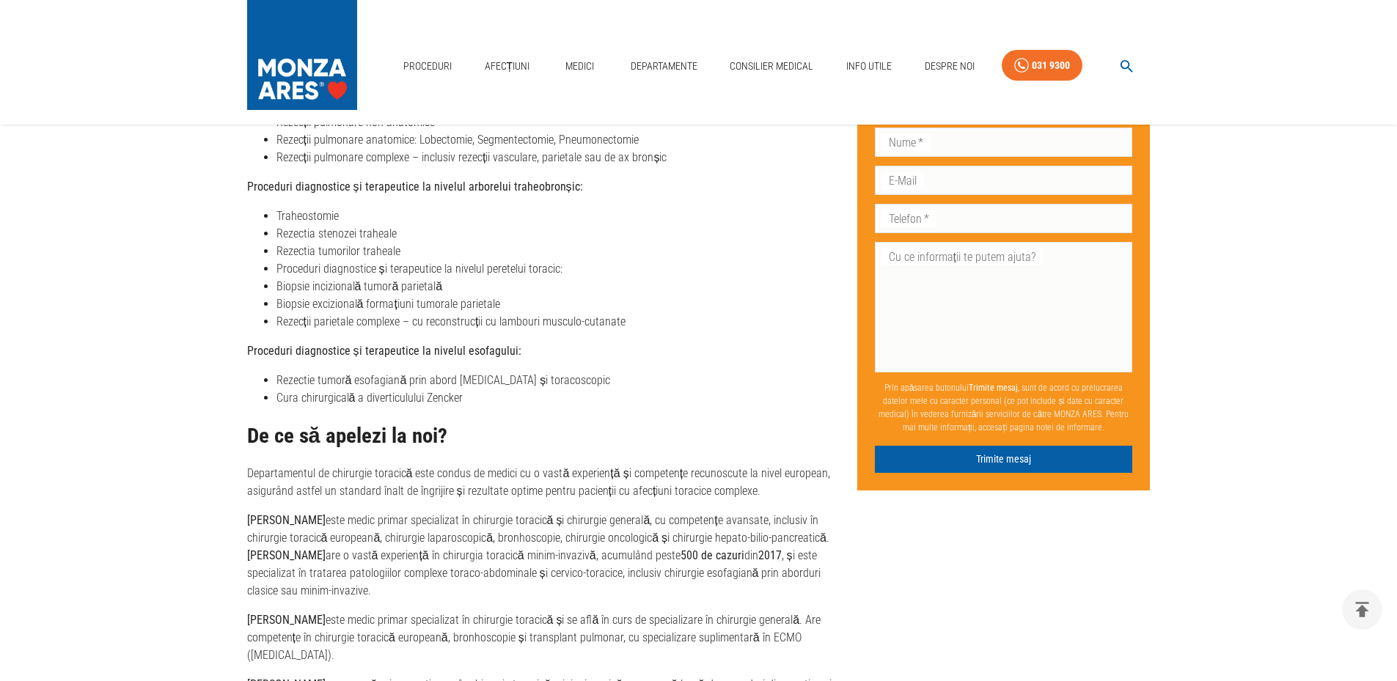
scroll to position [1027, 0]
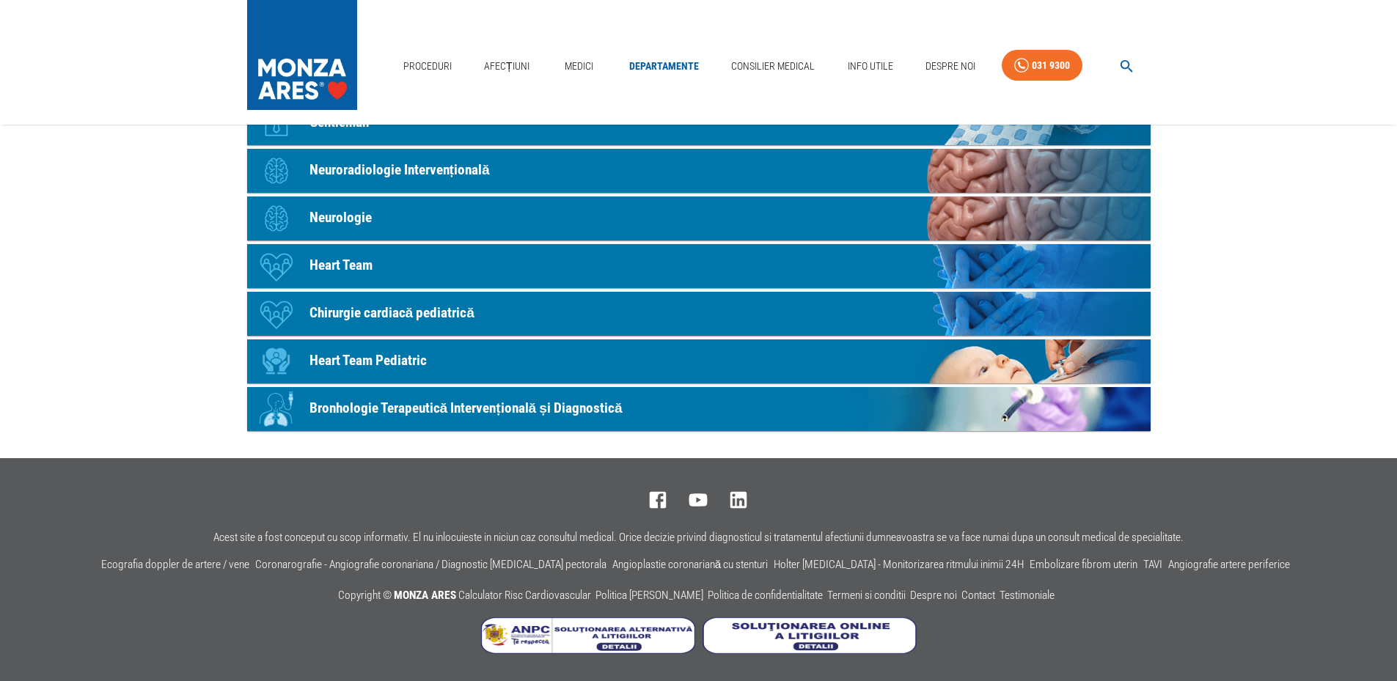
scroll to position [77, 0]
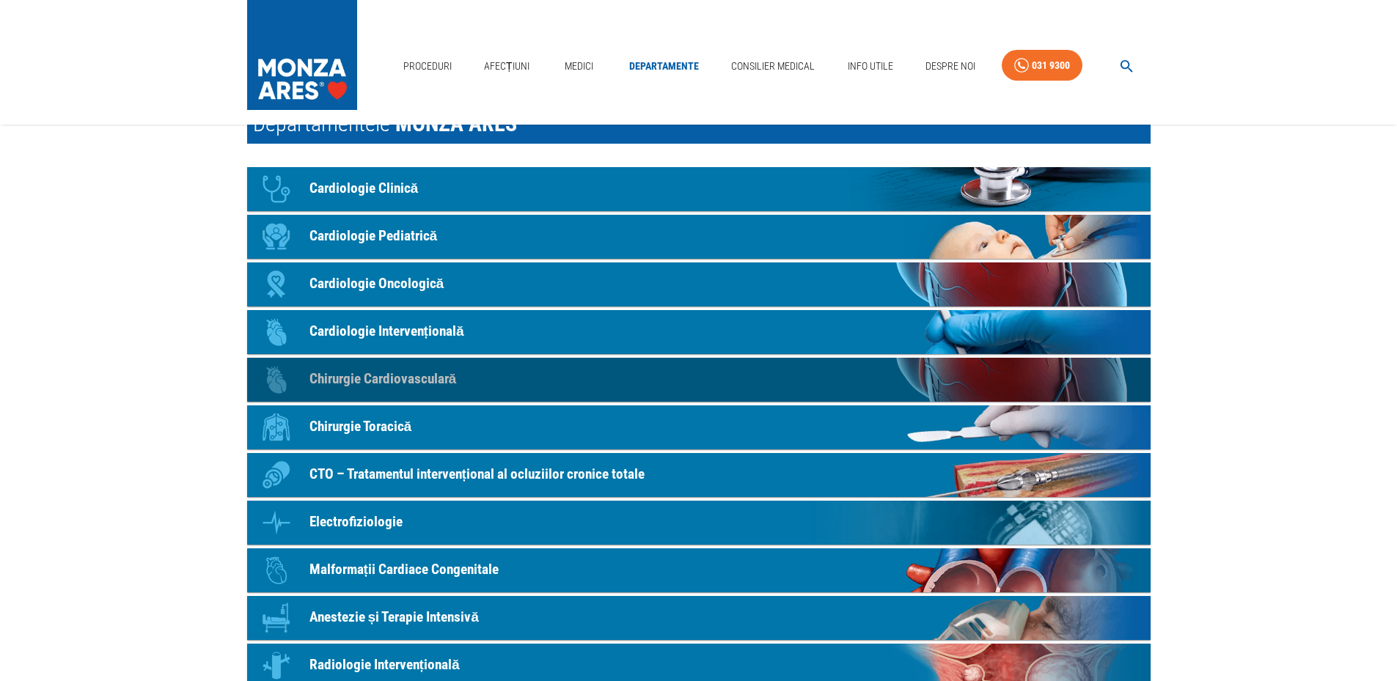
click at [418, 368] on link "Icon Chirurgie Cardiovasculară" at bounding box center [699, 380] width 904 height 44
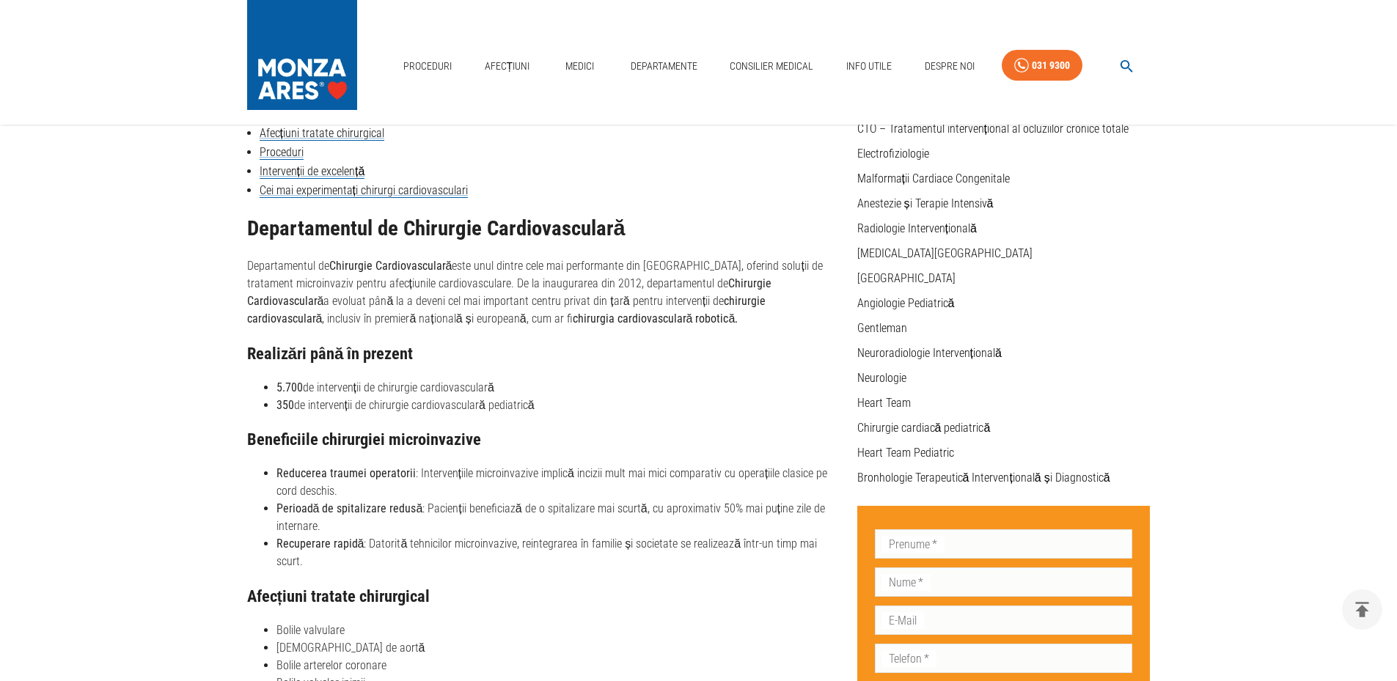
scroll to position [514, 0]
